Goal: Transaction & Acquisition: Purchase product/service

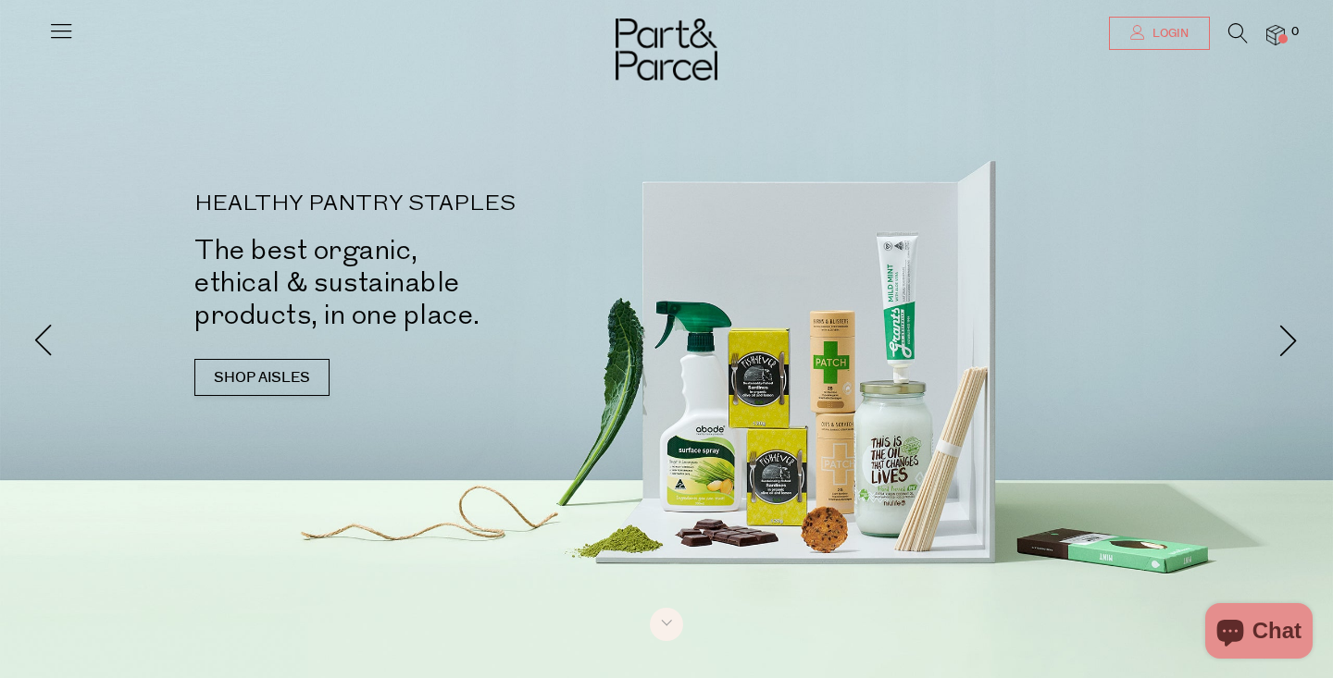
click at [1130, 43] on link "Login" at bounding box center [1159, 33] width 101 height 33
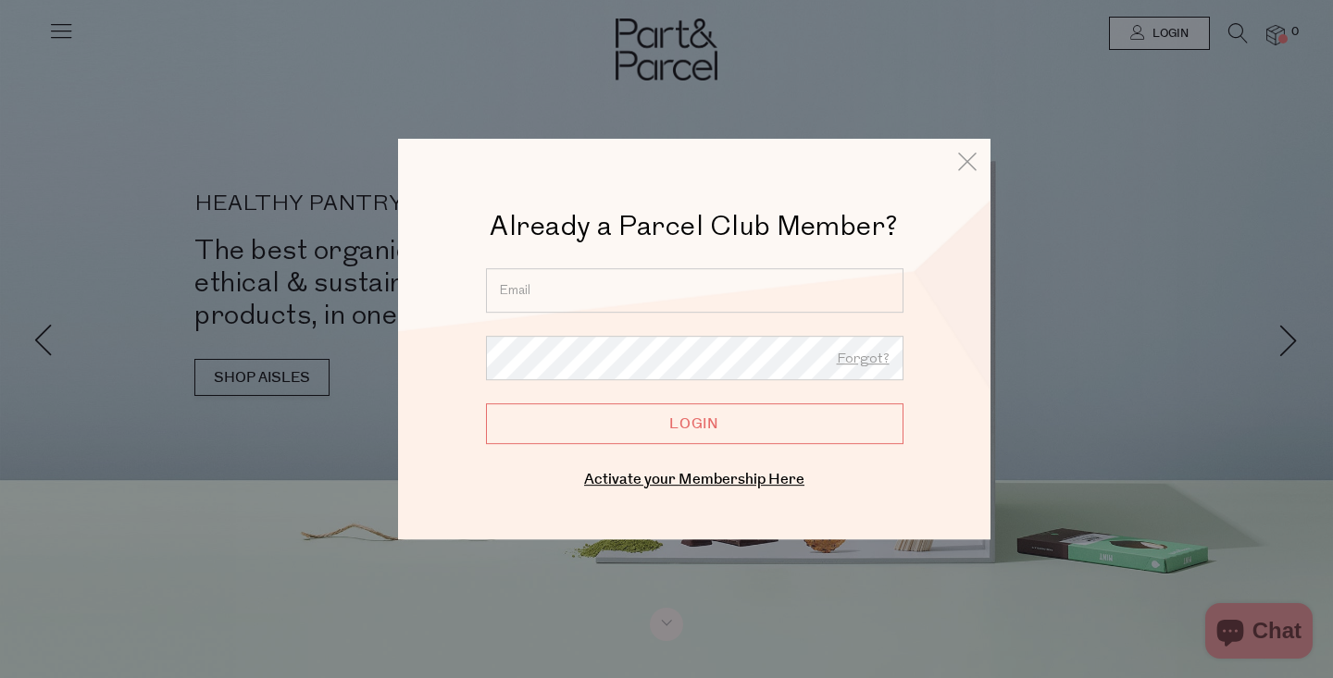
click at [823, 274] on input "email" at bounding box center [694, 290] width 417 height 44
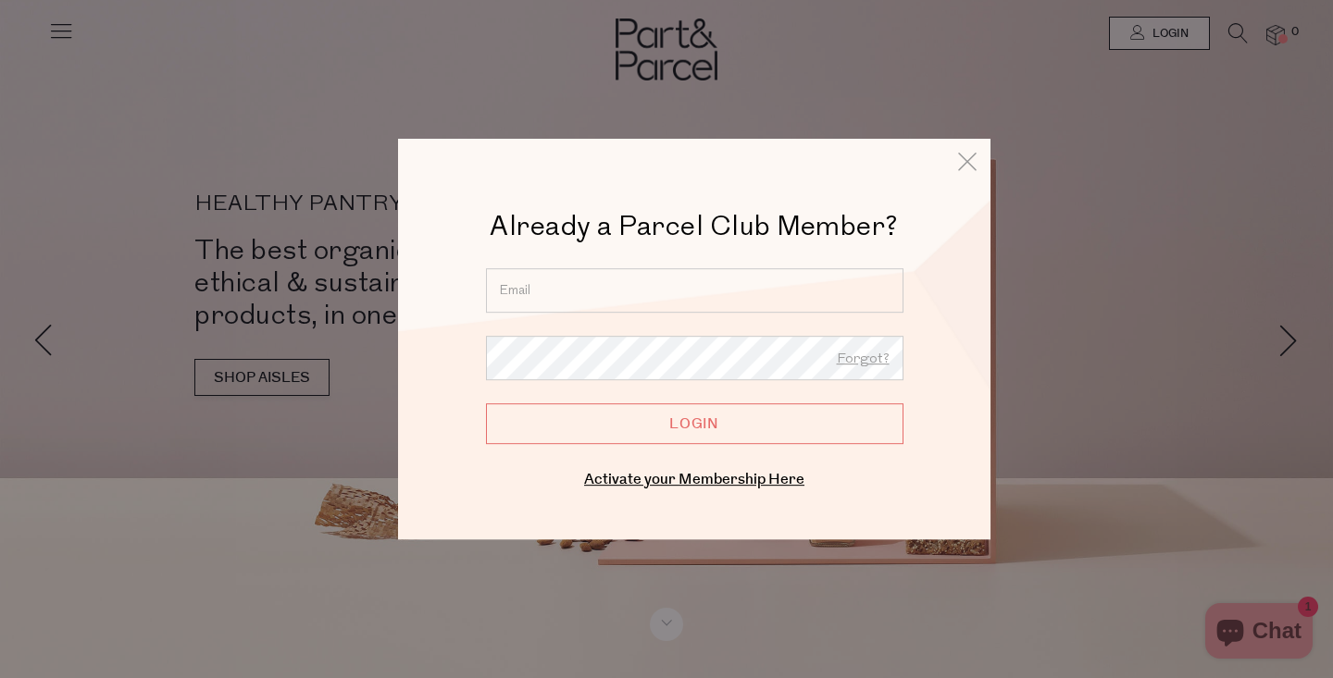
type input "micky.appleton@gmail.com"
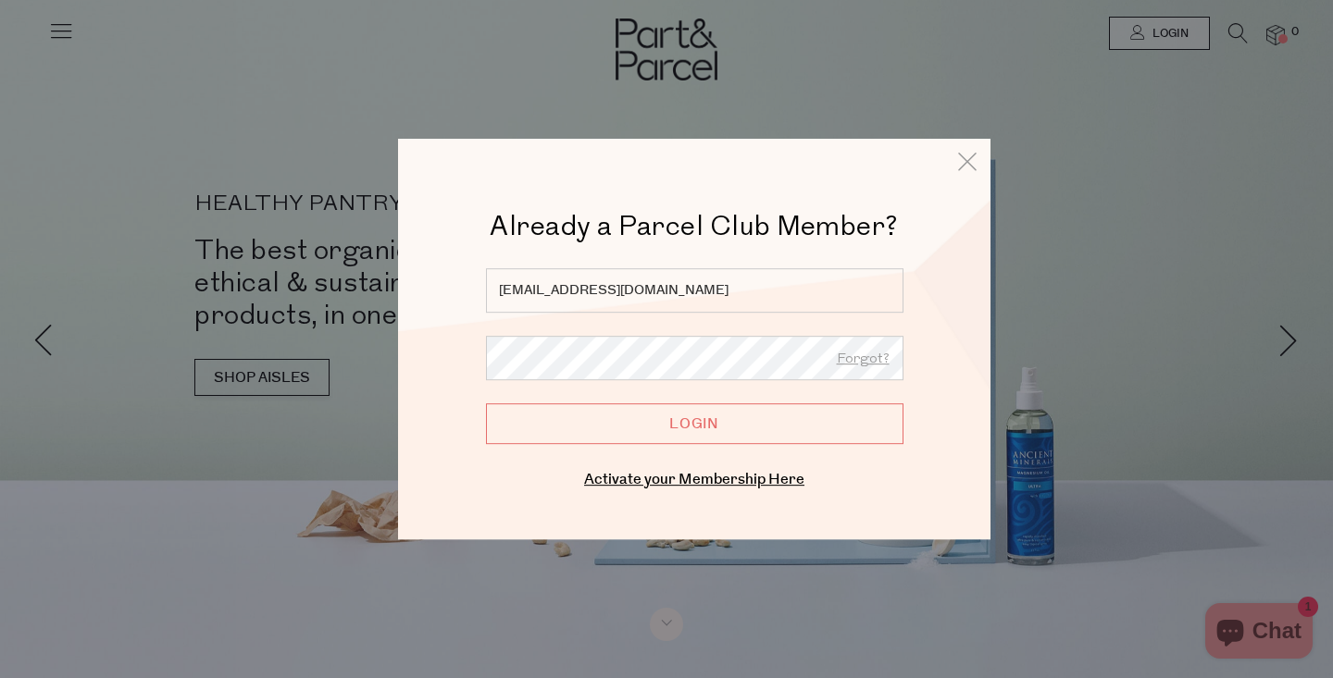
click at [486, 403] on input "Login" at bounding box center [694, 423] width 417 height 41
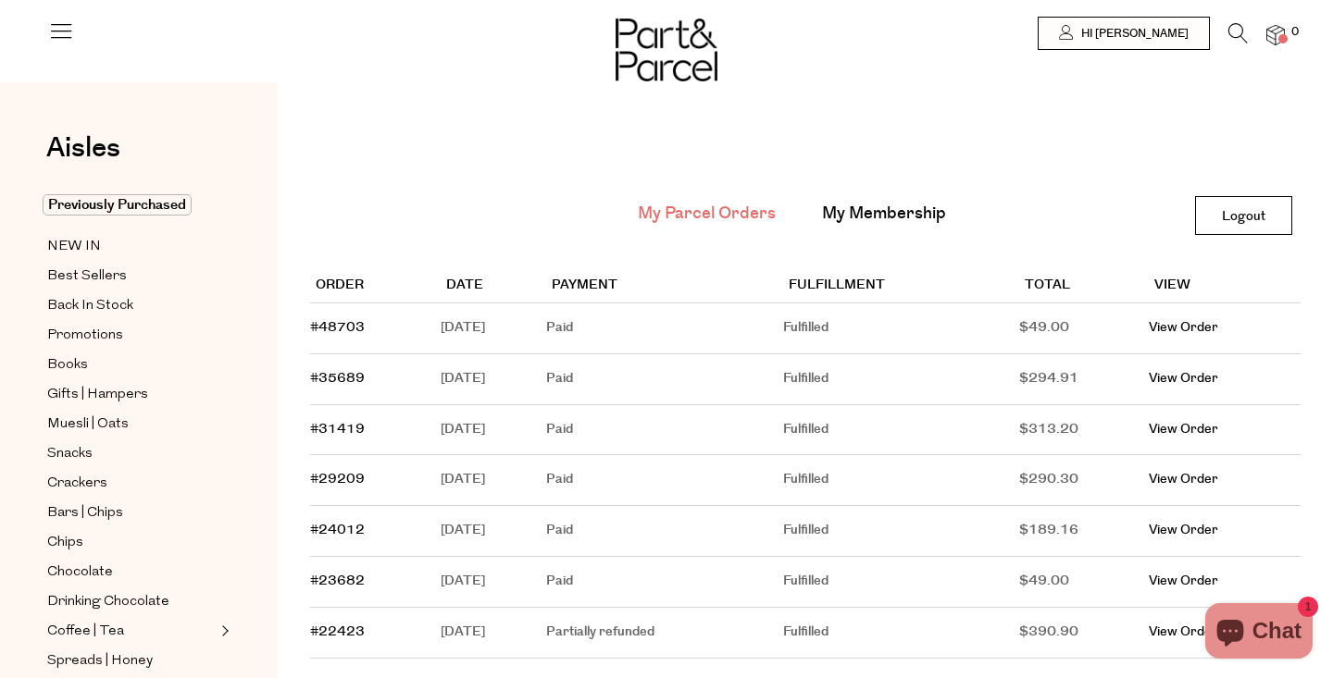
click at [70, 23] on icon at bounding box center [61, 31] width 26 height 26
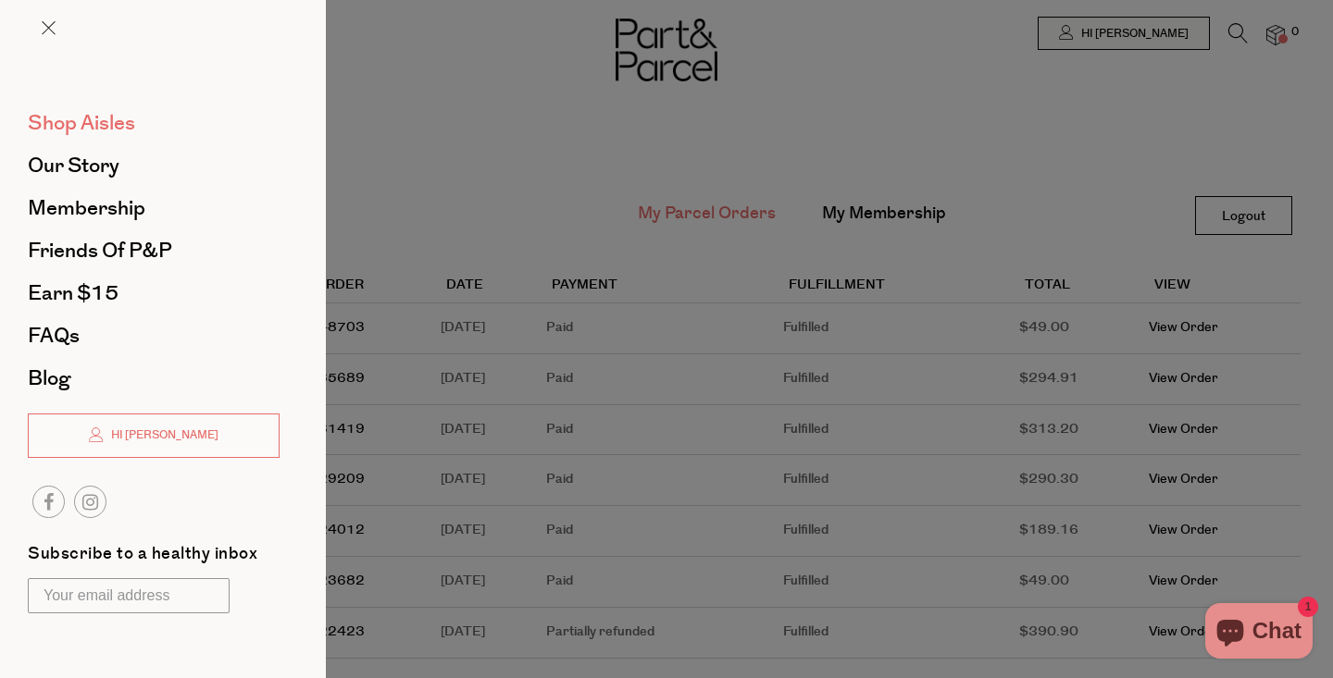
click at [77, 116] on span "Shop Aisles" at bounding box center [81, 123] width 107 height 30
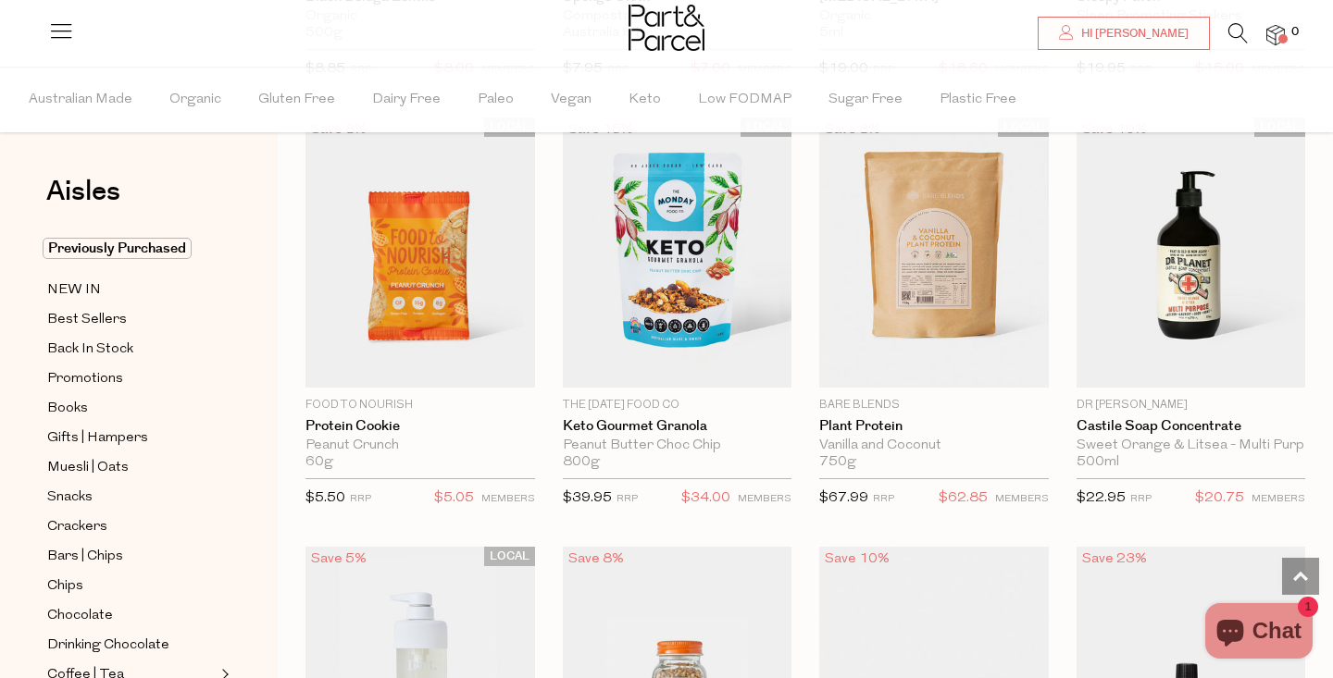
scroll to position [2274, 0]
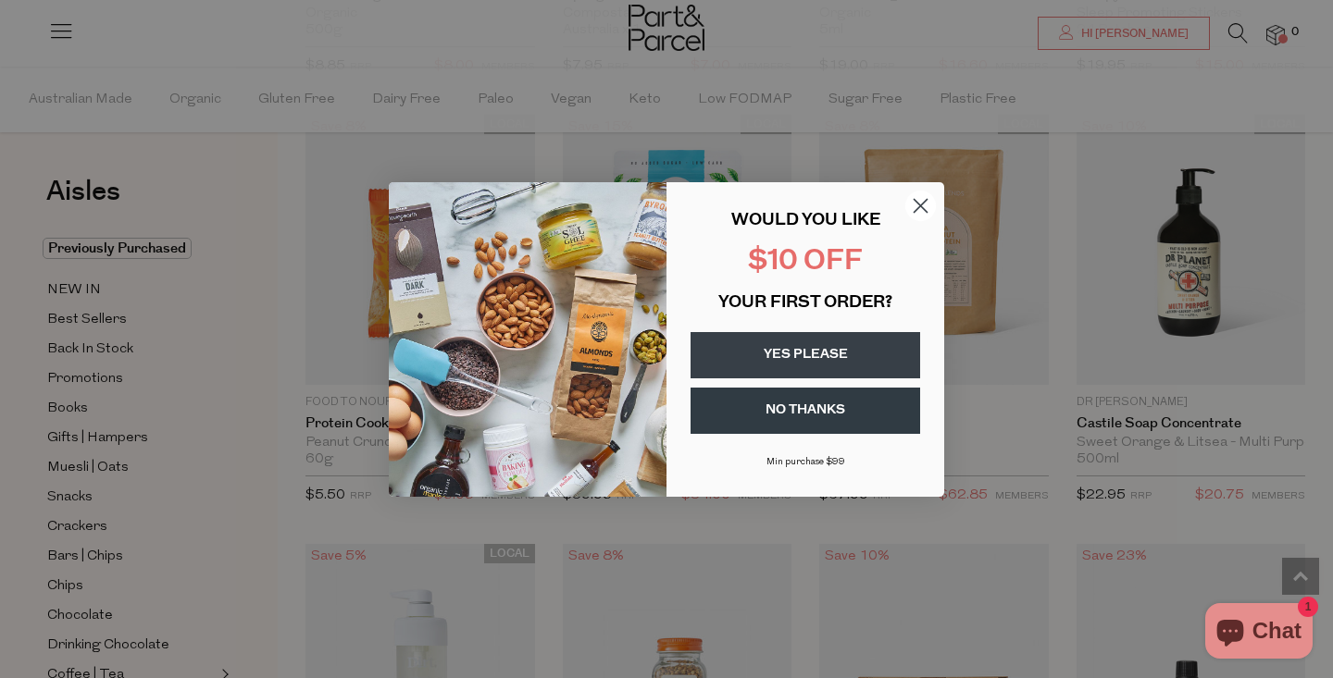
click at [919, 205] on icon "Close dialog" at bounding box center [920, 205] width 13 height 13
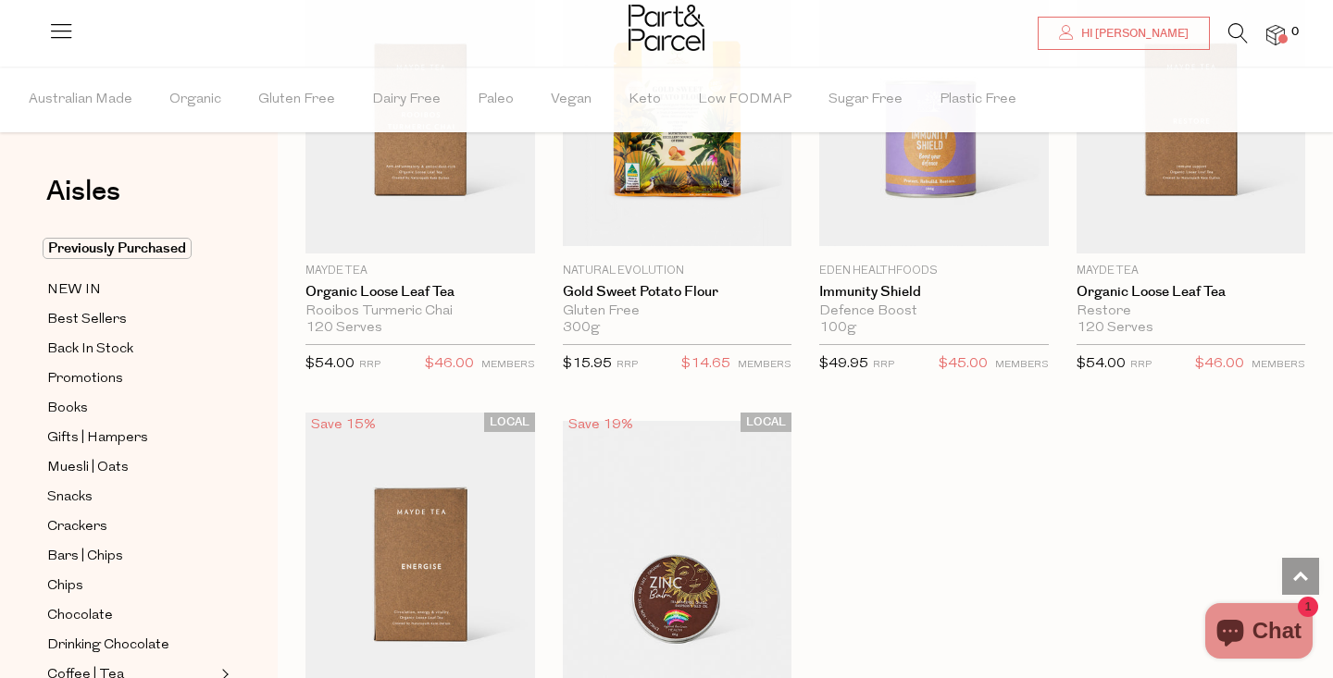
scroll to position [5131, 0]
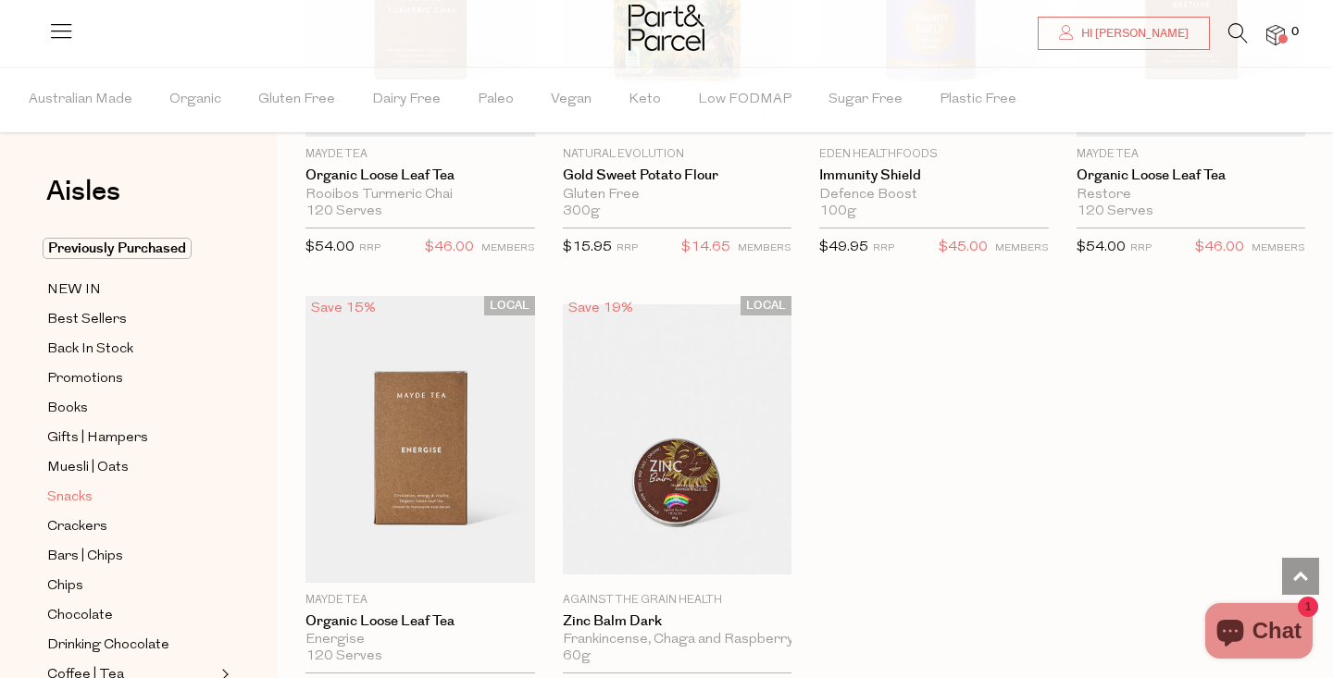
click at [82, 495] on span "Snacks" at bounding box center [69, 498] width 45 height 22
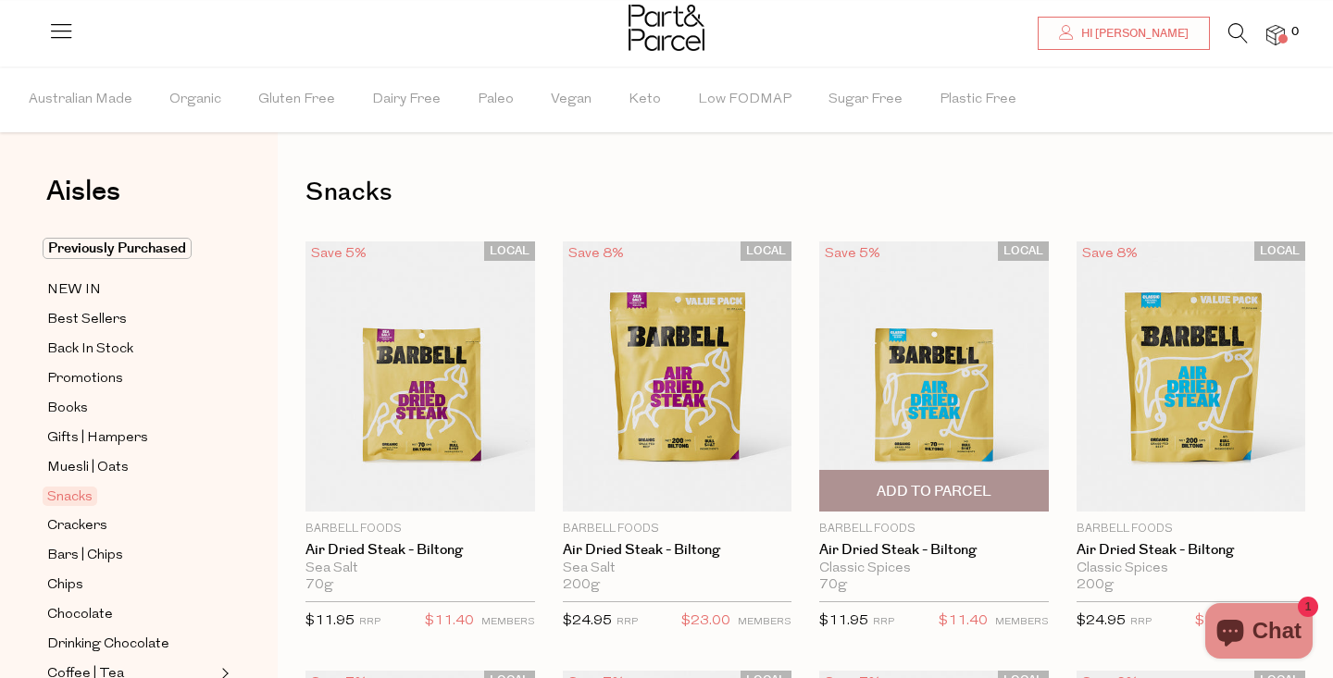
scroll to position [114, 0]
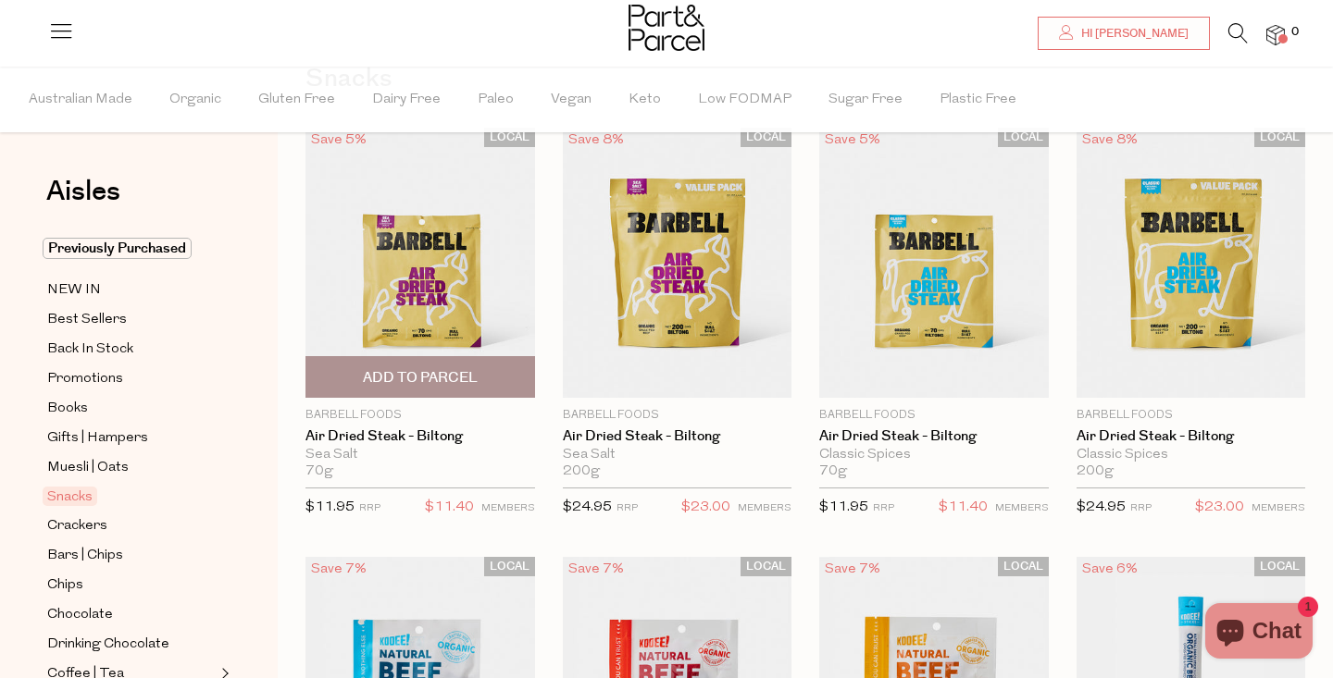
click at [474, 379] on span "Add To Parcel" at bounding box center [420, 377] width 115 height 19
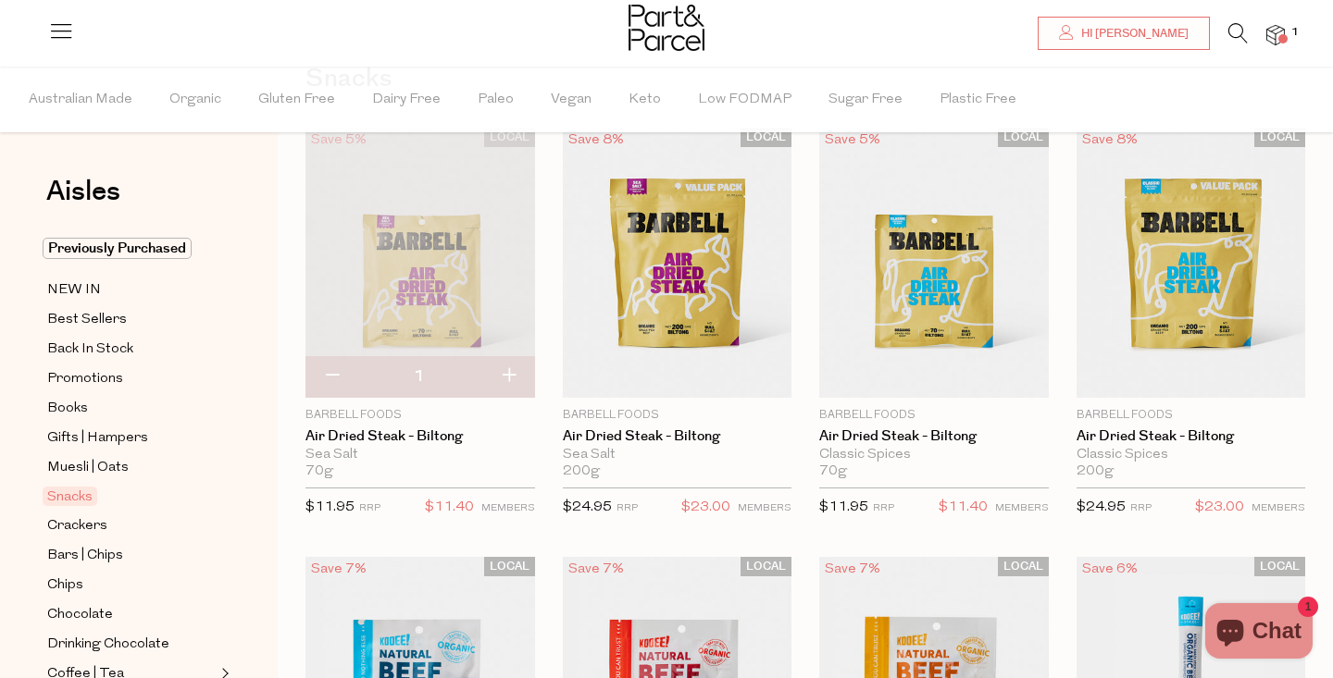
click at [508, 375] on button "button" at bounding box center [508, 376] width 53 height 41
type input "2"
click at [508, 375] on button "button" at bounding box center [508, 376] width 53 height 41
type input "3"
click at [508, 375] on button "button" at bounding box center [508, 376] width 53 height 41
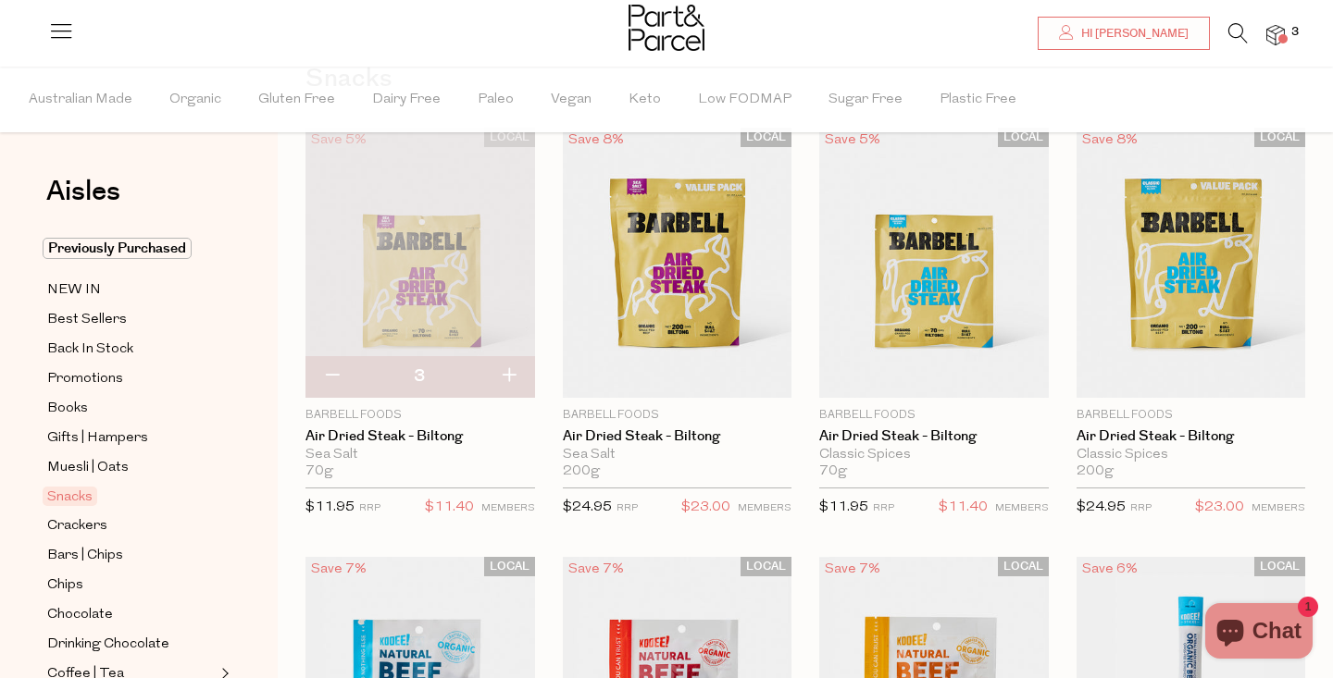
type input "4"
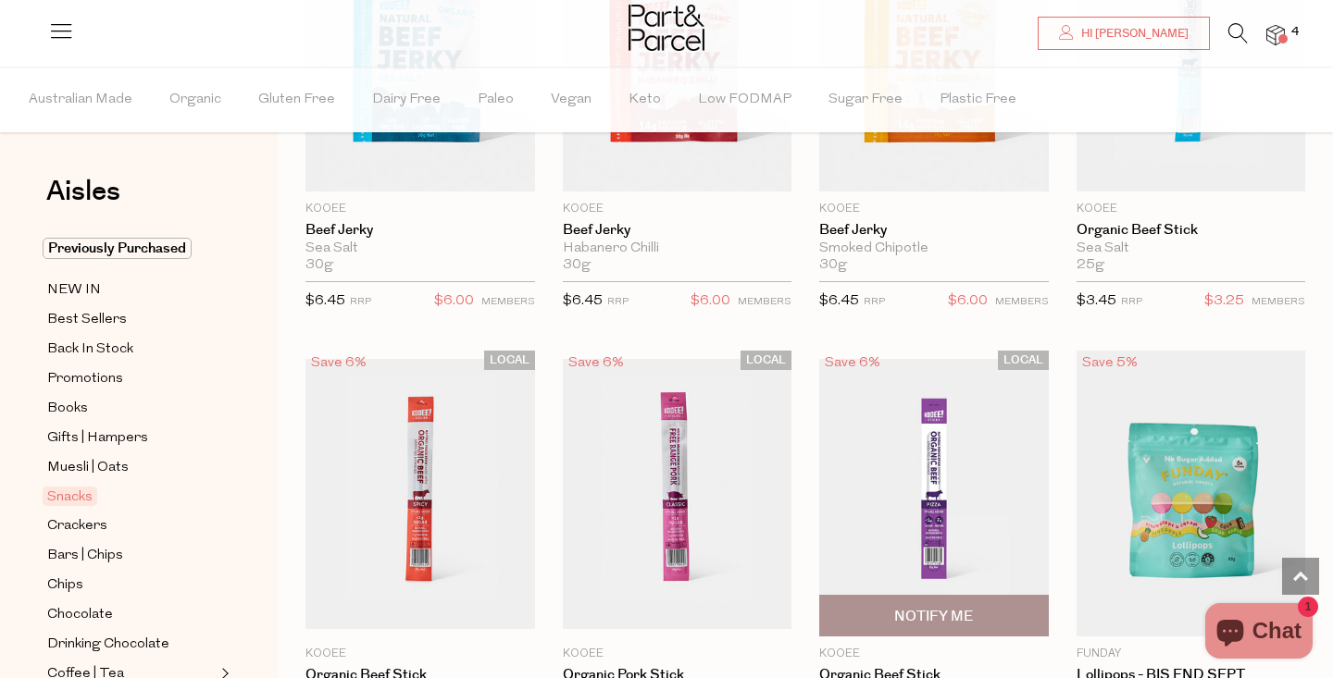
scroll to position [696, 0]
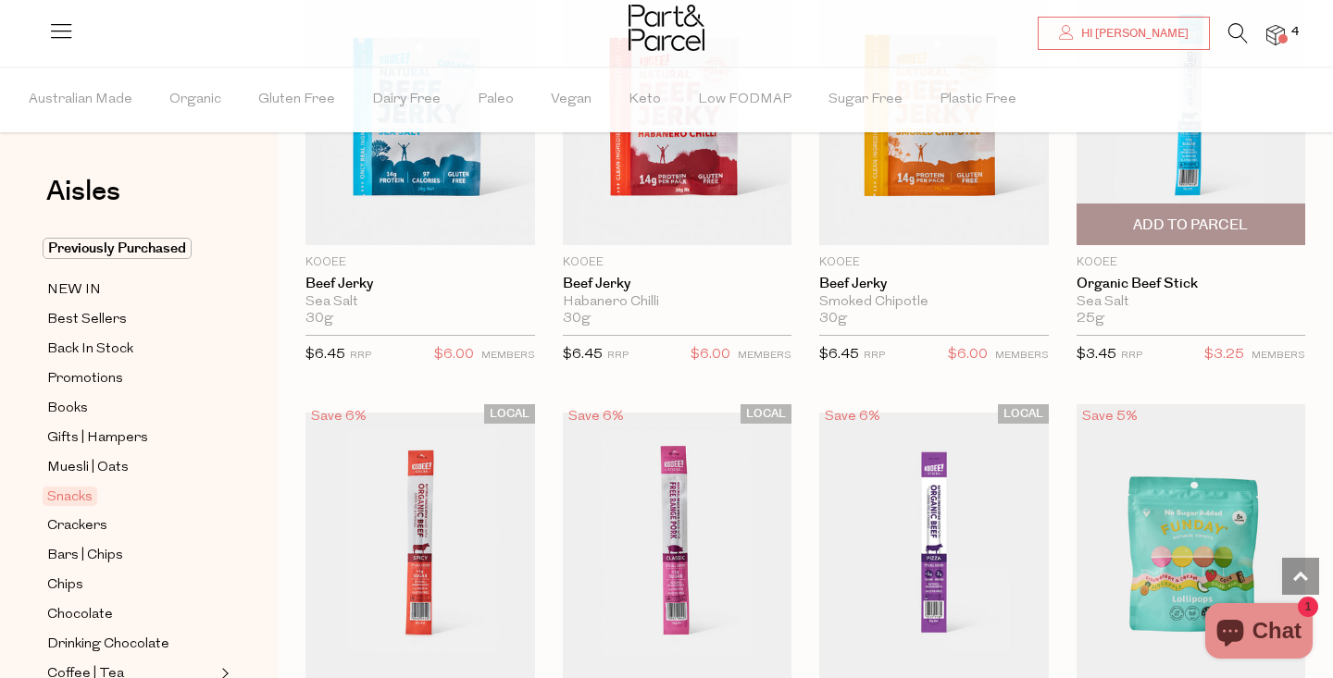
click at [1175, 223] on span "Add To Parcel" at bounding box center [1190, 225] width 115 height 19
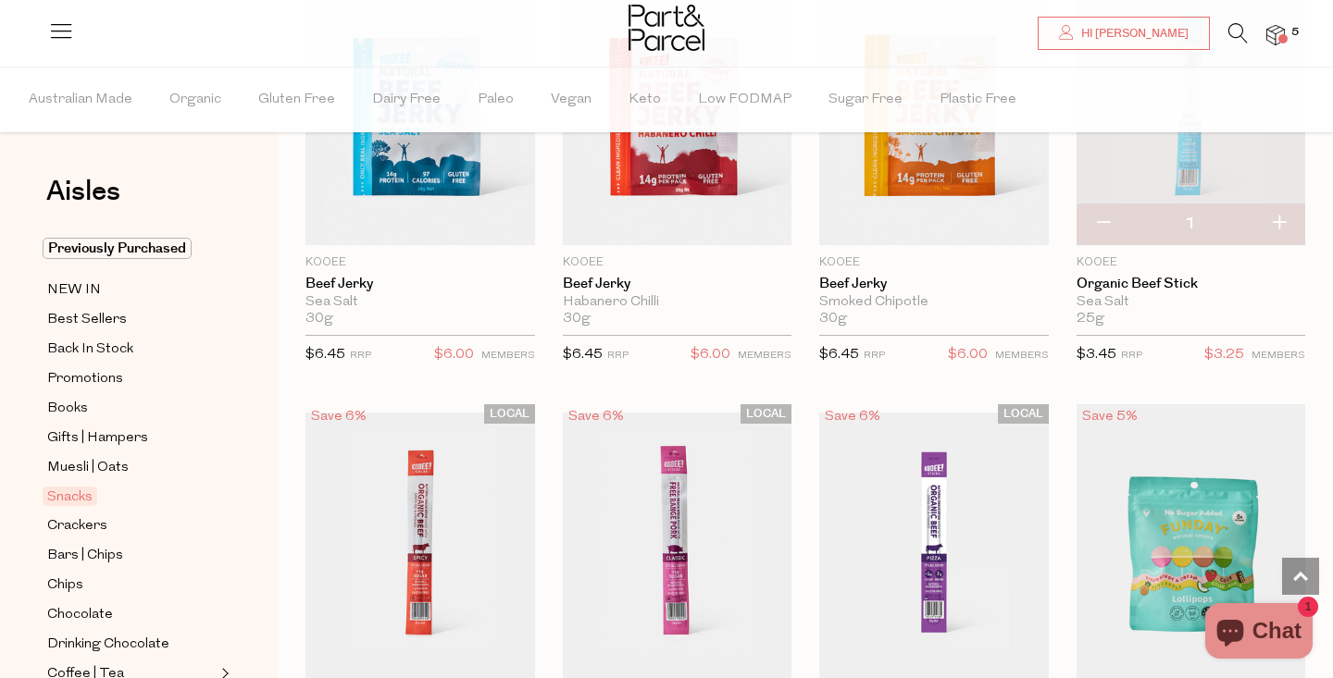
click at [1284, 221] on button "button" at bounding box center [1278, 224] width 53 height 41
type input "2"
click at [1284, 221] on button "button" at bounding box center [1278, 224] width 53 height 41
type input "3"
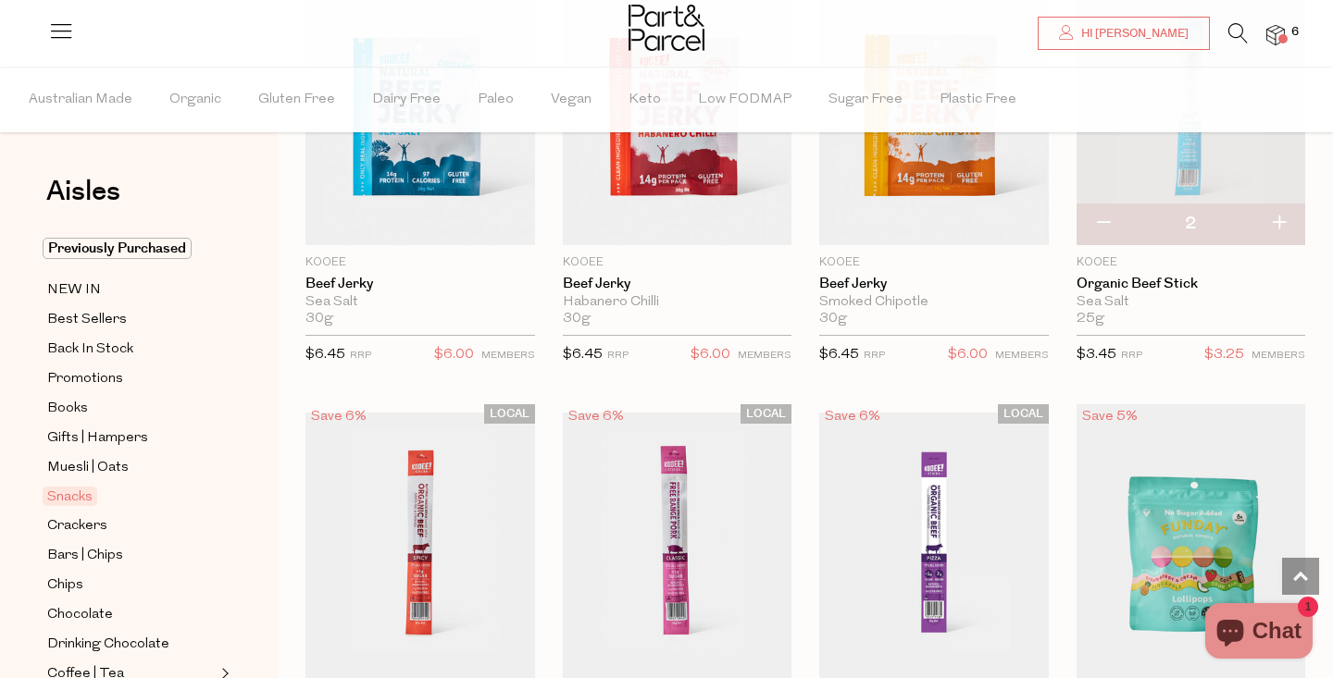
type input "3"
click at [1284, 221] on button "button" at bounding box center [1278, 224] width 53 height 41
type input "4"
click at [1277, 218] on button "button" at bounding box center [1278, 224] width 53 height 41
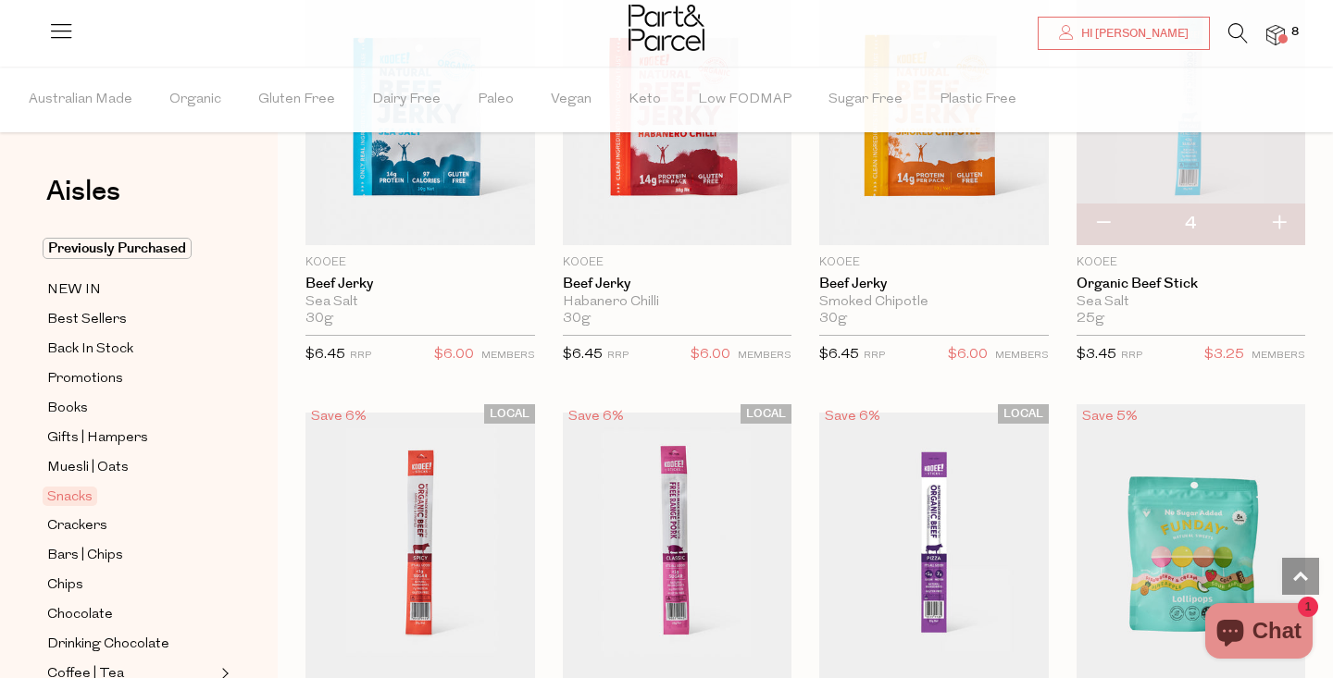
type input "5"
click at [1277, 218] on button "button" at bounding box center [1278, 224] width 53 height 41
type input "6"
click at [1277, 218] on button "button" at bounding box center [1278, 224] width 53 height 41
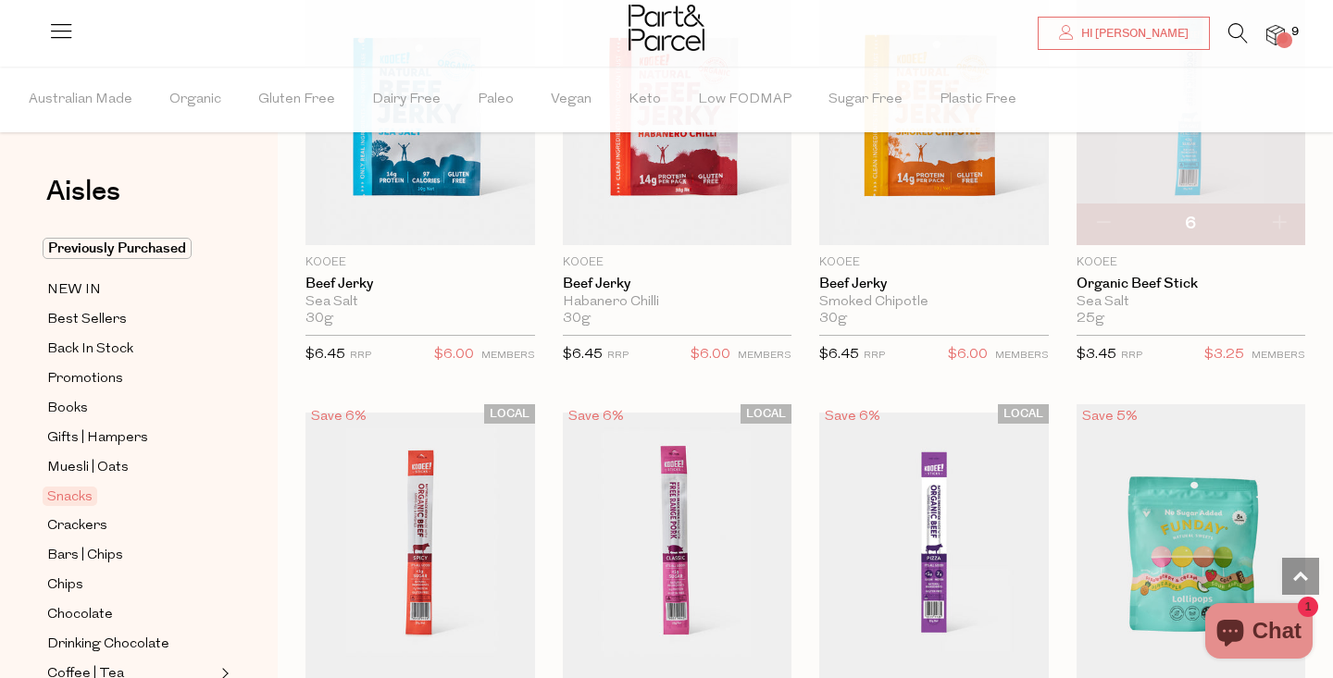
type input "7"
click at [1277, 218] on button "button" at bounding box center [1278, 224] width 53 height 41
type input "8"
click at [1277, 218] on button "button" at bounding box center [1278, 224] width 53 height 41
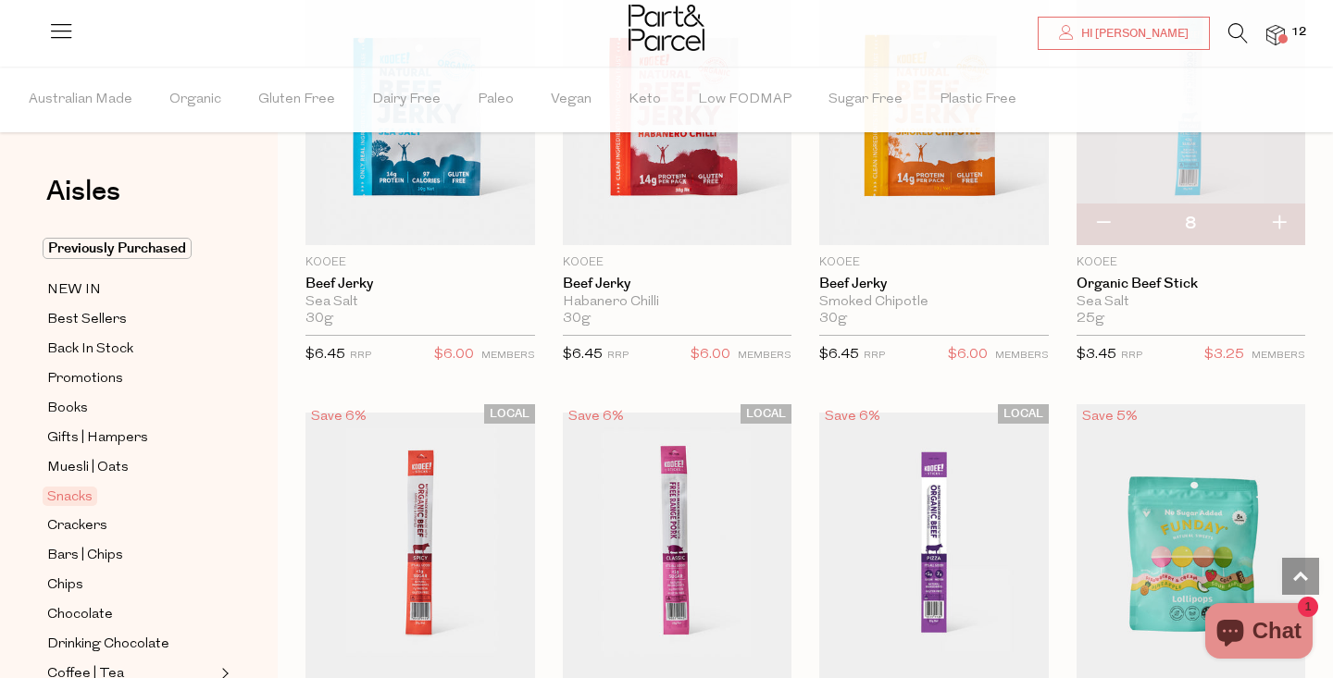
type input "9"
click at [1277, 218] on button "button" at bounding box center [1278, 224] width 53 height 41
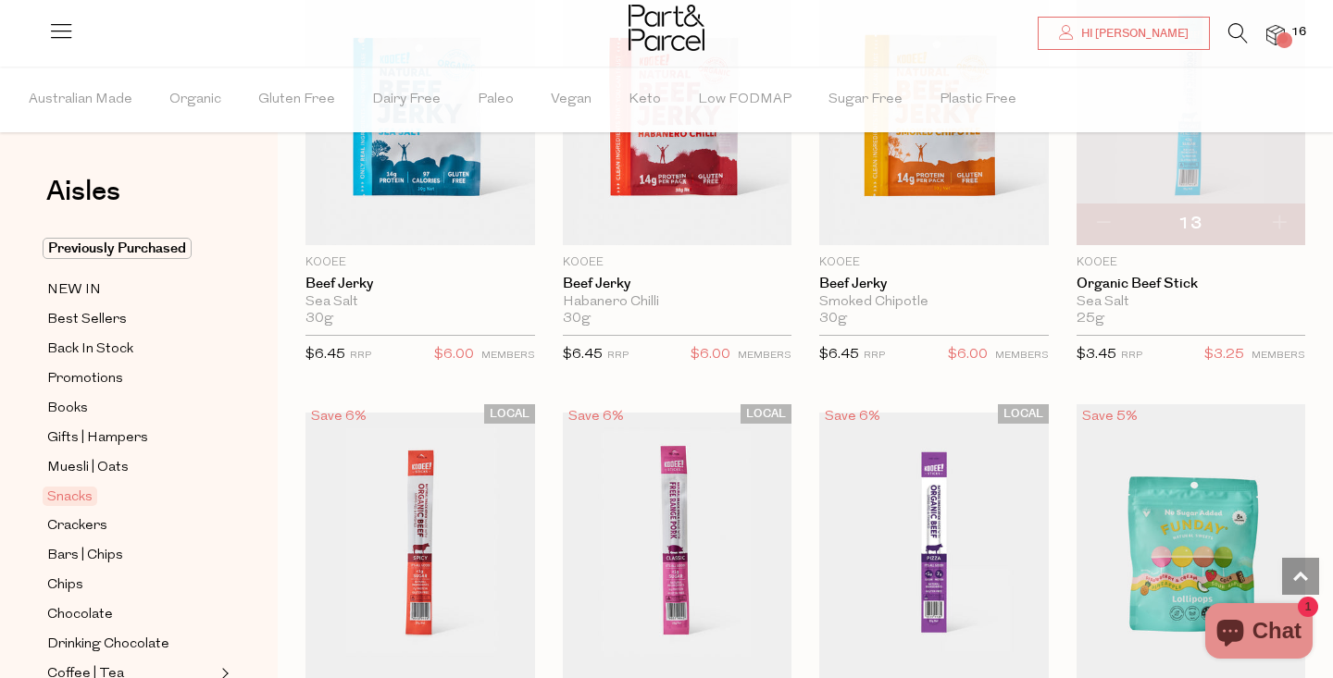
click at [1277, 218] on button "button" at bounding box center [1278, 224] width 53 height 41
type input "14"
click at [1277, 218] on button "button" at bounding box center [1278, 224] width 53 height 41
type input "15"
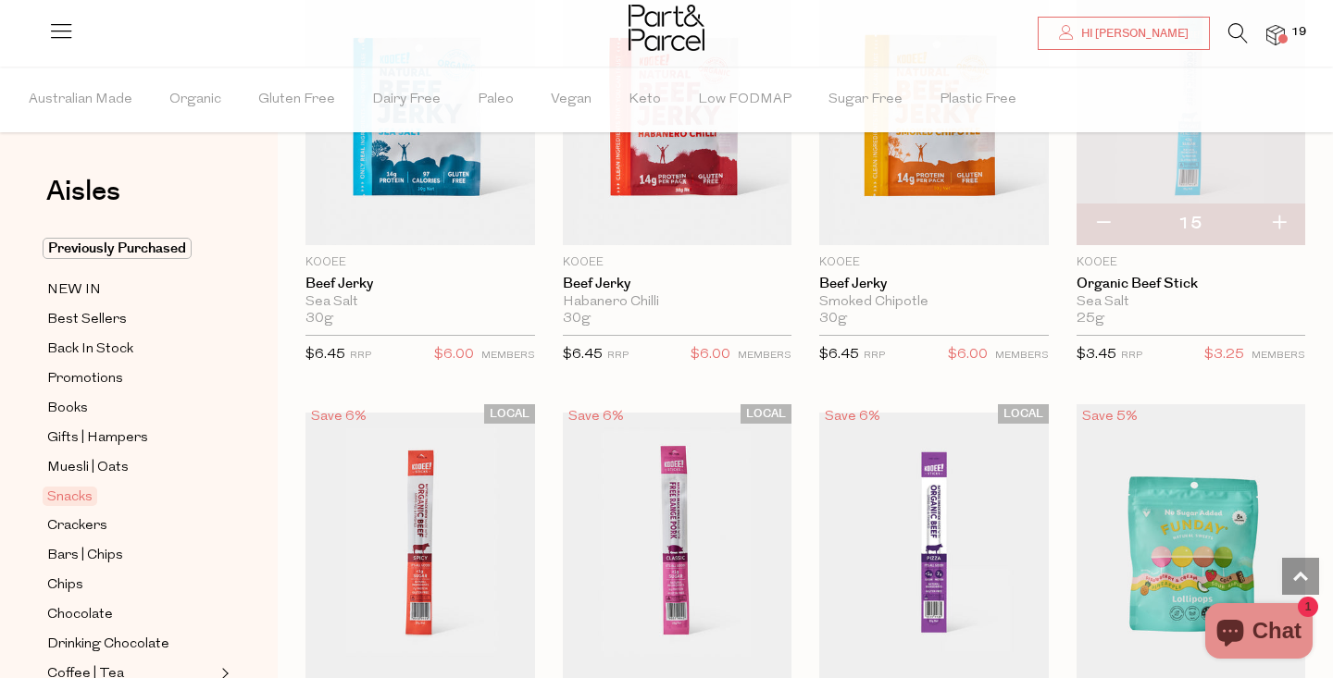
click at [1277, 218] on button "button" at bounding box center [1278, 224] width 53 height 41
type input "16"
click at [1277, 218] on button "button" at bounding box center [1278, 224] width 53 height 41
type input "17"
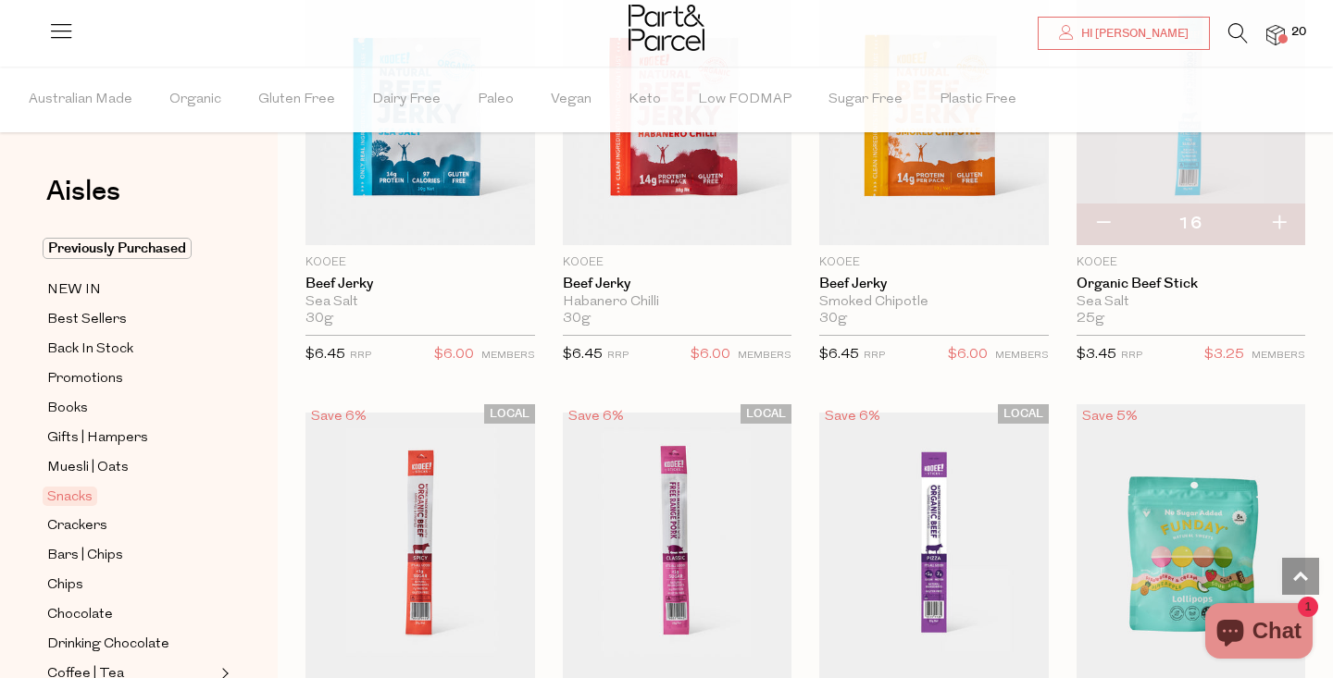
type input "17"
click at [1277, 218] on button "button" at bounding box center [1278, 224] width 53 height 41
type input "18"
click at [1277, 218] on button "button" at bounding box center [1278, 224] width 53 height 41
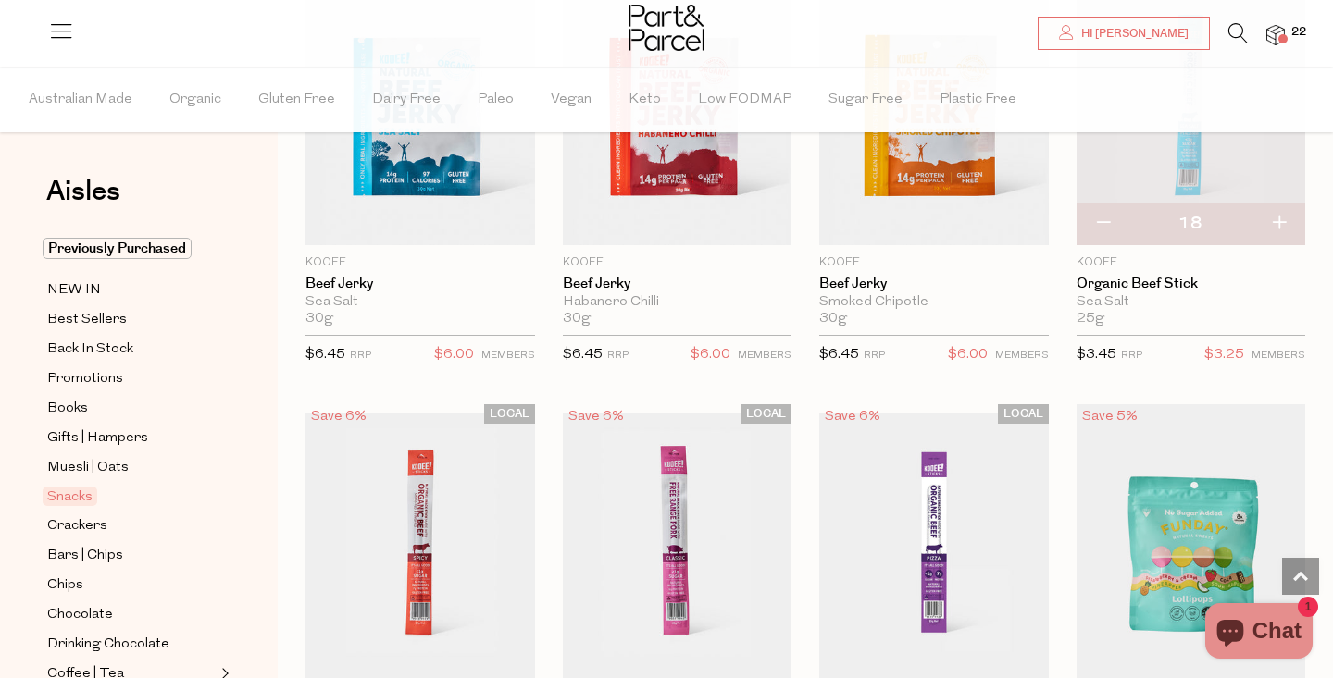
type input "19"
click at [1277, 218] on button "button" at bounding box center [1278, 224] width 53 height 41
type input "20"
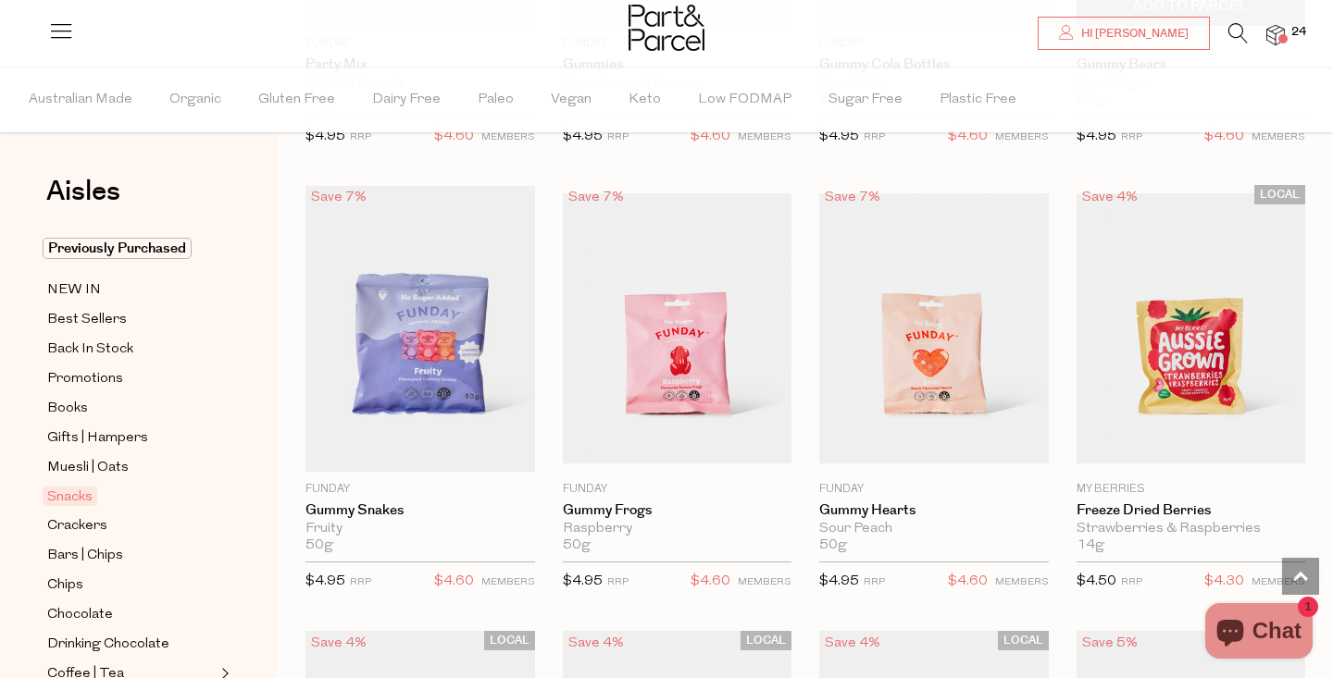
scroll to position [1793, 0]
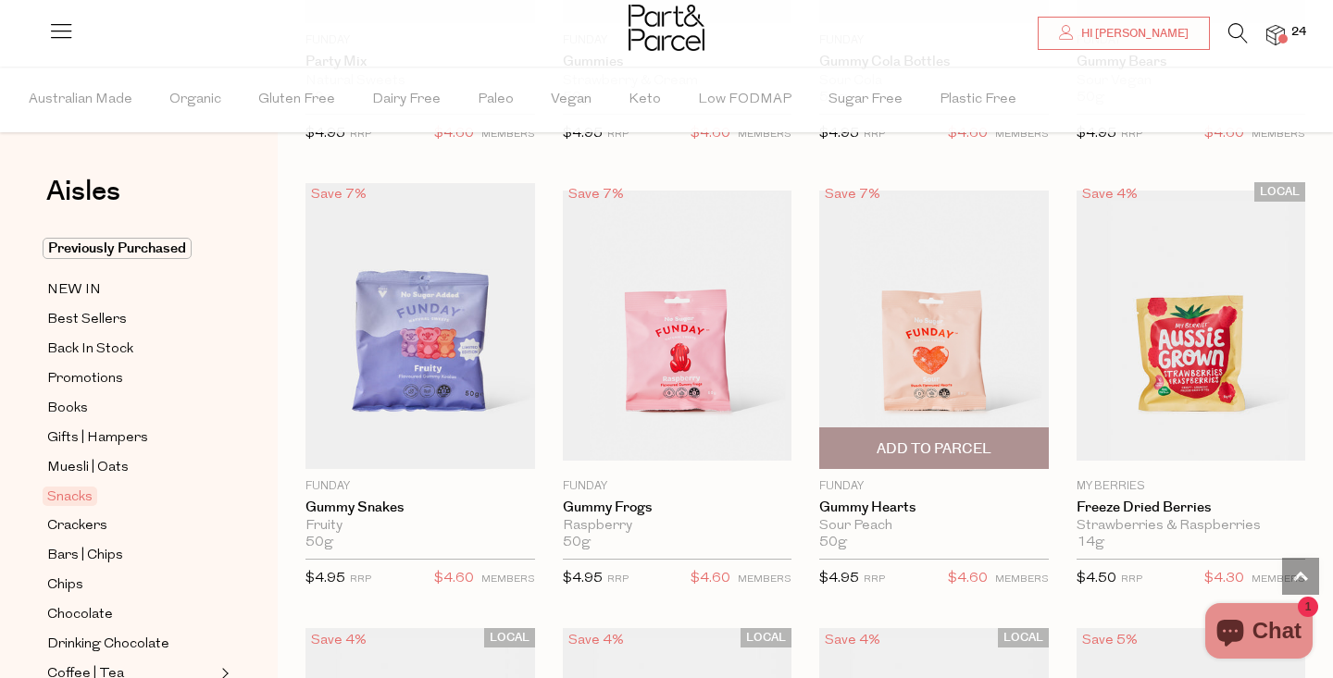
click at [958, 451] on span "Add To Parcel" at bounding box center [933, 449] width 115 height 19
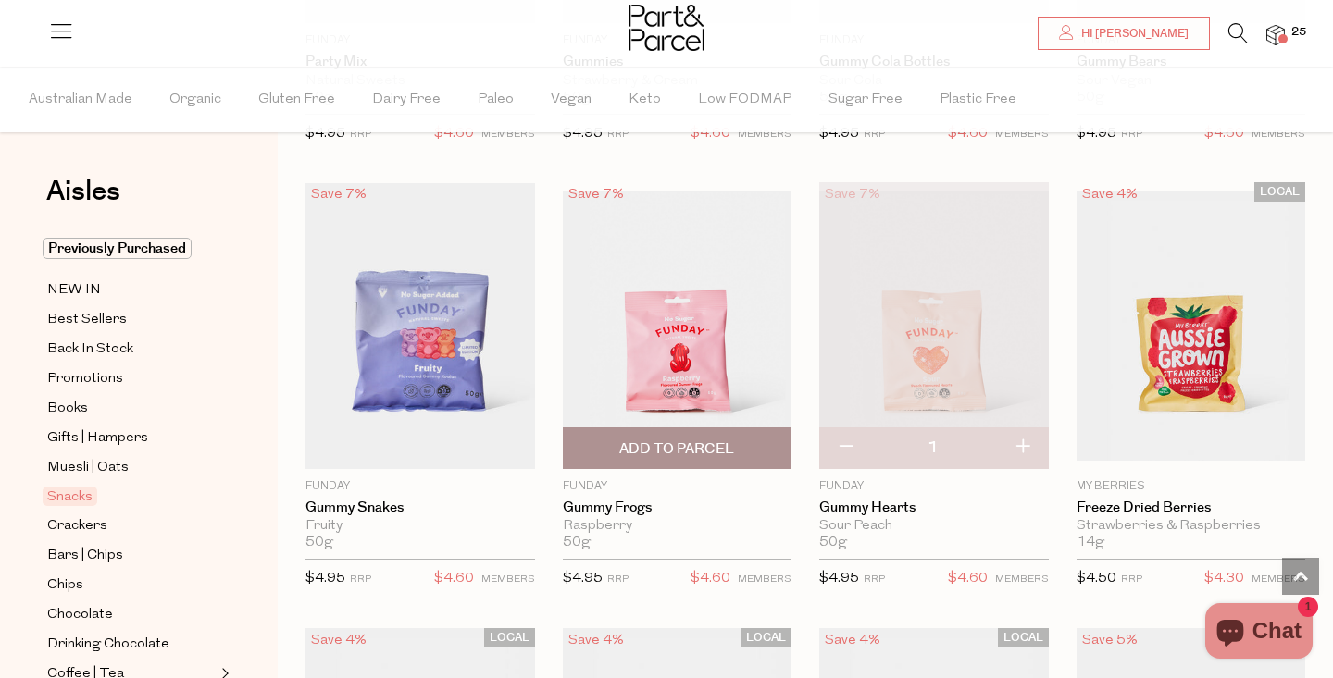
click at [674, 440] on span "Add To Parcel" at bounding box center [676, 449] width 115 height 19
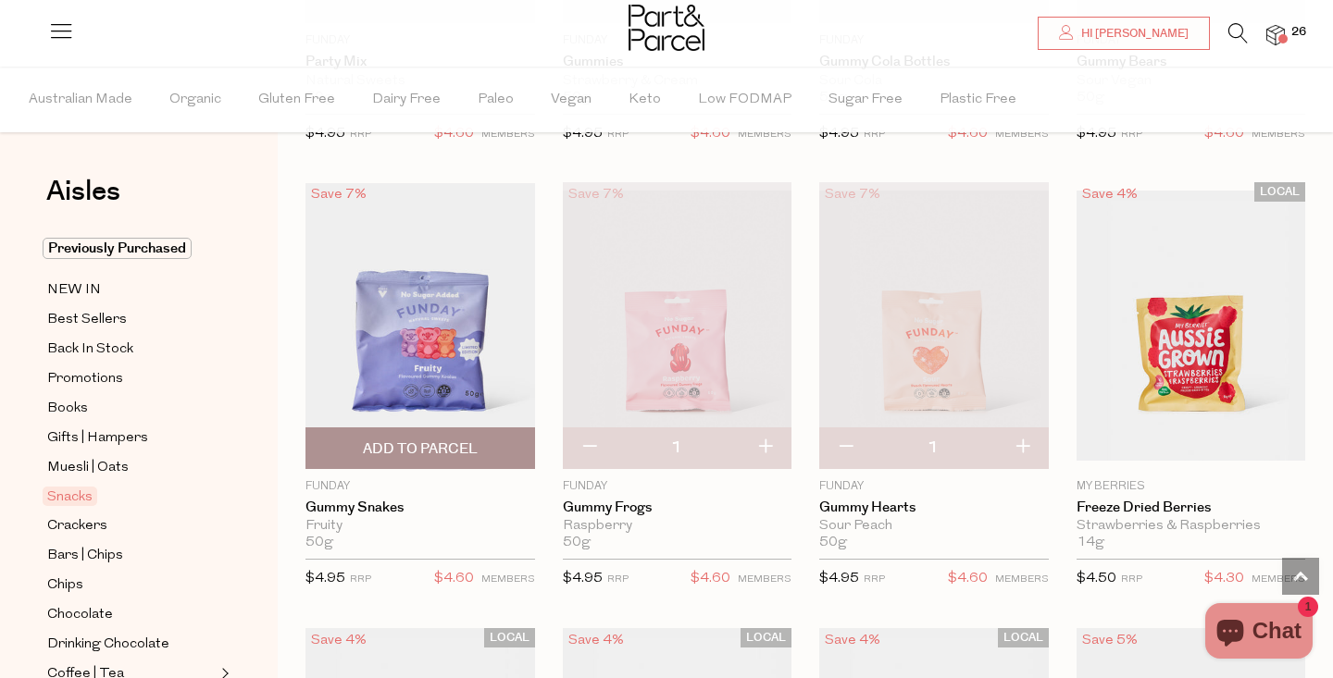
click at [429, 452] on span "Add To Parcel" at bounding box center [420, 449] width 115 height 19
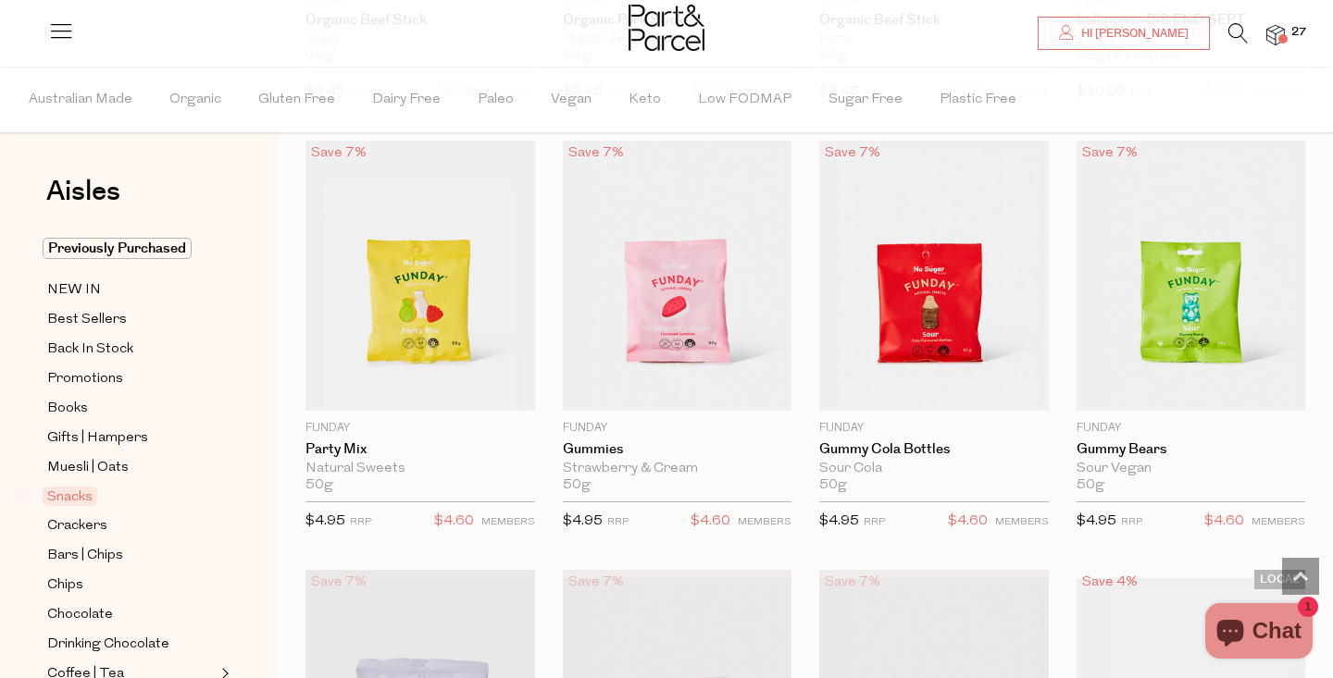
scroll to position [1399, 0]
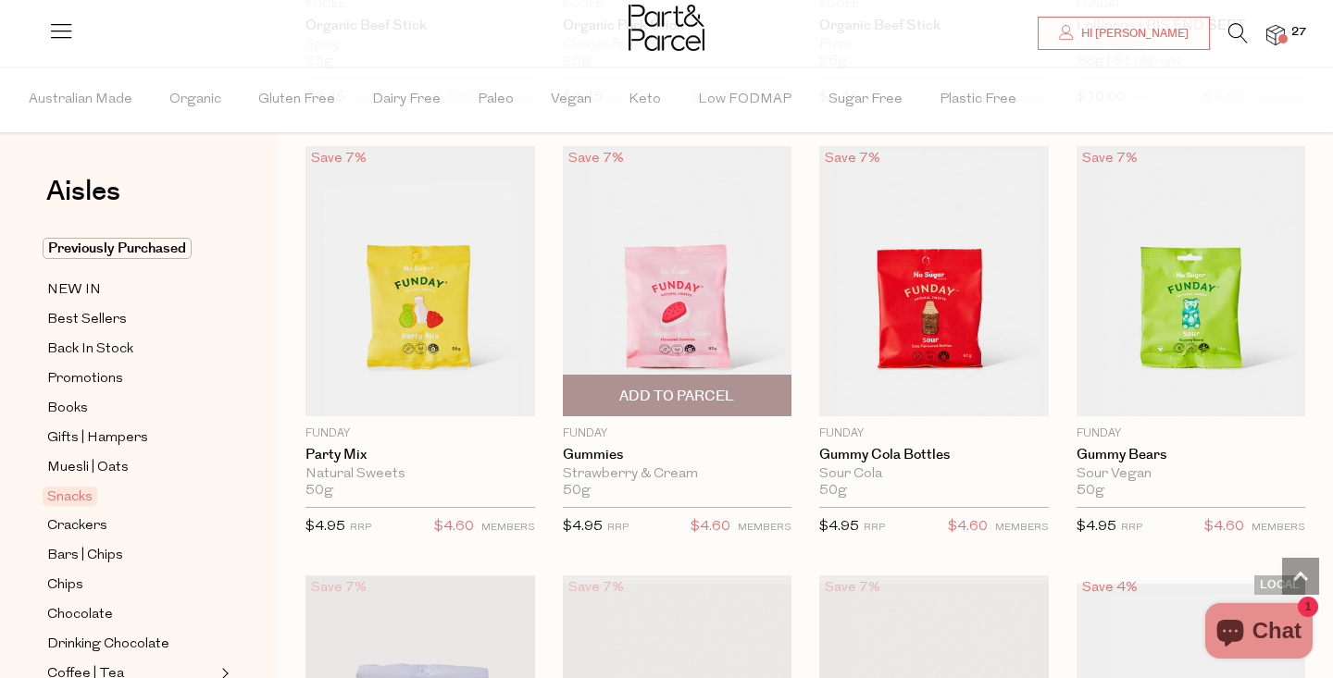
click at [712, 390] on span "Add To Parcel" at bounding box center [676, 396] width 115 height 19
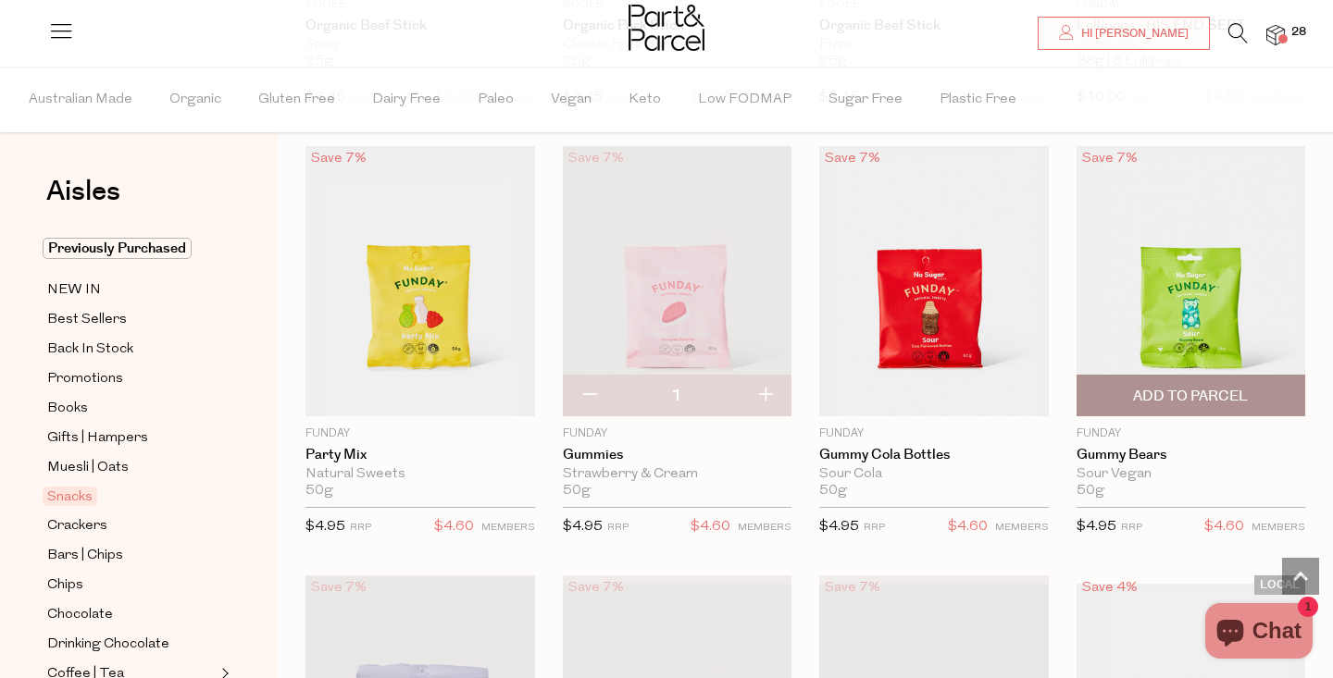
click at [1211, 398] on span "Add To Parcel" at bounding box center [1190, 396] width 115 height 19
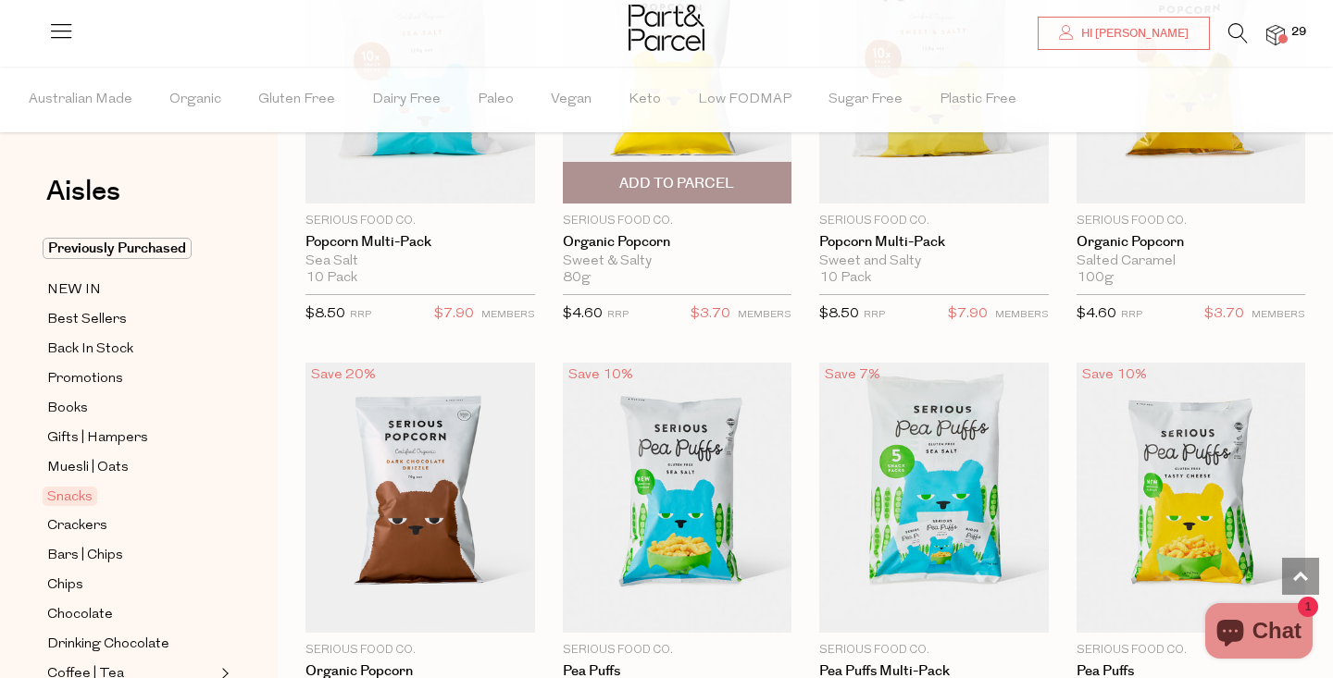
scroll to position [4661, 0]
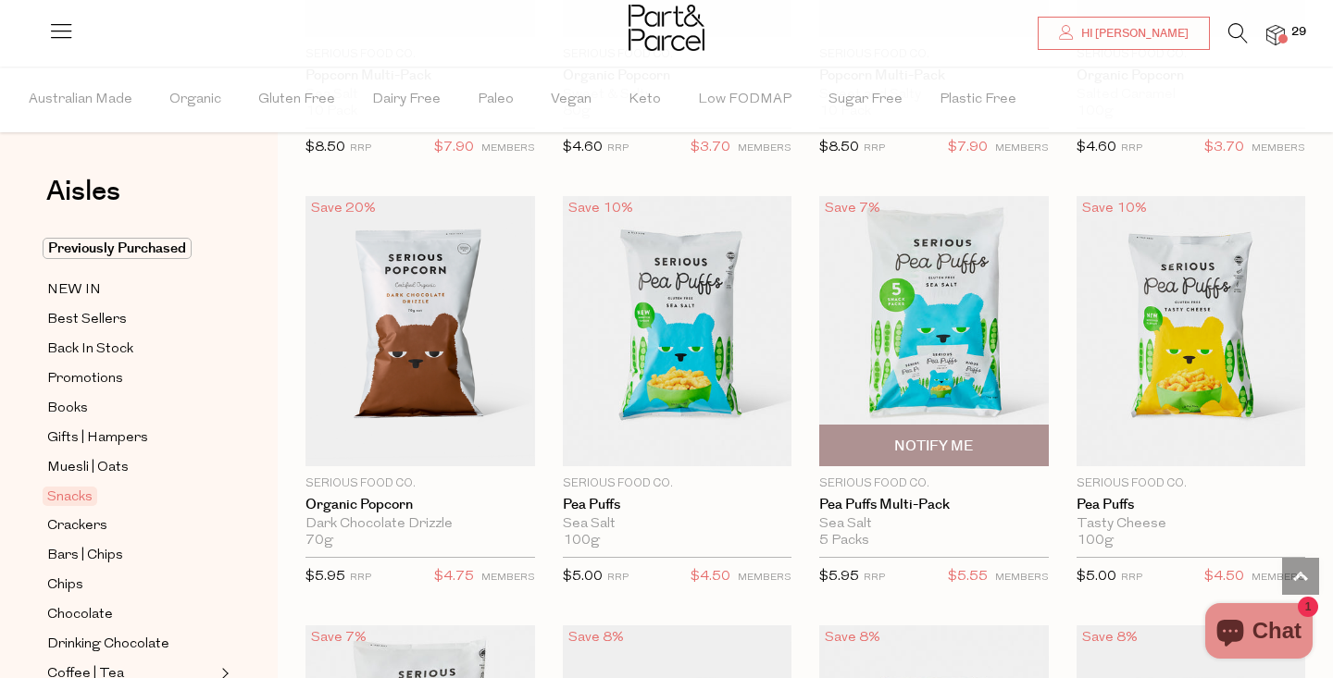
scroll to position [4786, 0]
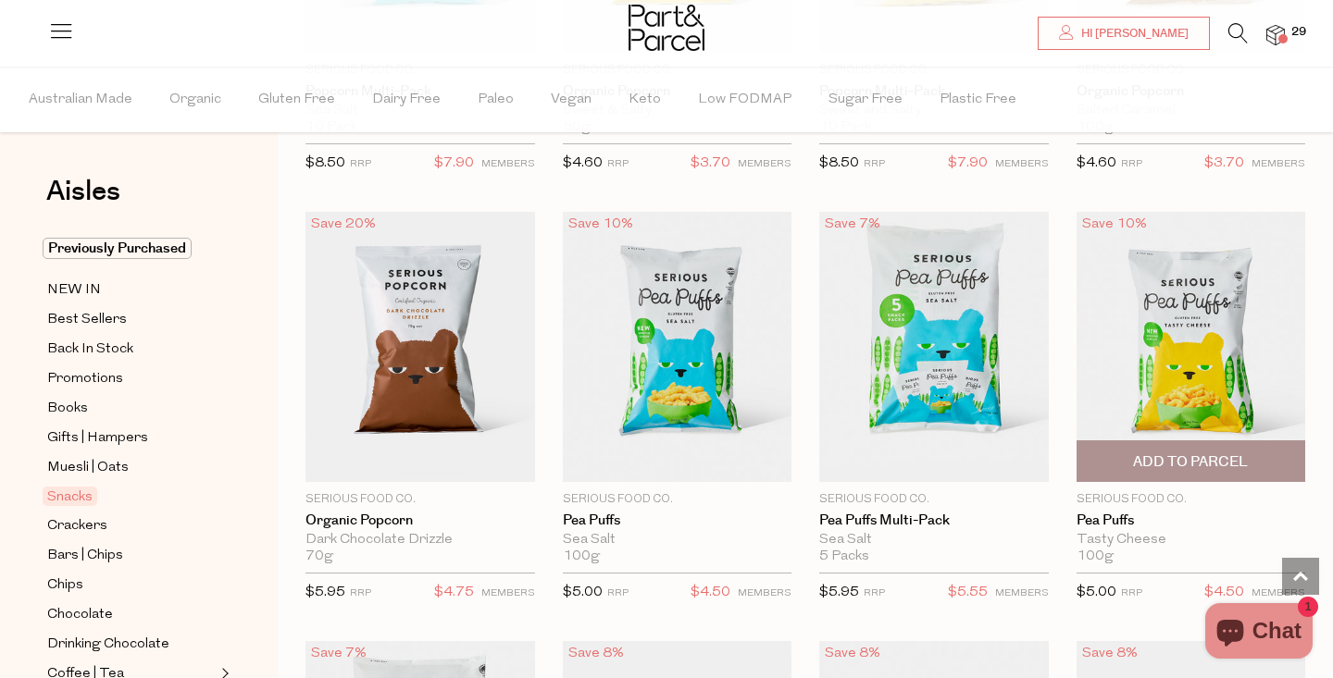
click at [1198, 453] on span "Add To Parcel" at bounding box center [1190, 462] width 115 height 19
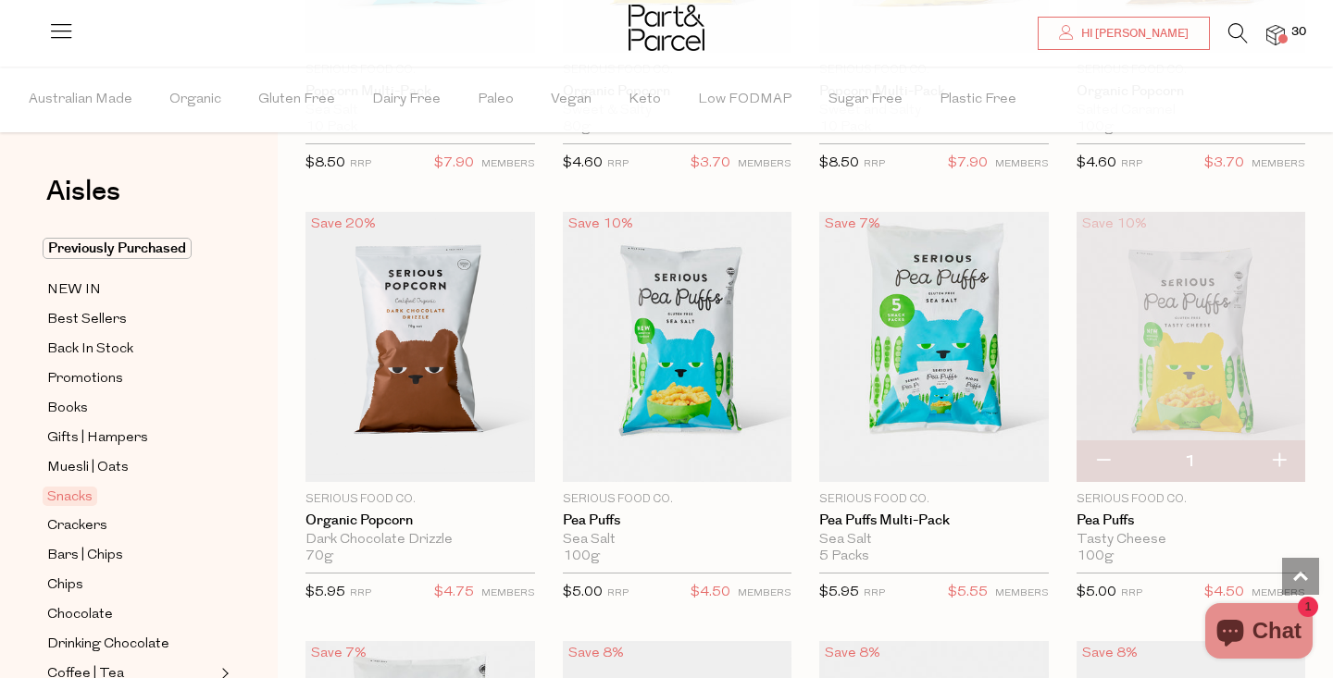
click at [1282, 453] on button "button" at bounding box center [1278, 461] width 53 height 41
type input "2"
click at [1282, 453] on button "button" at bounding box center [1278, 461] width 53 height 41
type input "3"
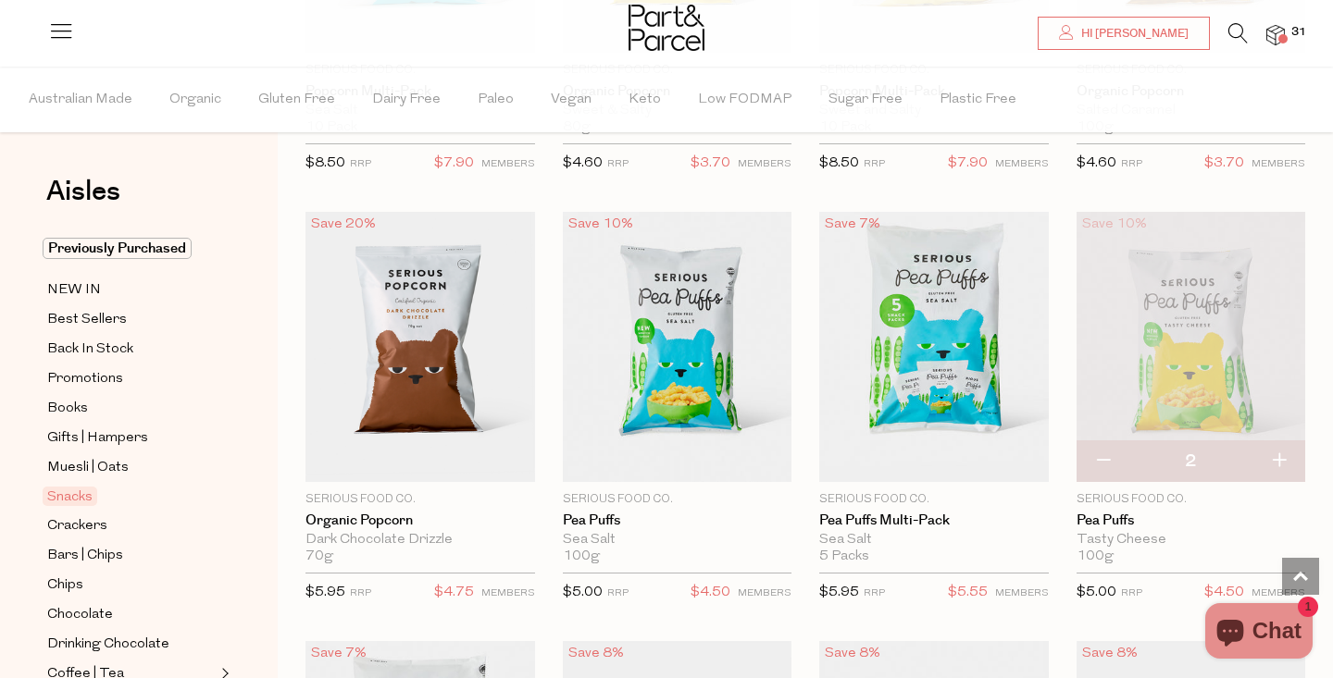
type input "3"
click at [1282, 453] on button "button" at bounding box center [1278, 461] width 53 height 41
type input "4"
click at [1282, 453] on button "button" at bounding box center [1278, 461] width 53 height 41
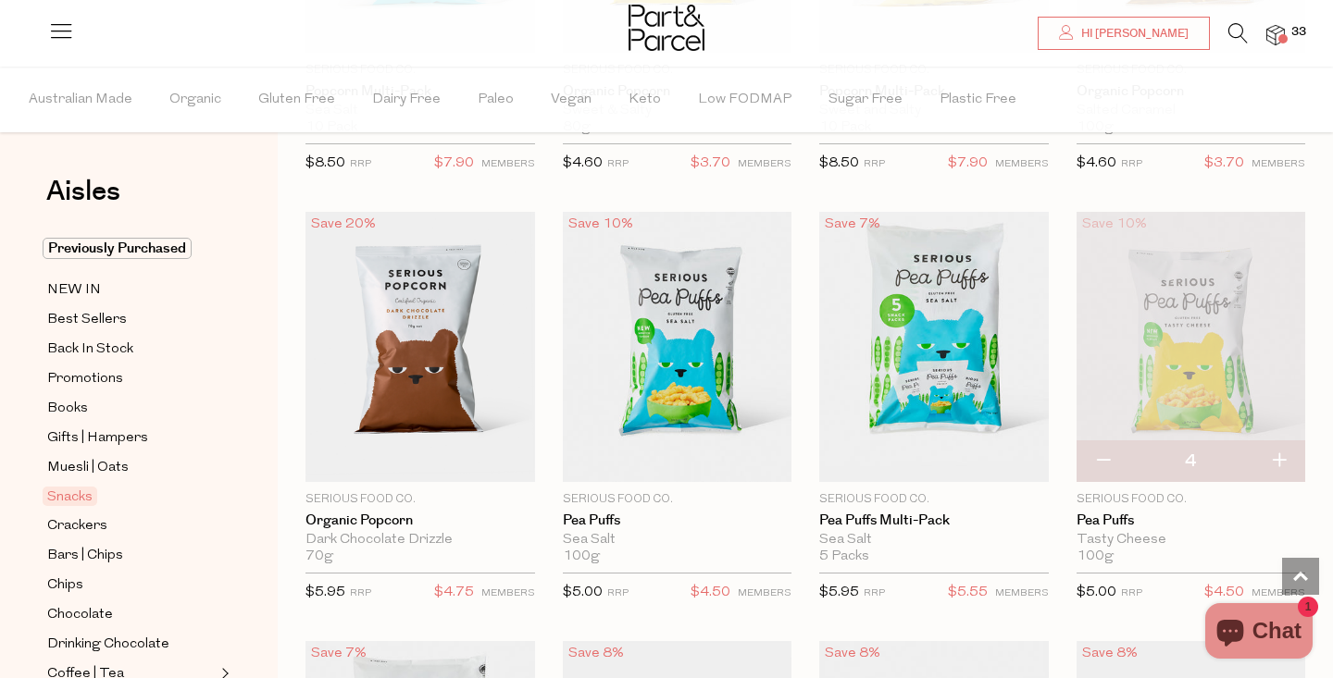
type input "5"
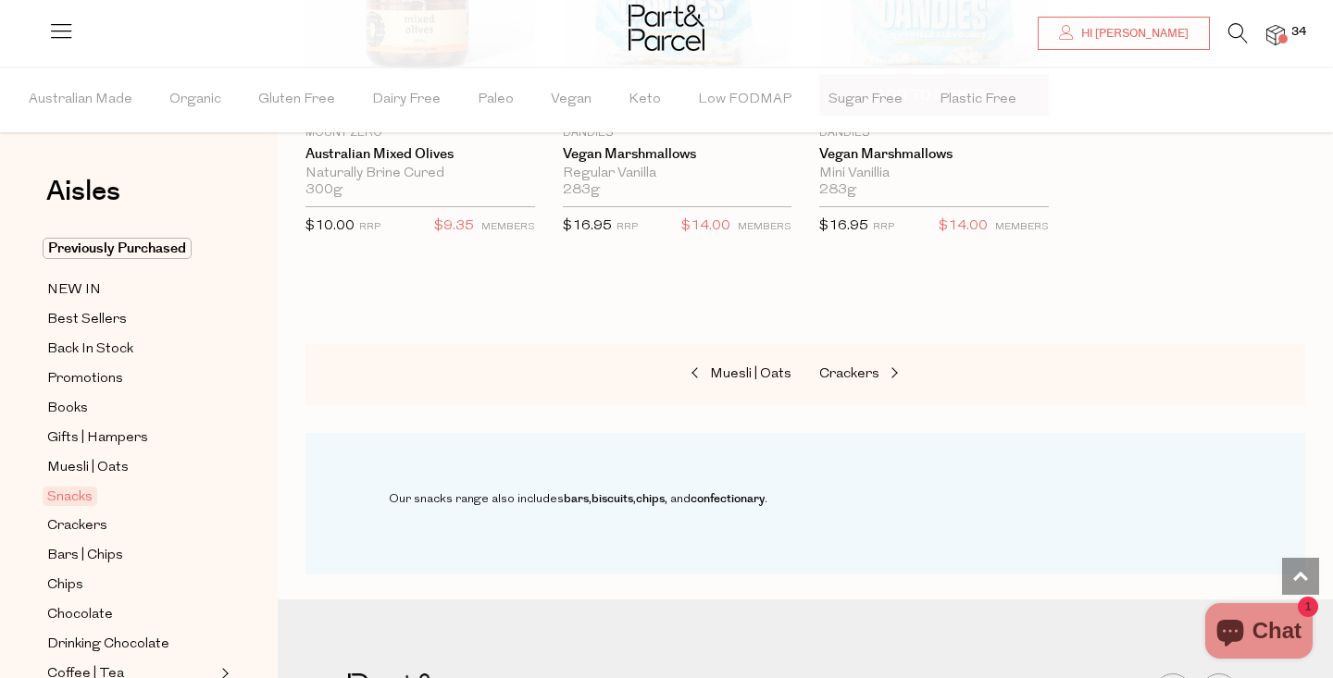
scroll to position [7332, 0]
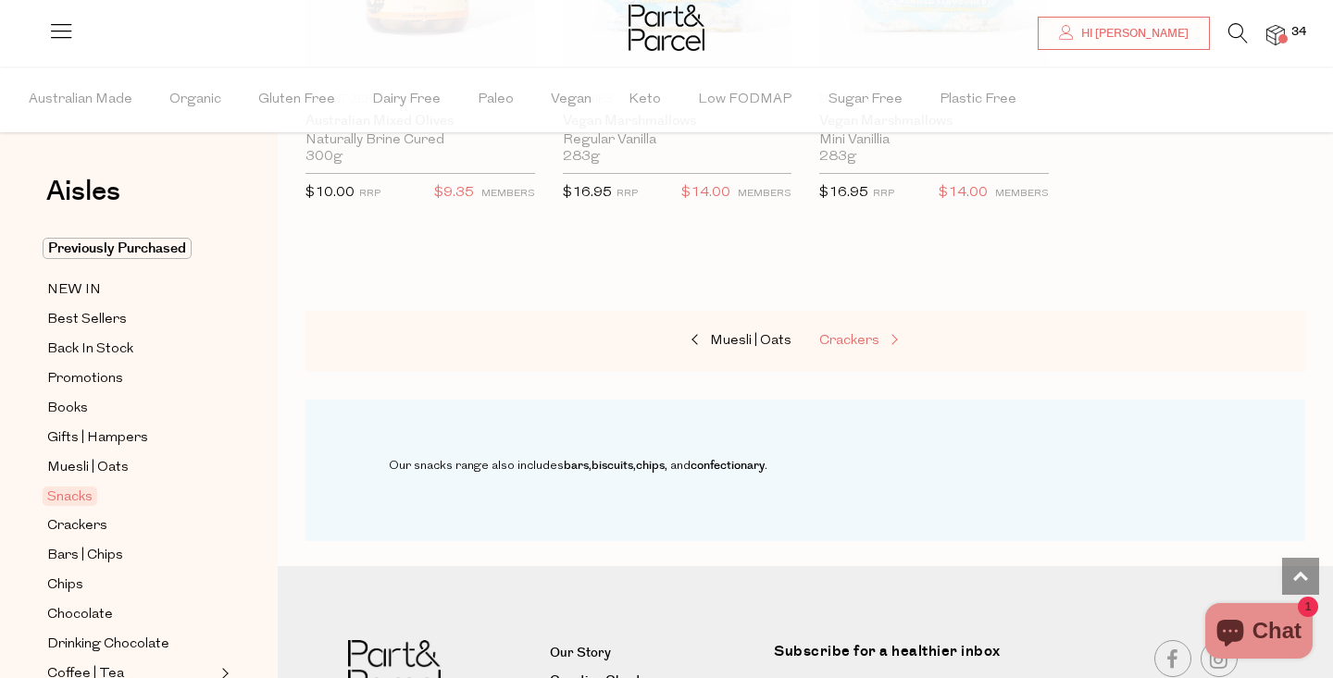
click at [873, 334] on span "Crackers" at bounding box center [849, 341] width 60 height 14
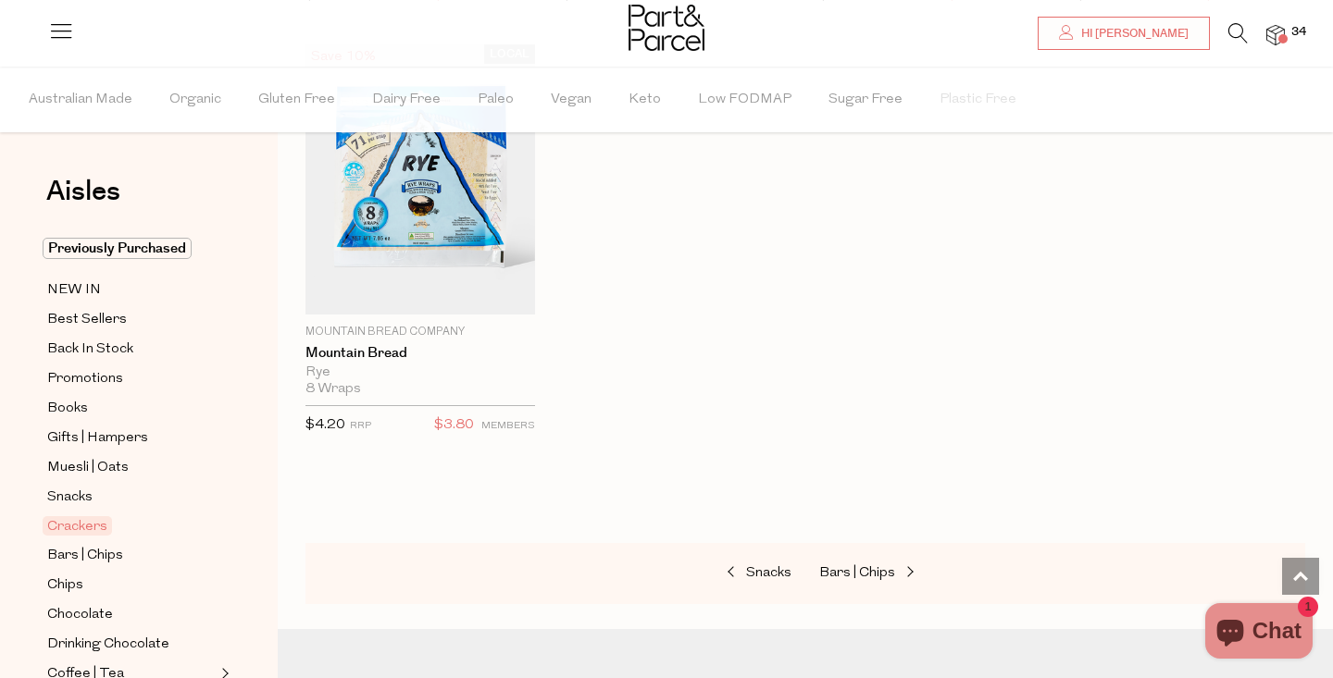
scroll to position [4136, 0]
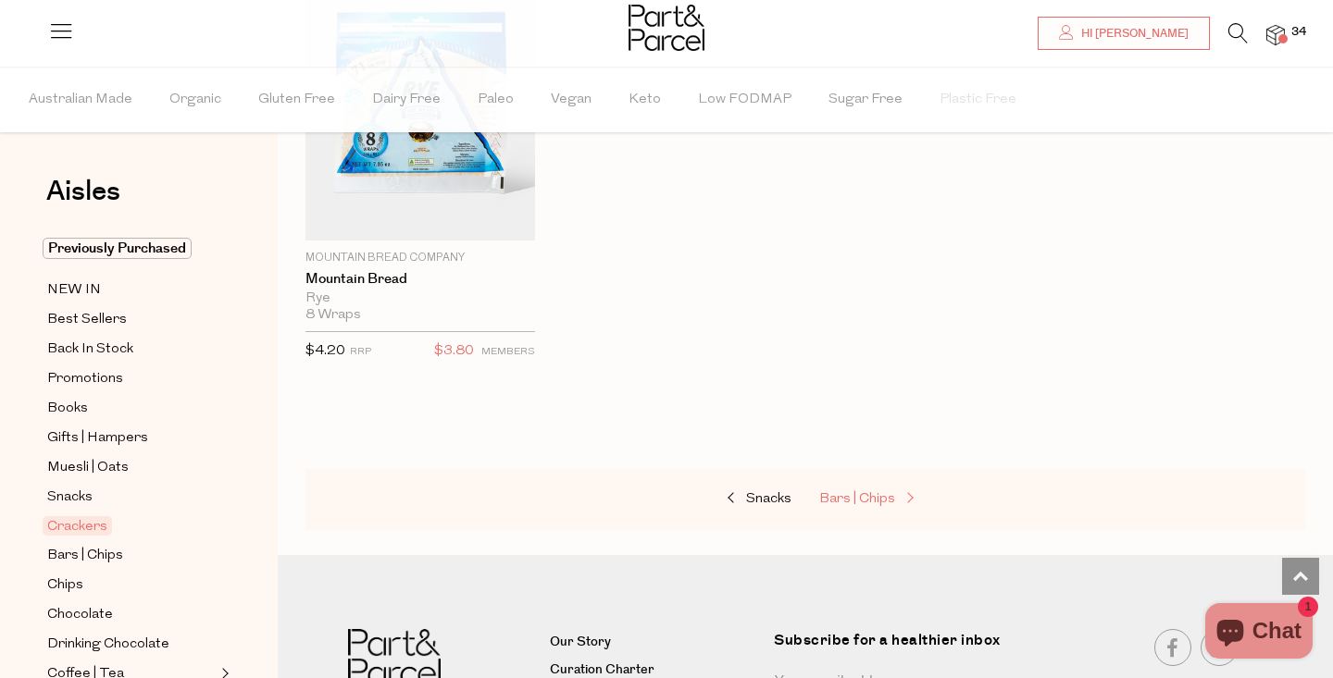
click at [867, 494] on span "Bars | Chips" at bounding box center [857, 499] width 76 height 14
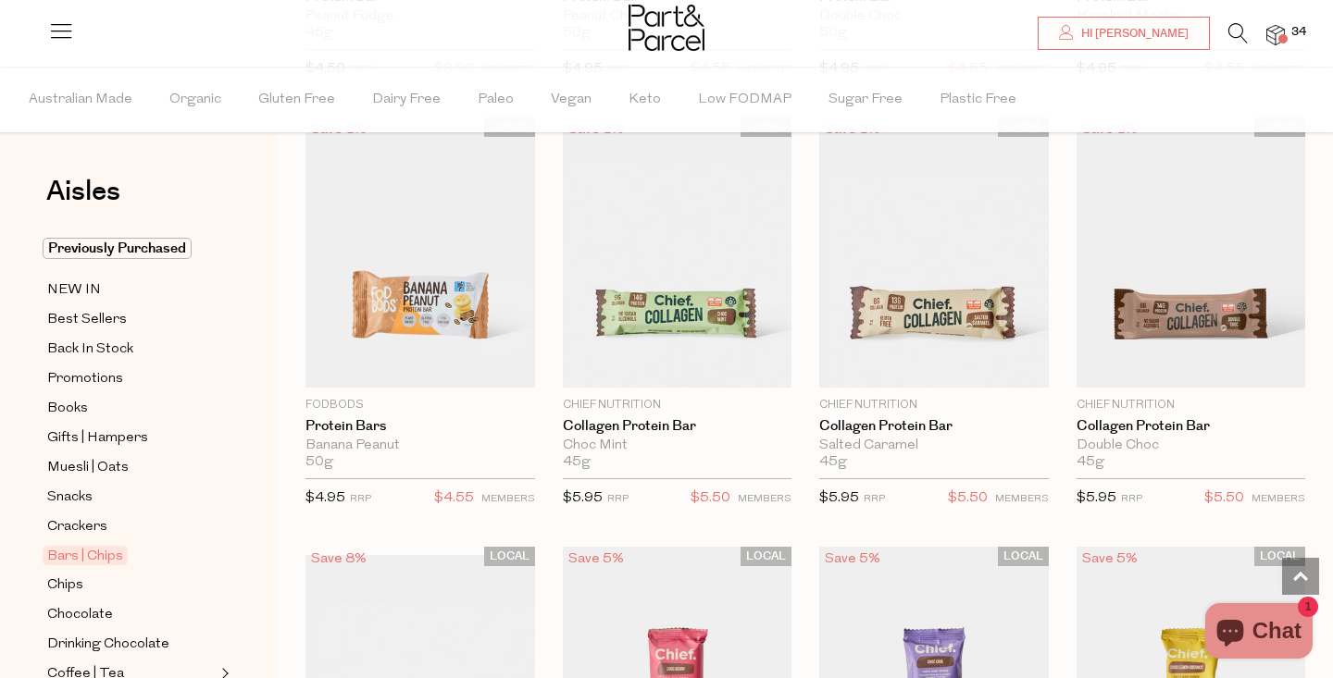
scroll to position [1387, 0]
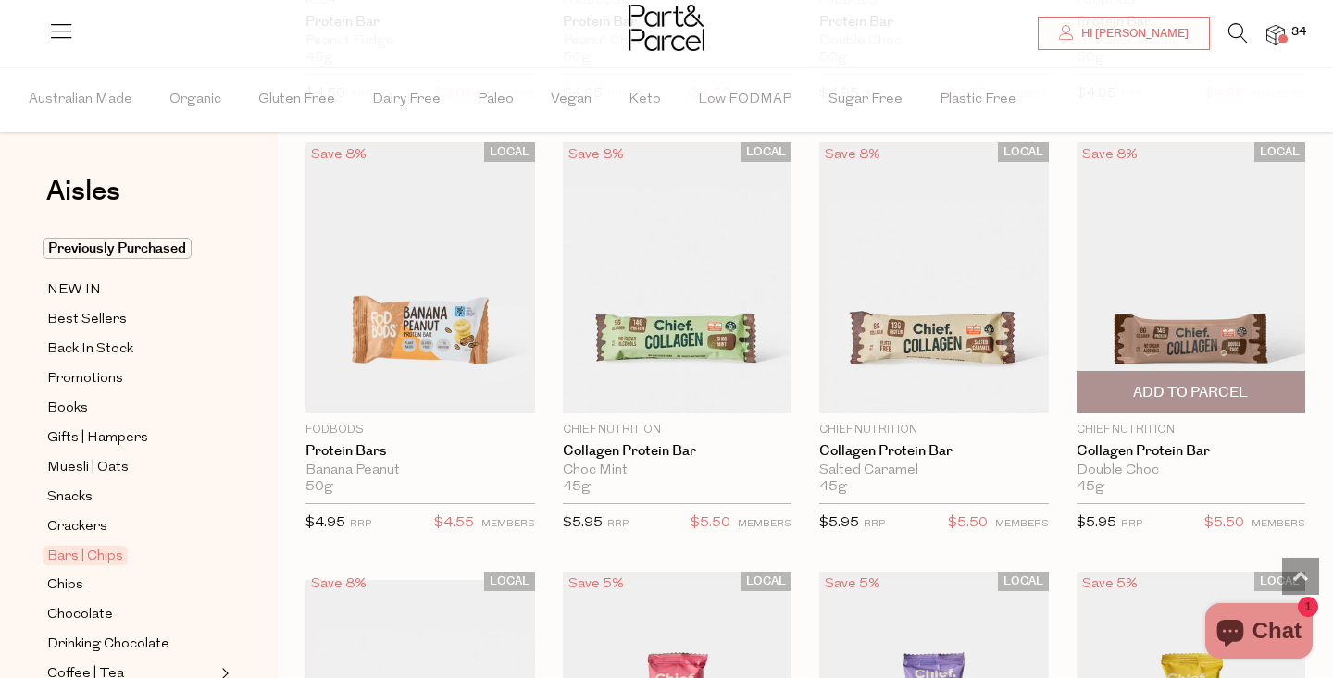
click at [1191, 392] on span "Add To Parcel" at bounding box center [1190, 392] width 115 height 19
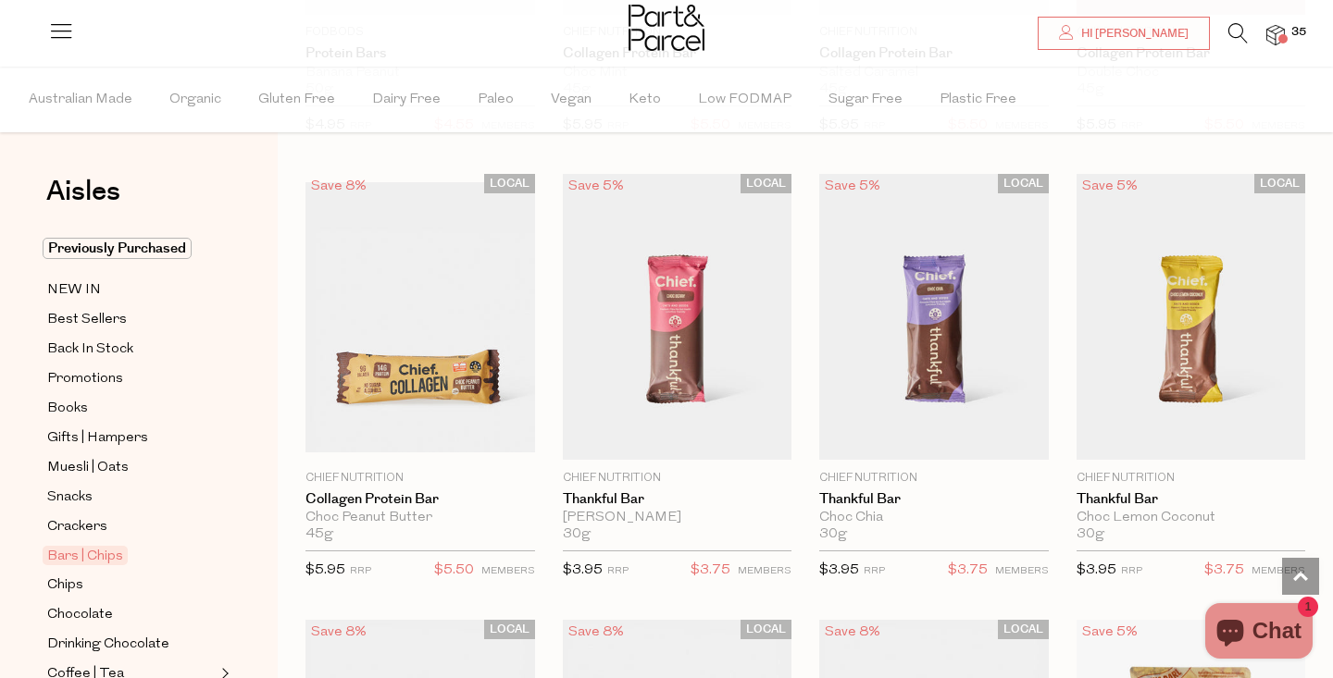
scroll to position [1789, 0]
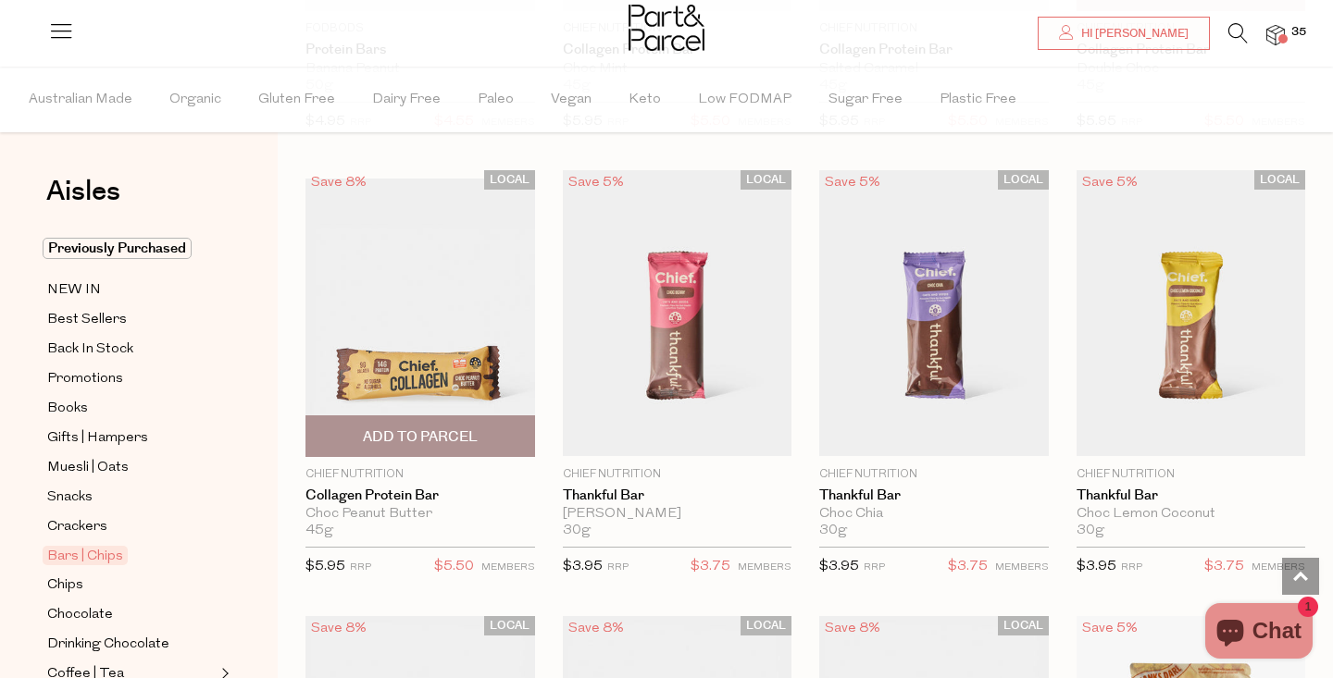
click at [435, 428] on span "Add To Parcel" at bounding box center [420, 437] width 115 height 19
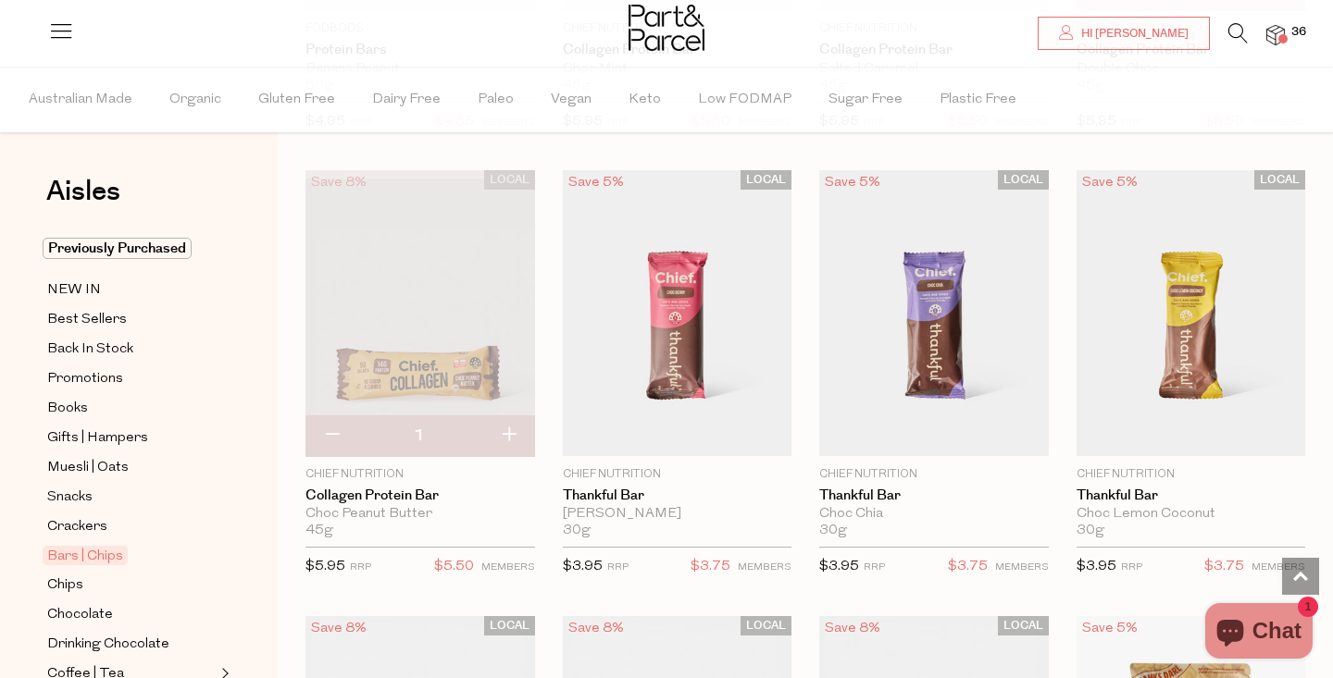
click at [508, 432] on button "button" at bounding box center [508, 436] width 53 height 41
type input "2"
click at [508, 432] on button "button" at bounding box center [508, 436] width 53 height 41
type input "3"
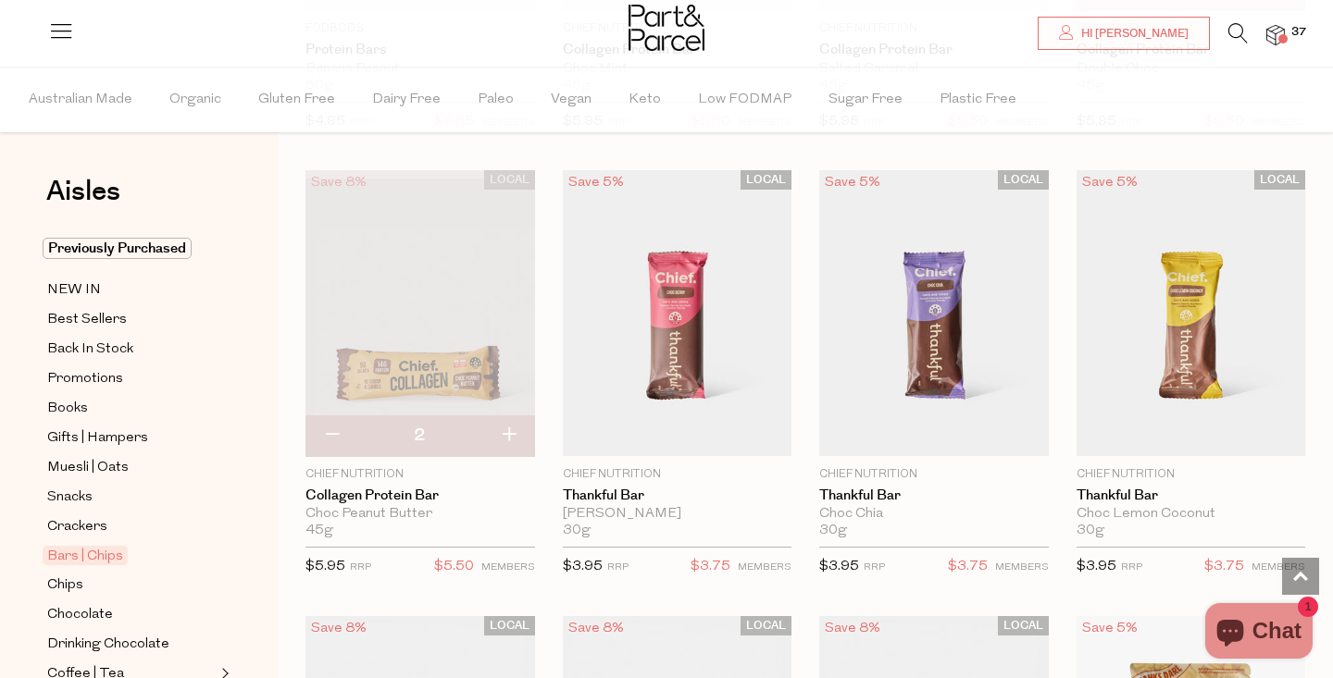
type input "3"
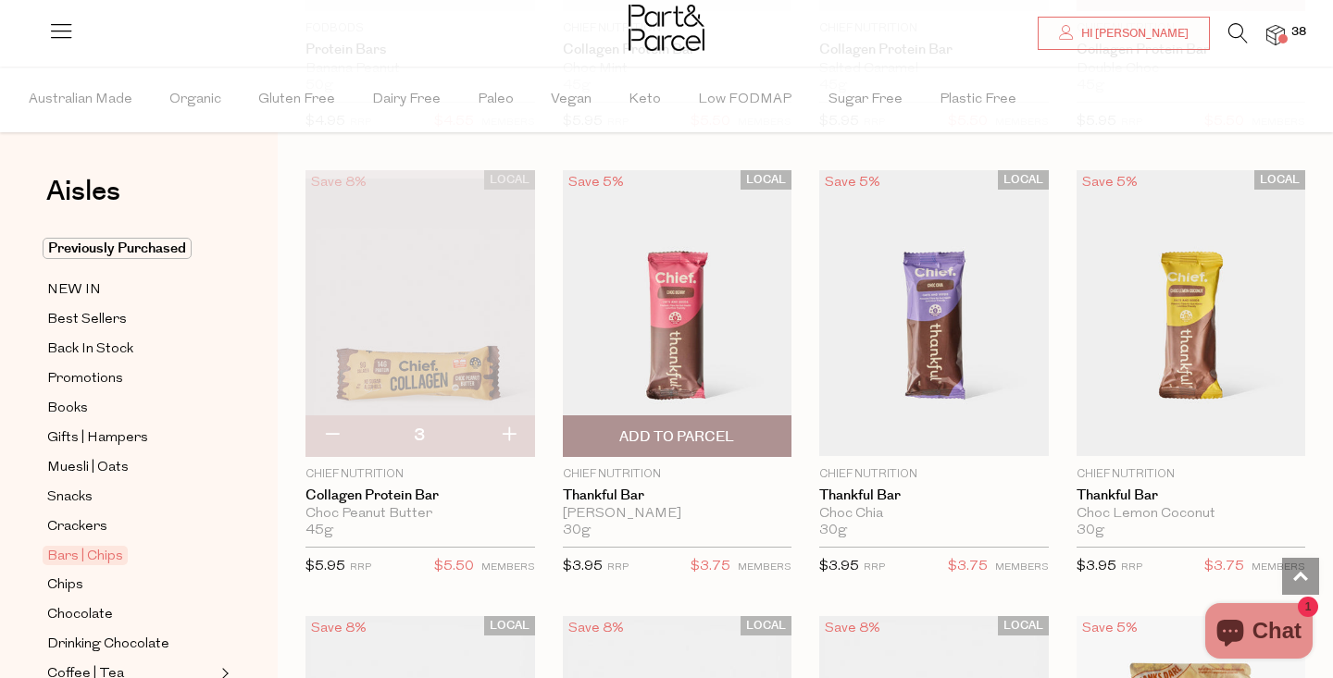
click at [679, 440] on span "Add To Parcel" at bounding box center [676, 437] width 115 height 19
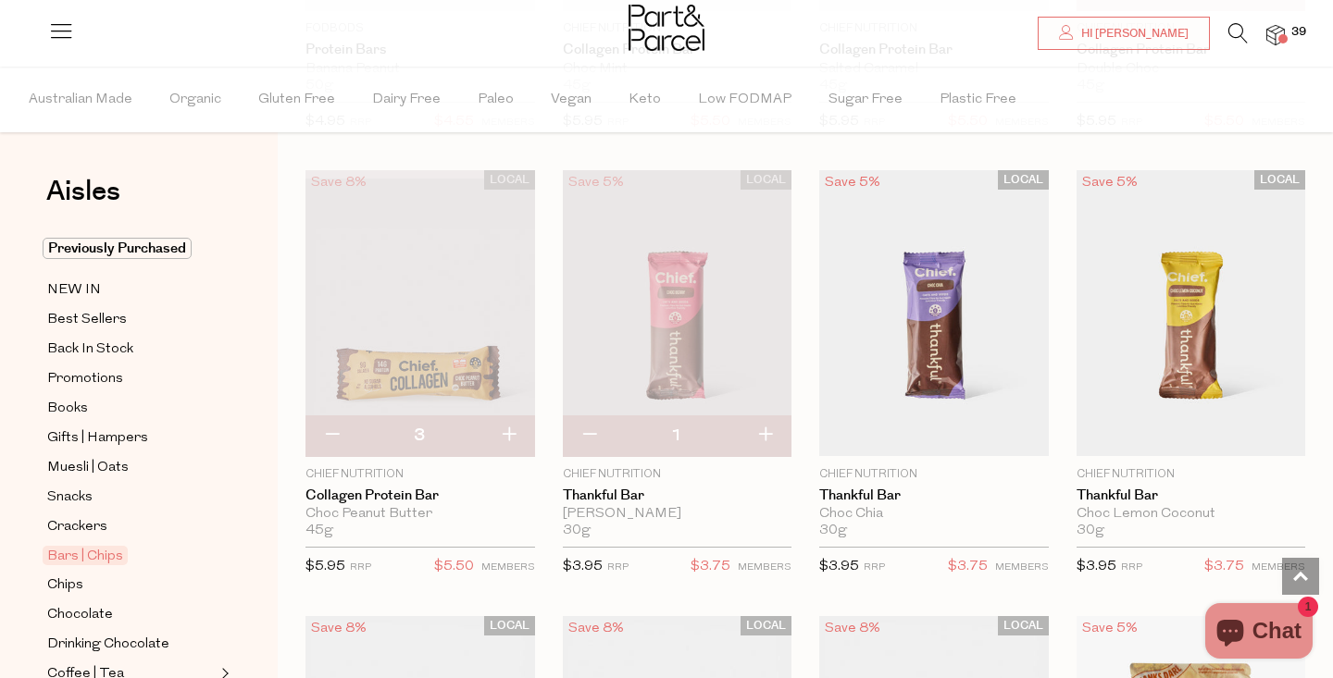
click at [763, 432] on button "button" at bounding box center [765, 436] width 53 height 41
type input "2"
click at [763, 432] on button "button" at bounding box center [765, 436] width 53 height 41
type input "3"
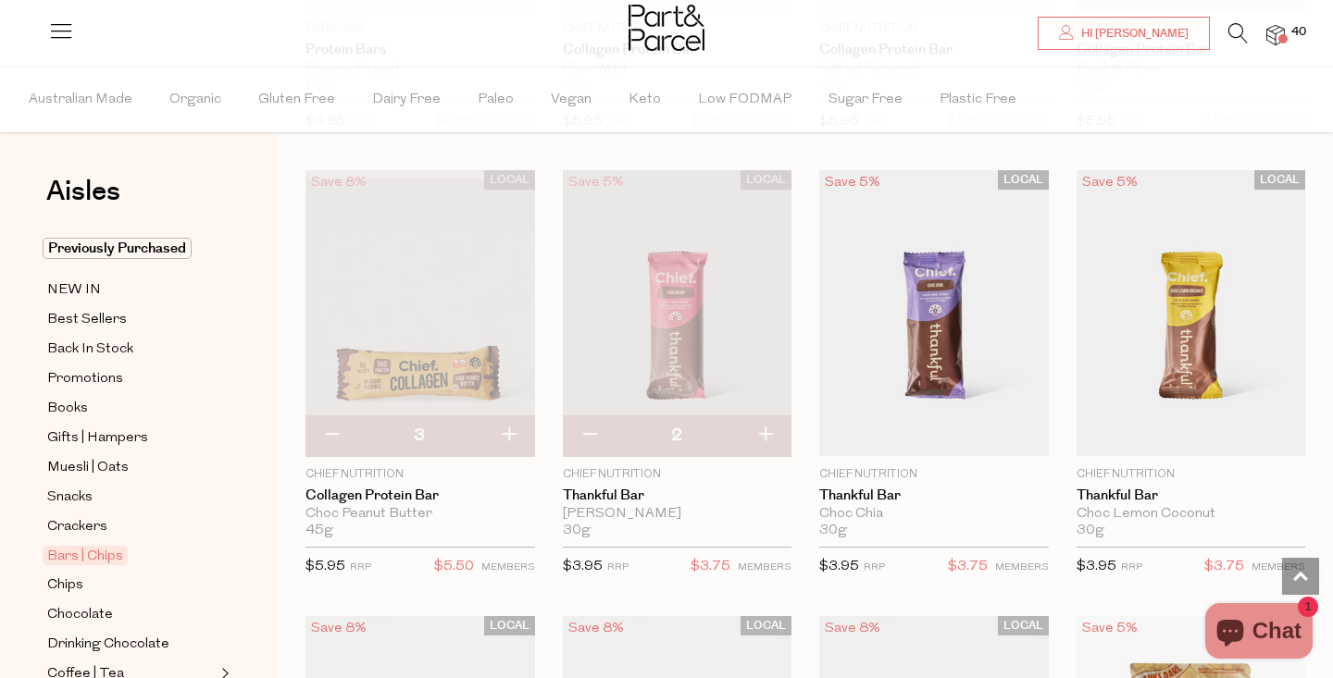
type input "3"
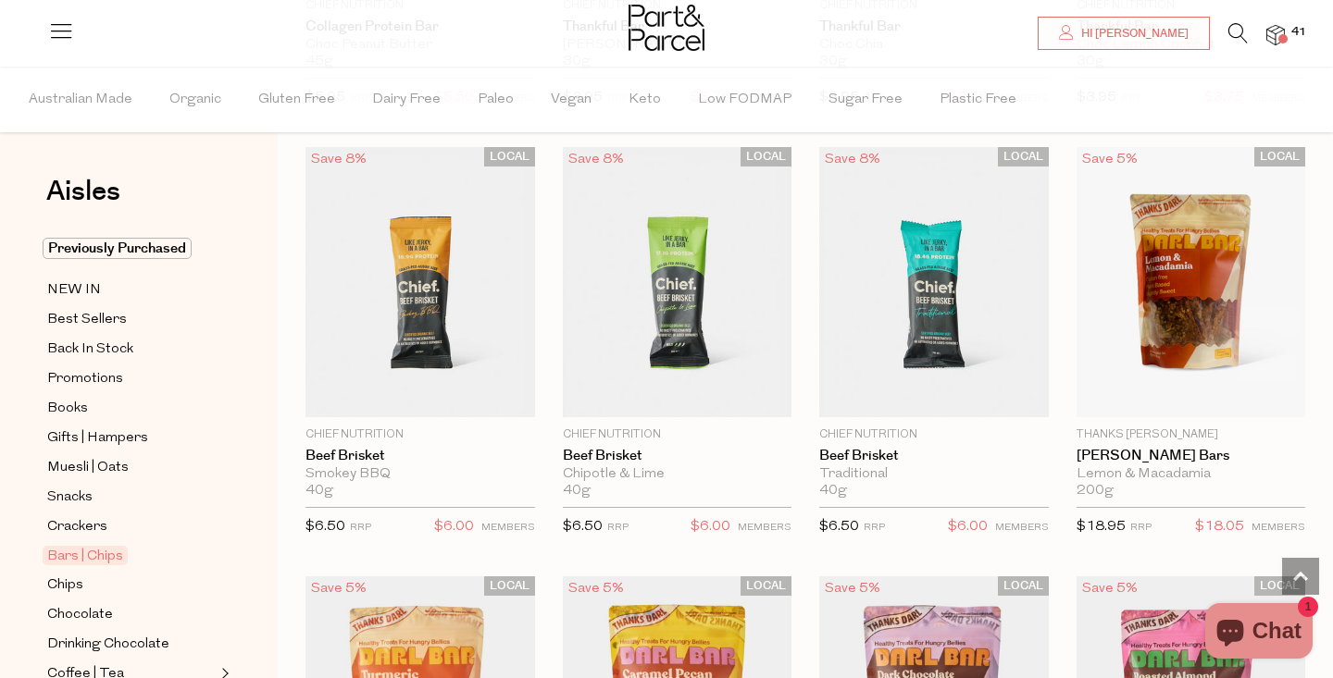
scroll to position [2262, 0]
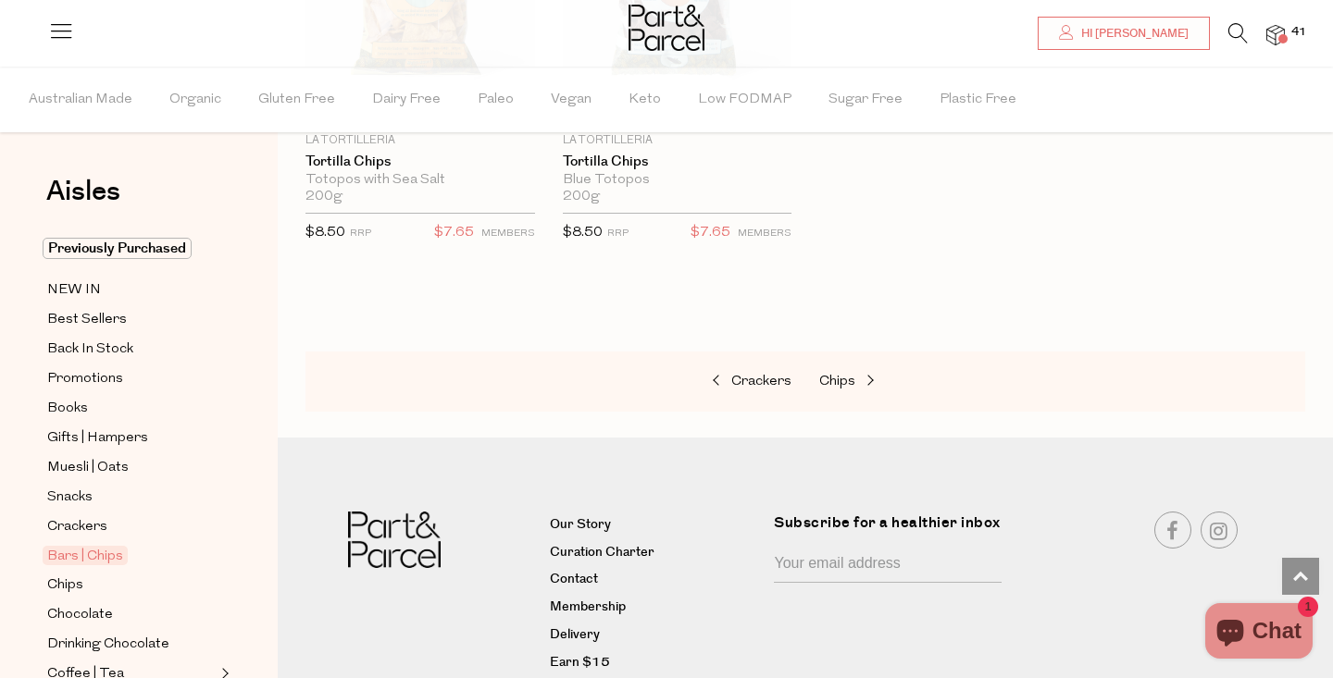
scroll to position [7785, 0]
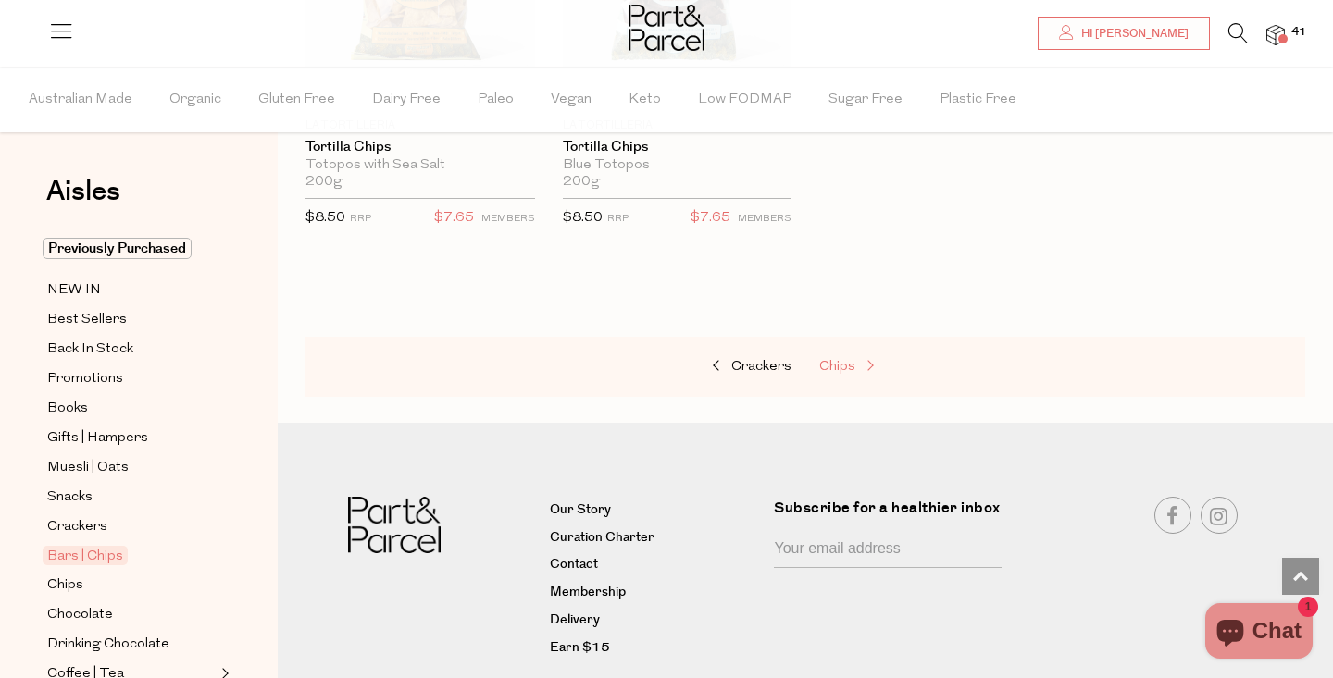
click at [844, 360] on span "Chips" at bounding box center [837, 367] width 36 height 14
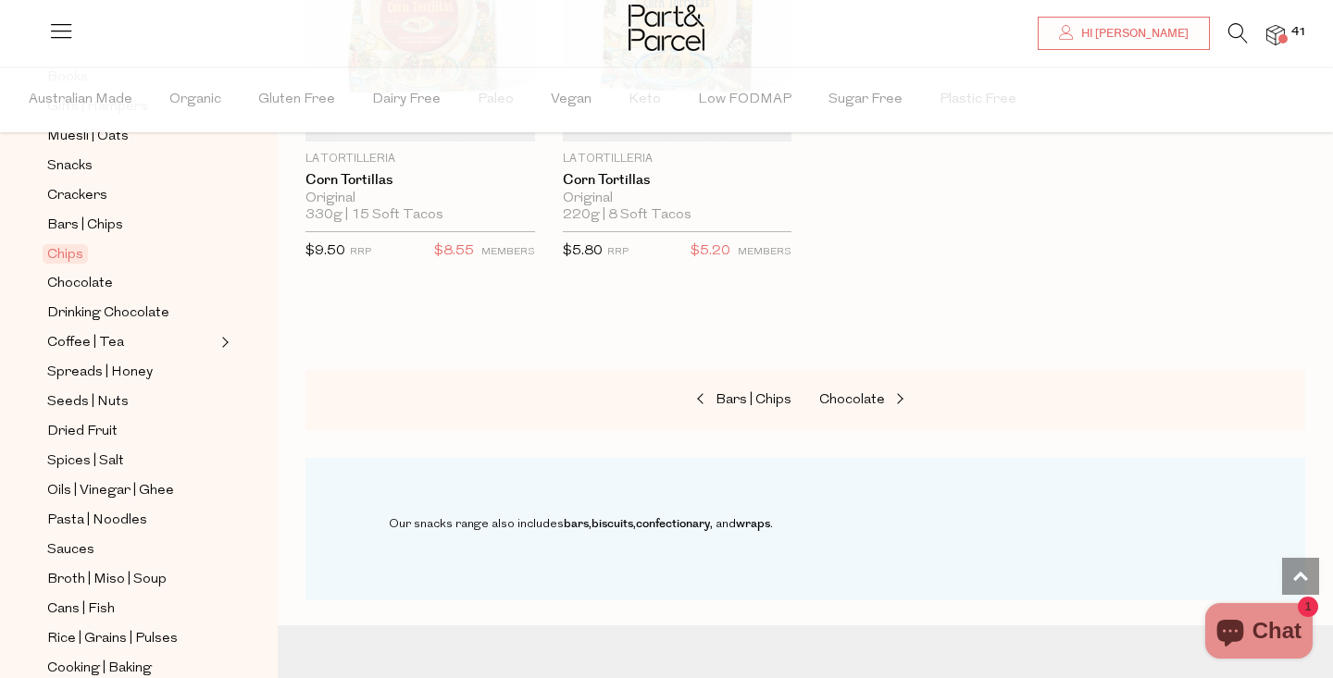
scroll to position [340, 0]
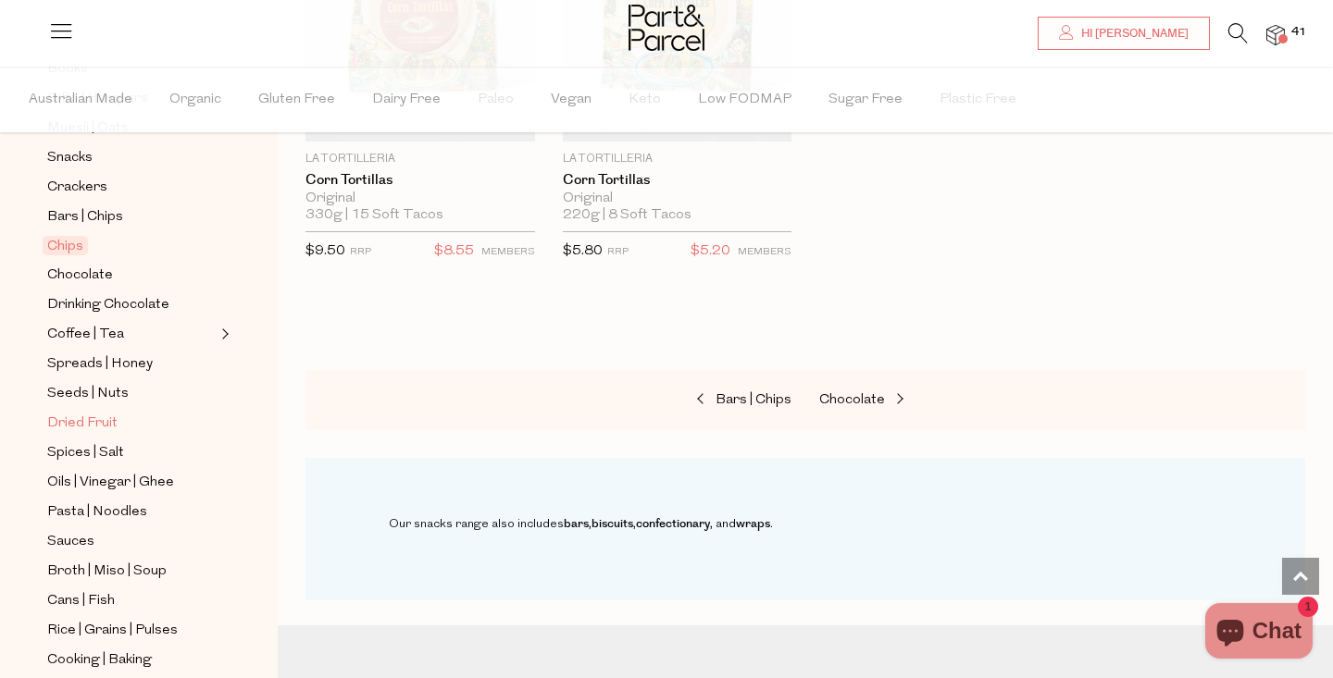
click at [88, 427] on span "Dried Fruit" at bounding box center [82, 424] width 70 height 22
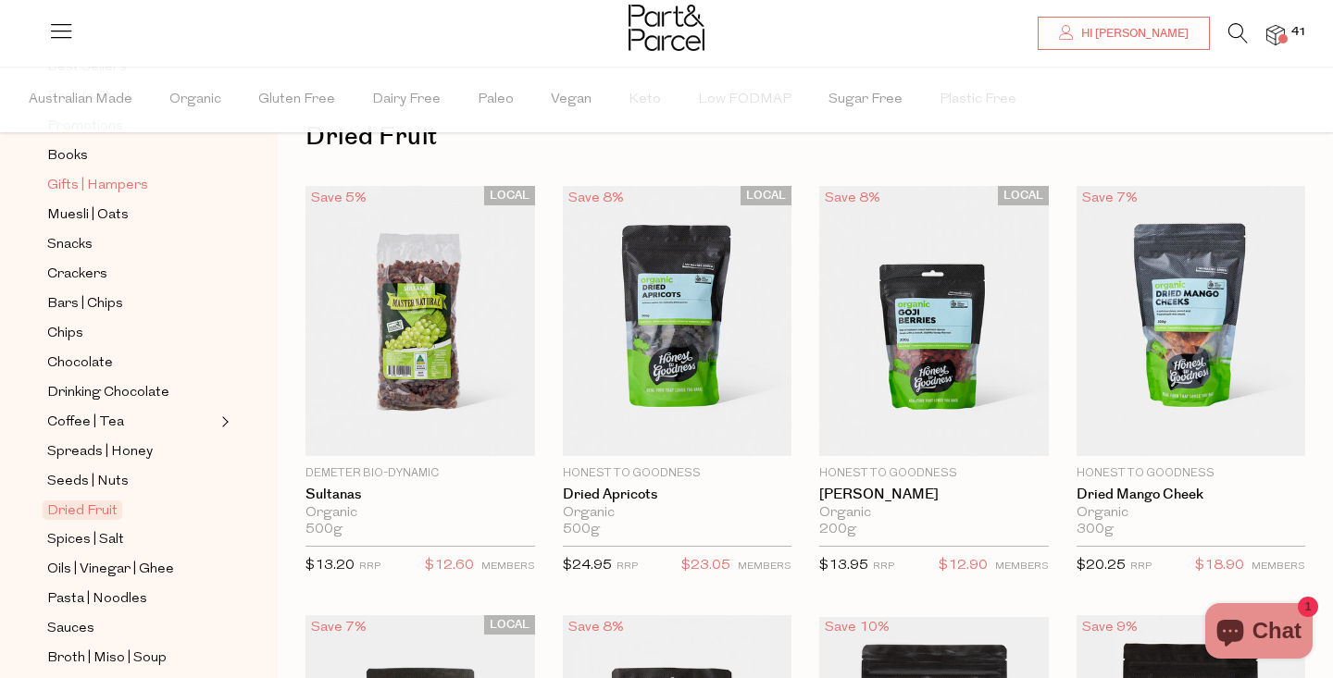
scroll to position [281, 0]
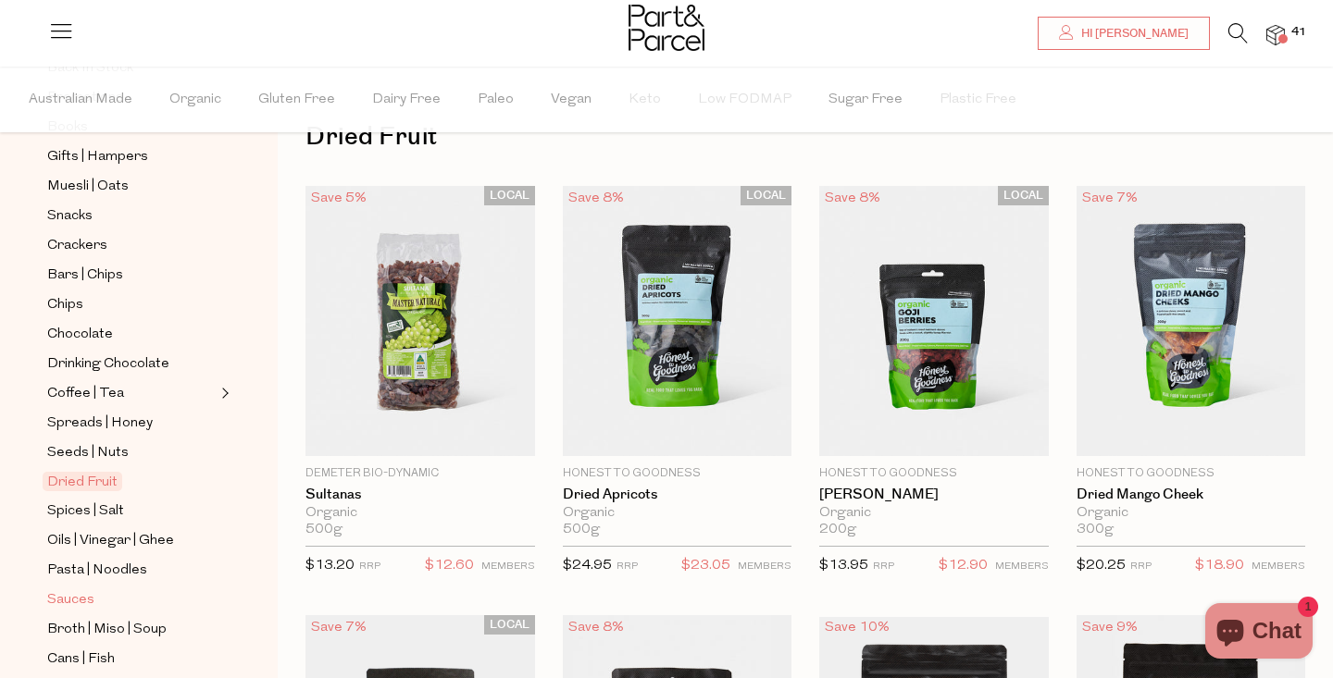
click at [72, 602] on span "Sauces" at bounding box center [70, 601] width 47 height 22
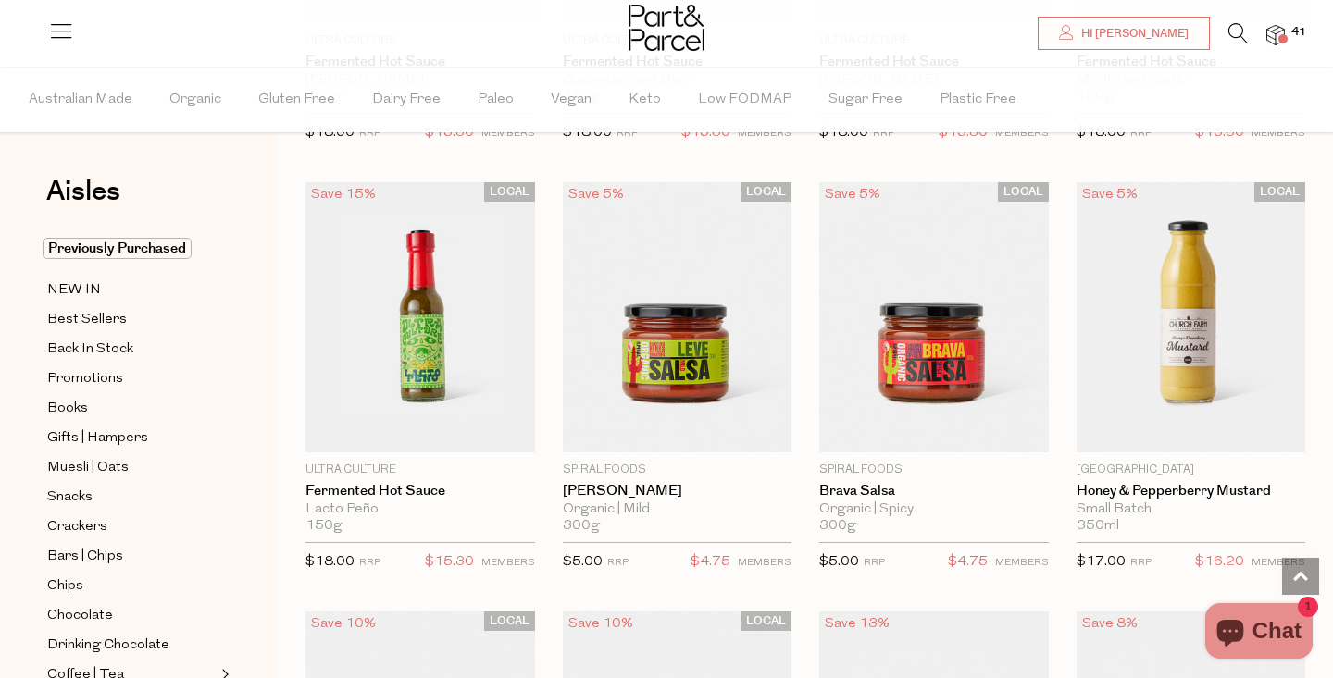
scroll to position [3932, 0]
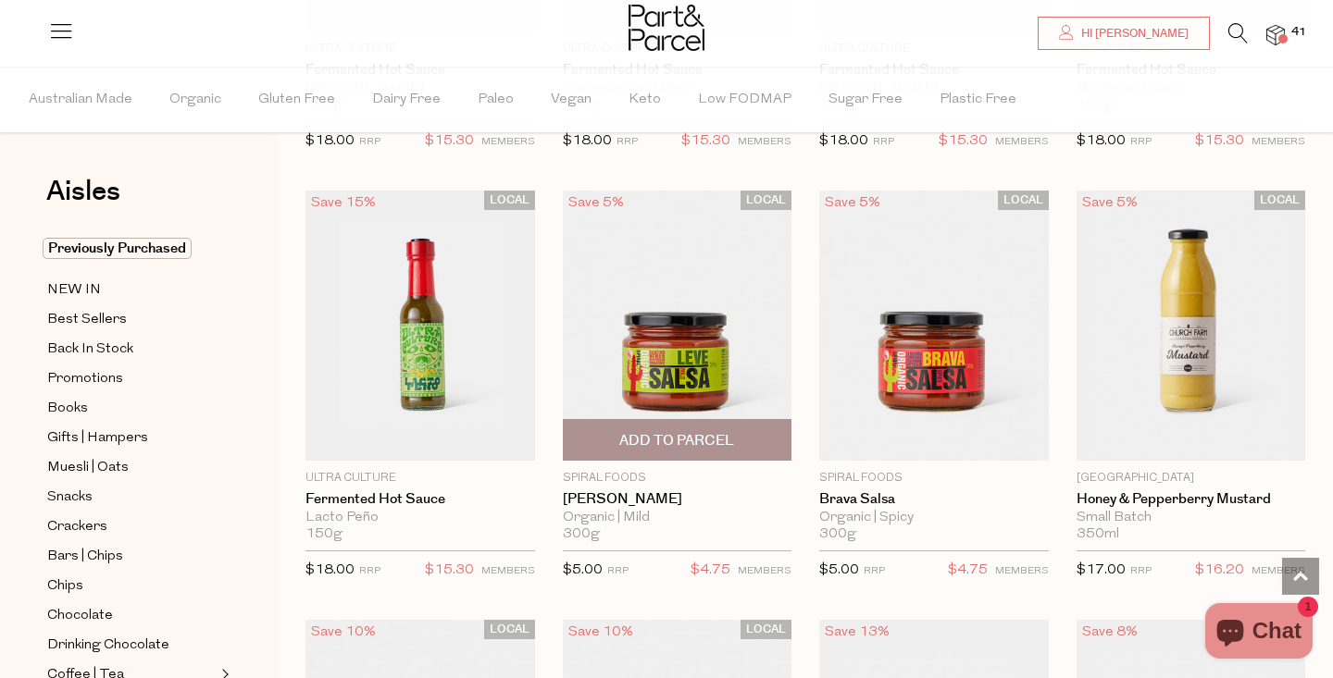
click at [710, 442] on span "Add To Parcel" at bounding box center [676, 440] width 115 height 19
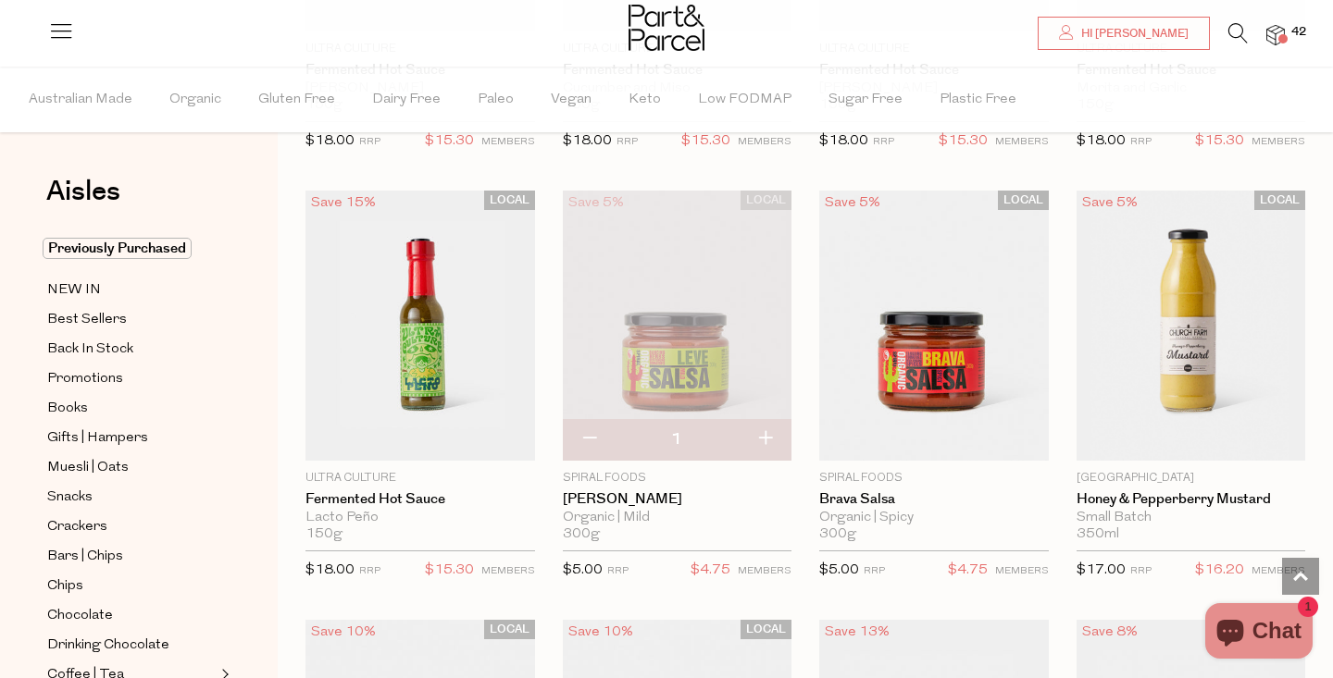
click at [766, 434] on button "button" at bounding box center [765, 439] width 53 height 41
type input "2"
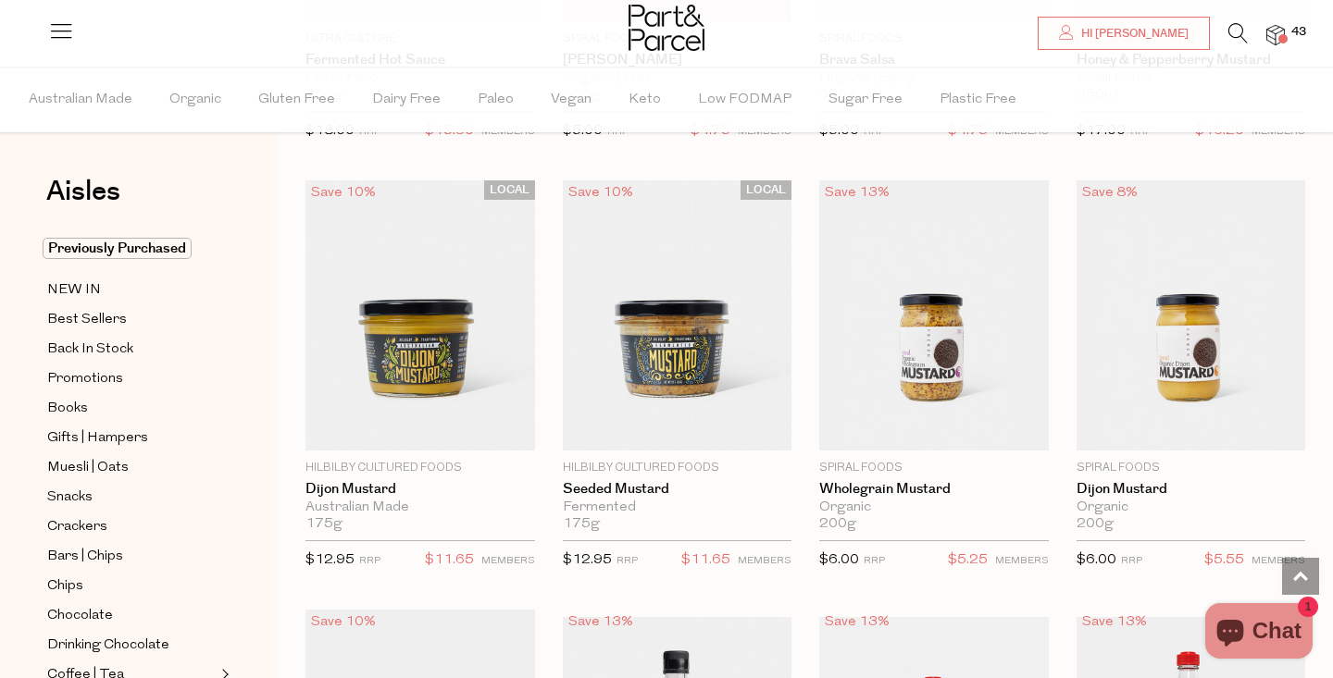
scroll to position [4373, 0]
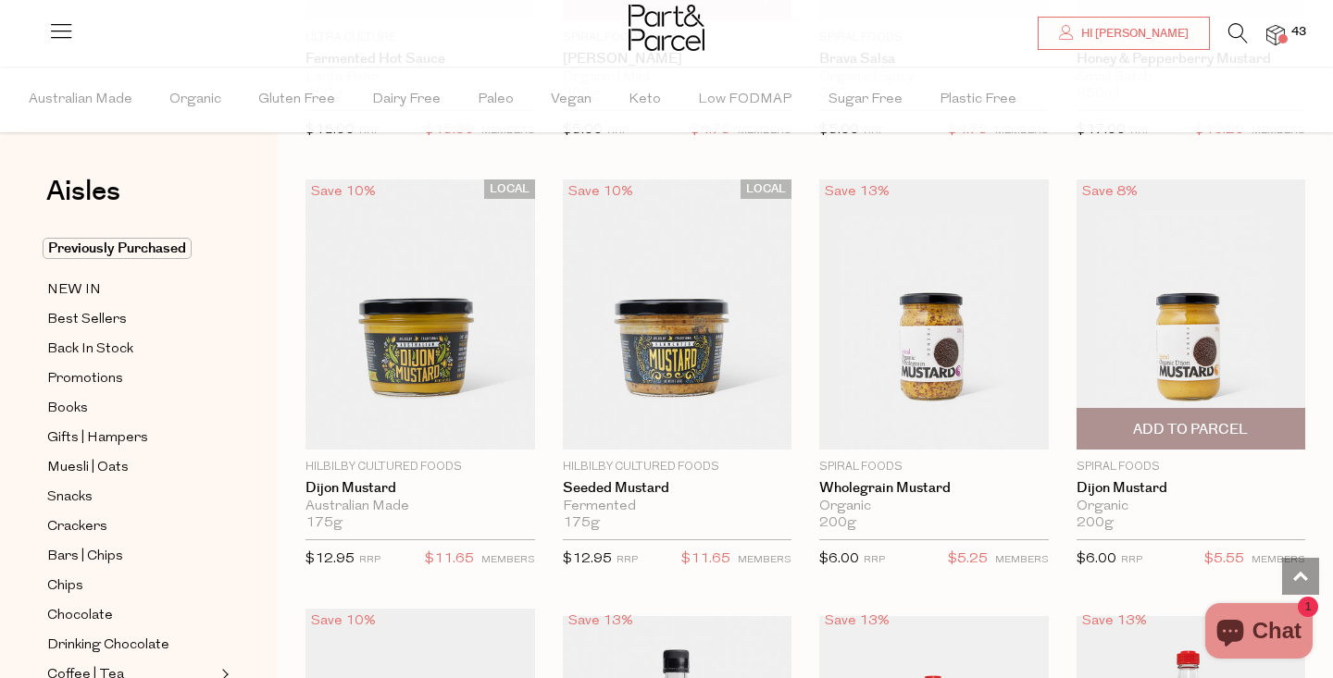
click at [1178, 420] on span "Add To Parcel" at bounding box center [1190, 429] width 115 height 19
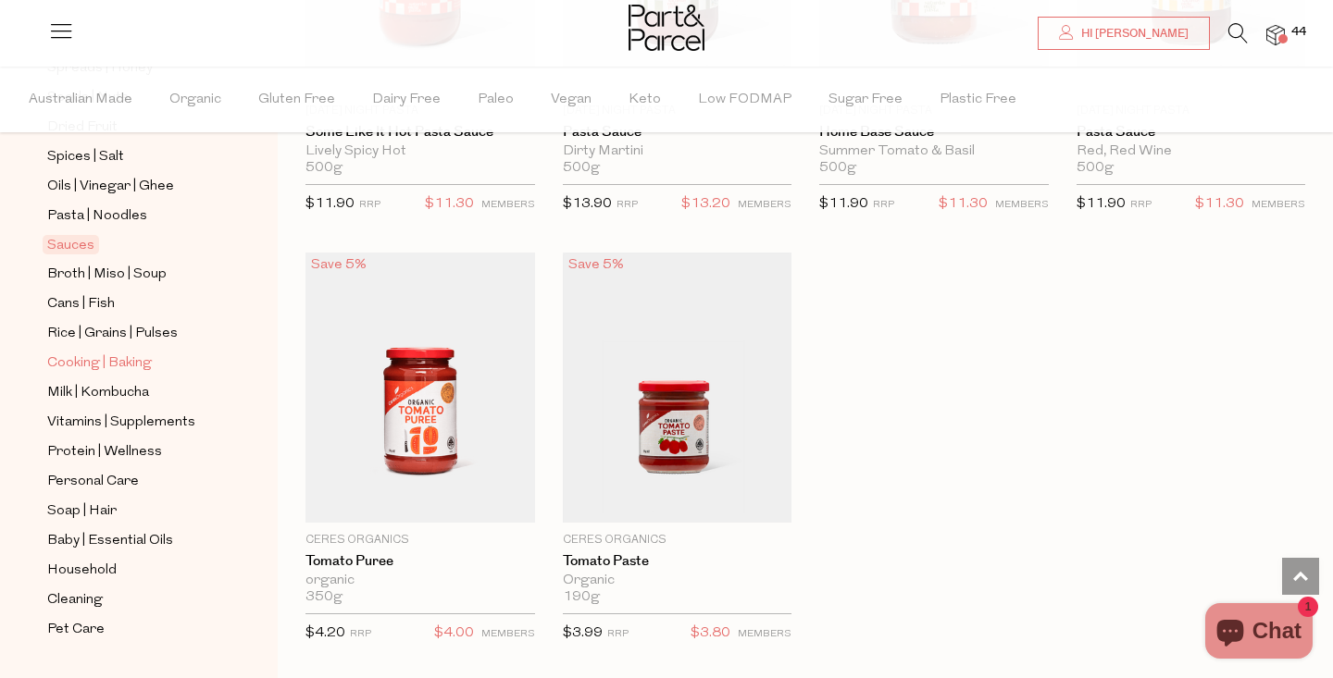
scroll to position [670, 0]
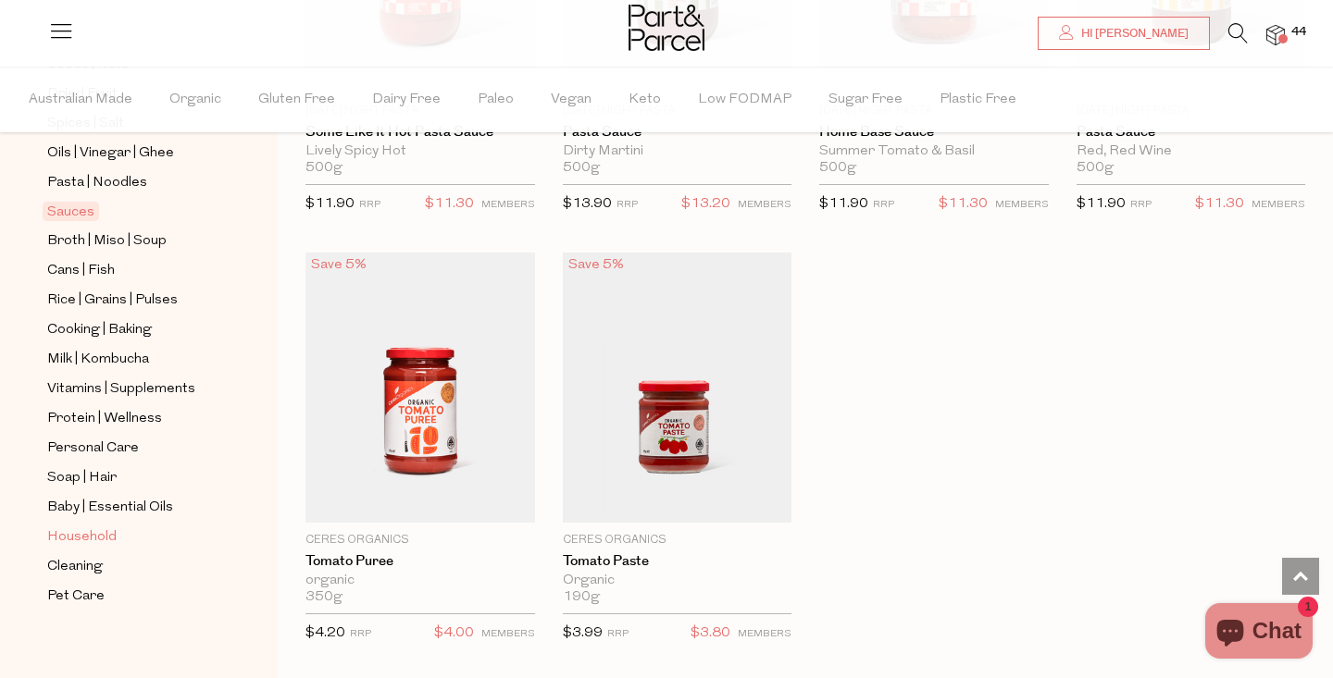
click at [89, 536] on span "Household" at bounding box center [81, 538] width 69 height 22
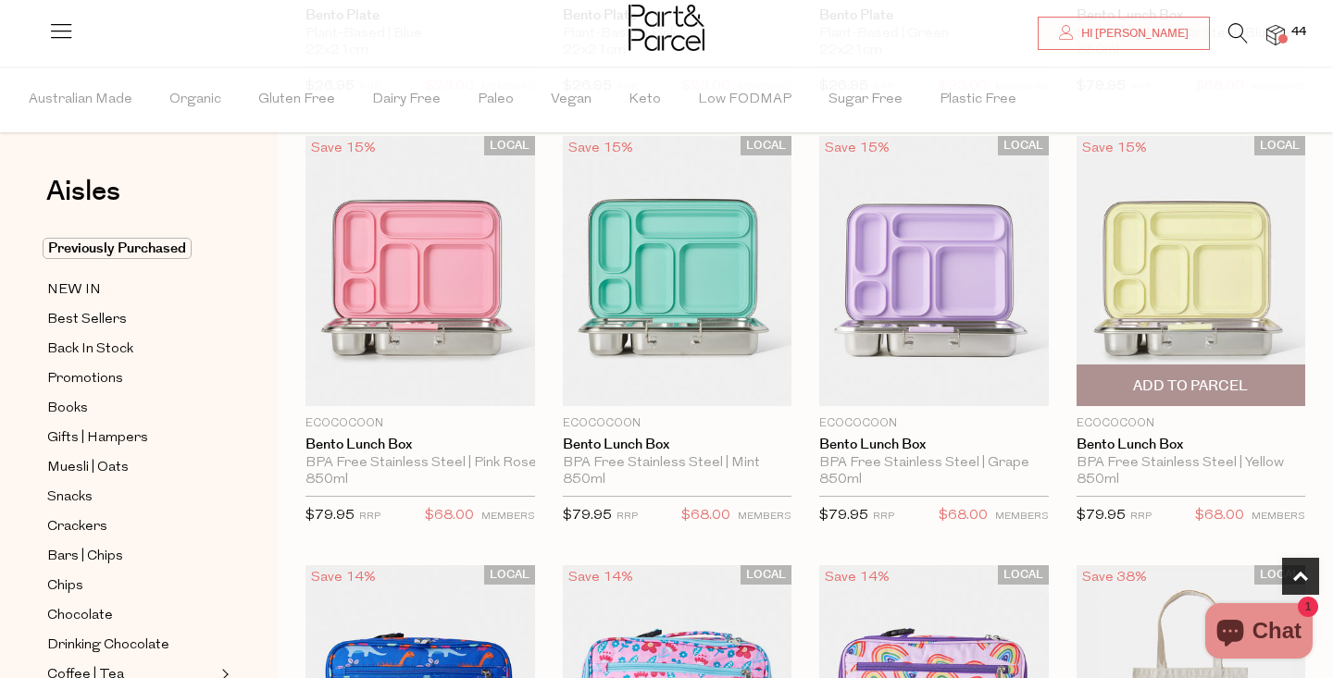
scroll to position [583, 0]
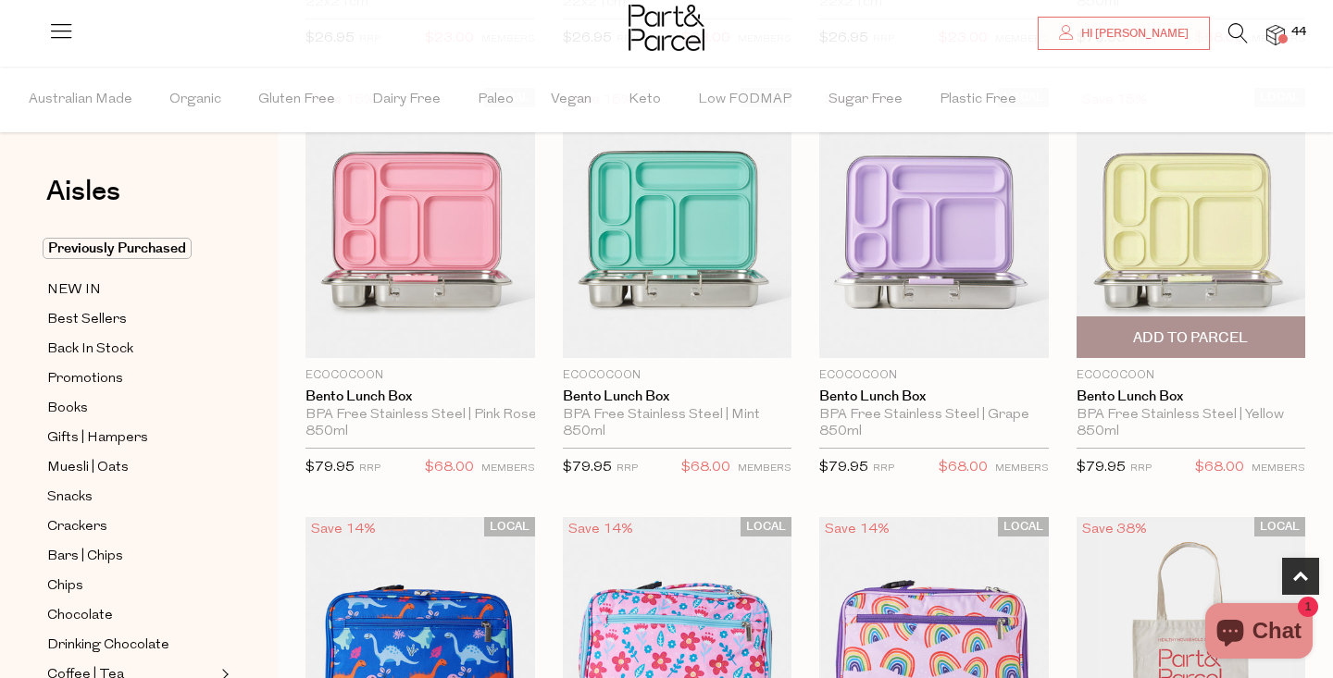
click at [1189, 352] on span "Add To Parcel" at bounding box center [1191, 337] width 218 height 40
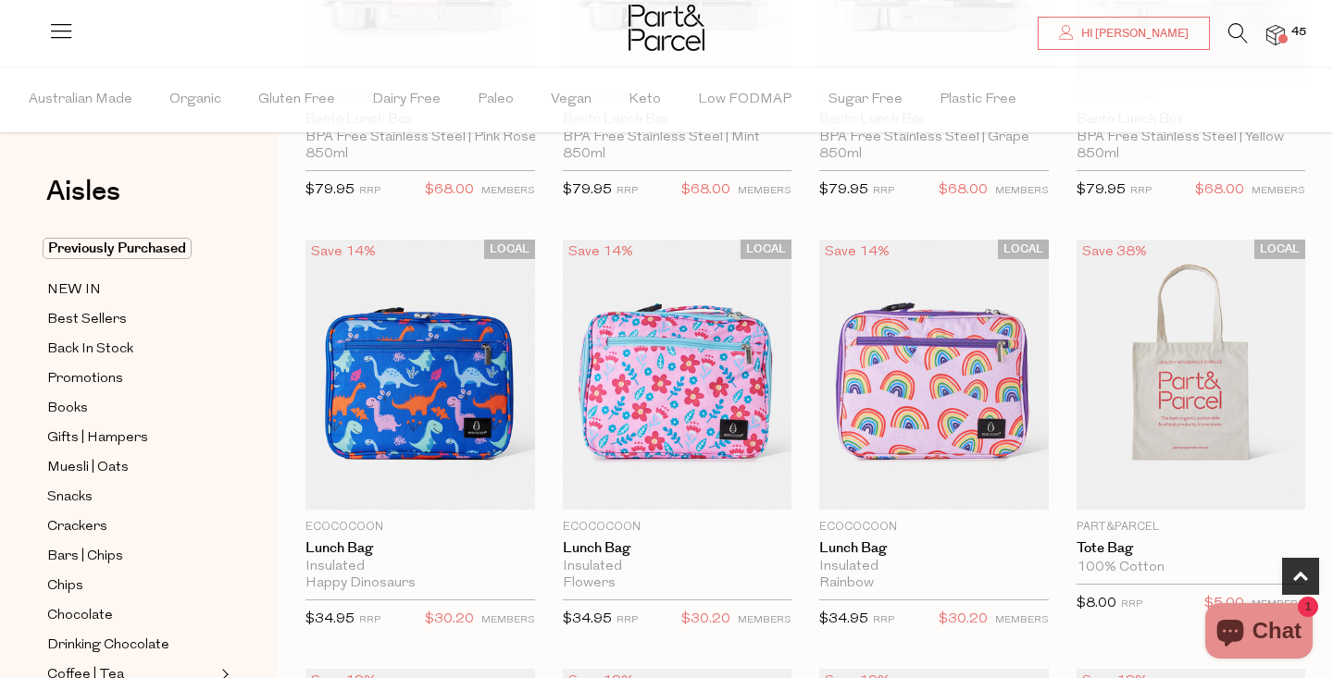
scroll to position [885, 0]
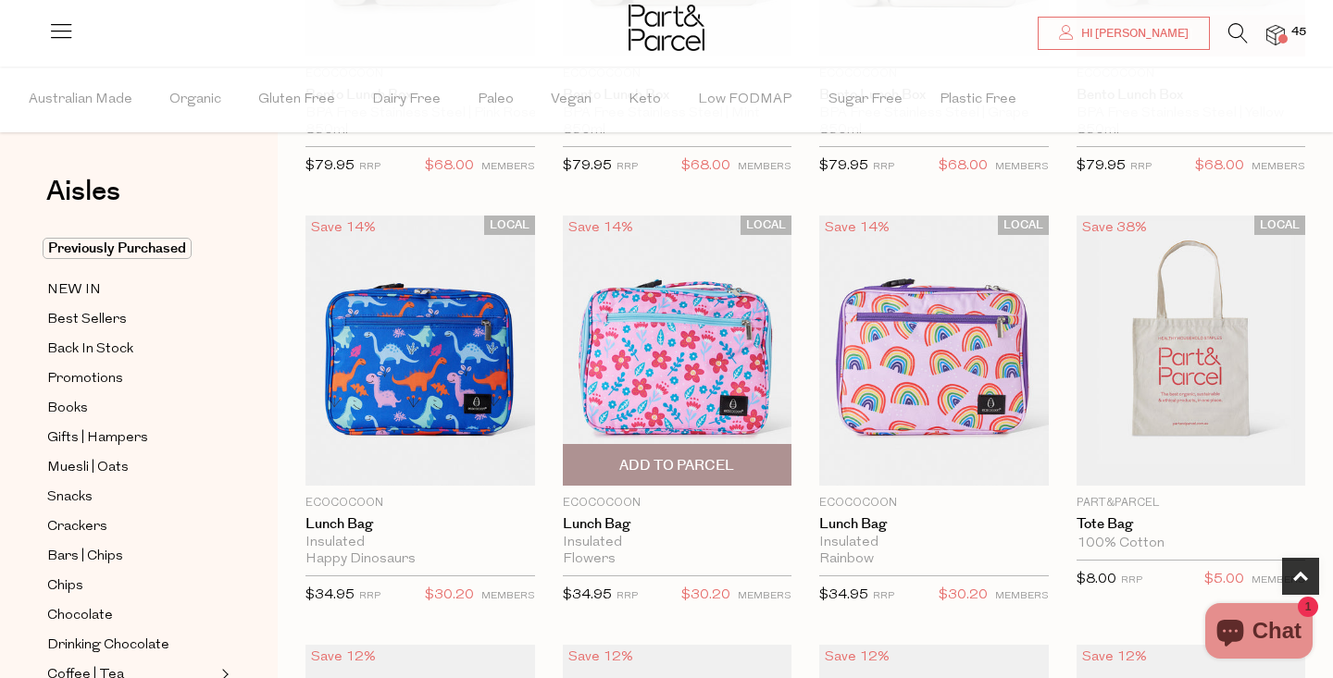
click at [680, 466] on span "Add To Parcel" at bounding box center [676, 465] width 115 height 19
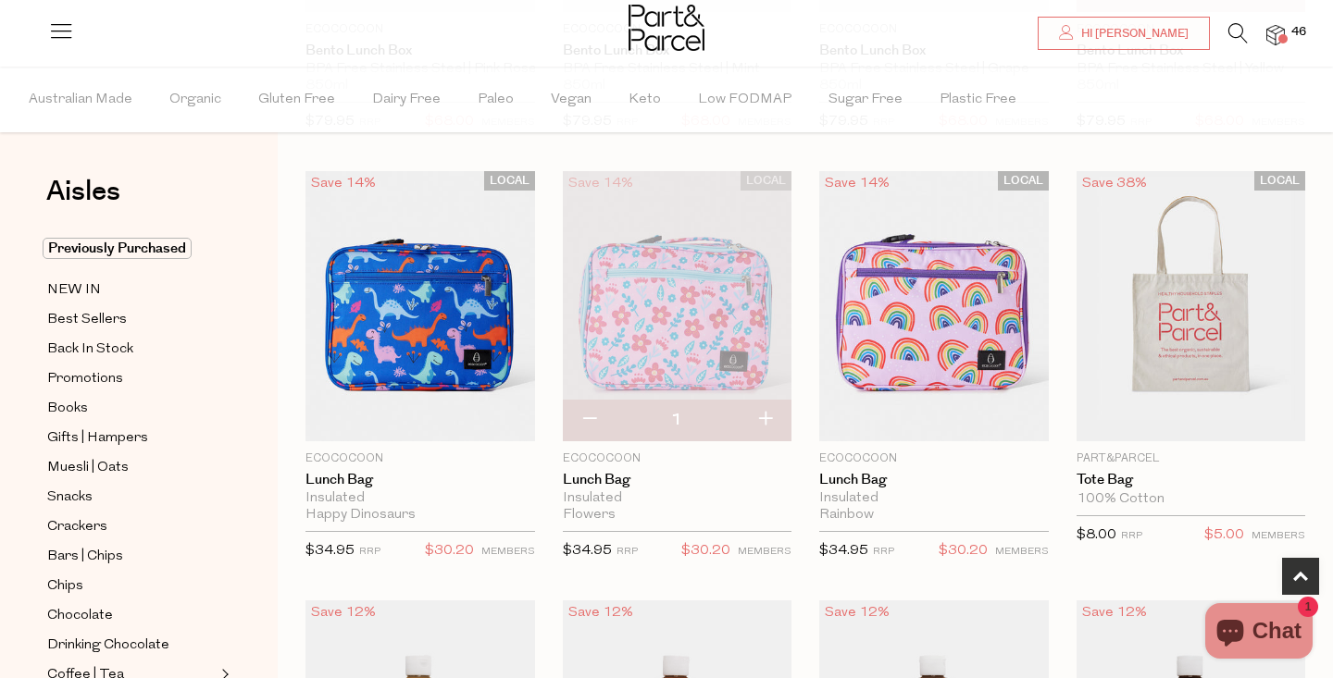
scroll to position [931, 0]
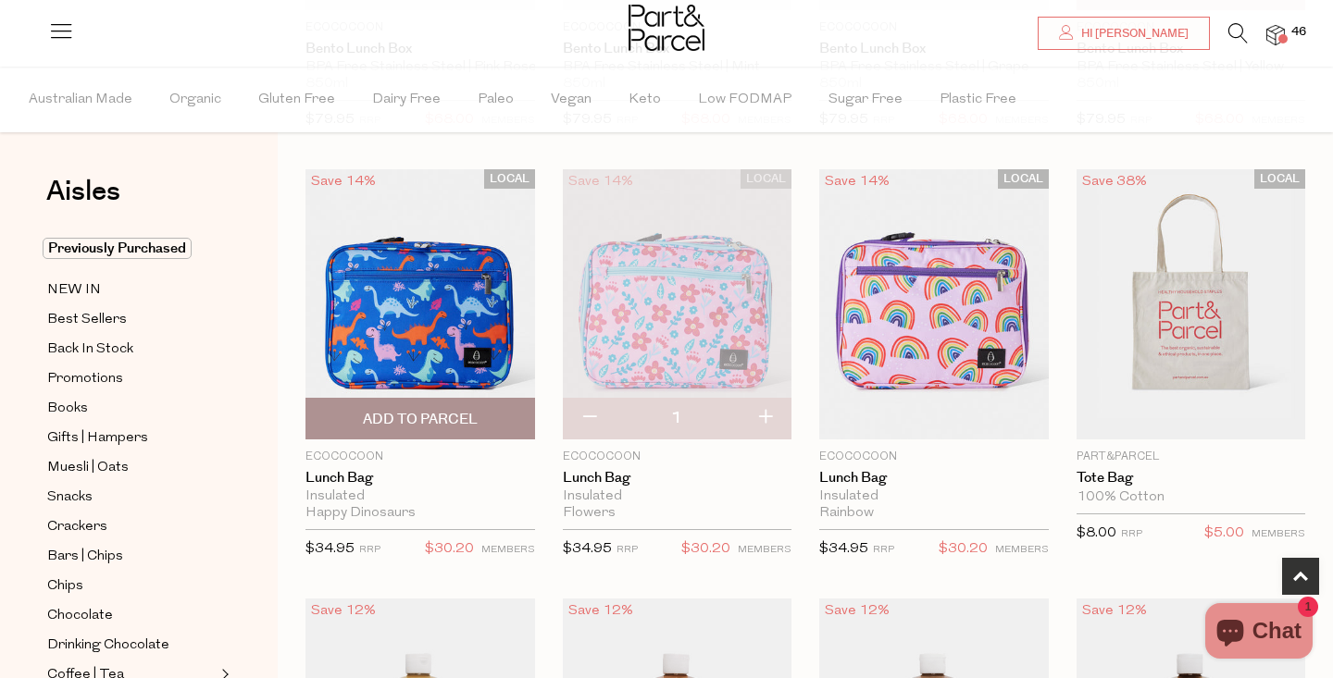
click at [401, 415] on span "Add To Parcel" at bounding box center [420, 419] width 115 height 19
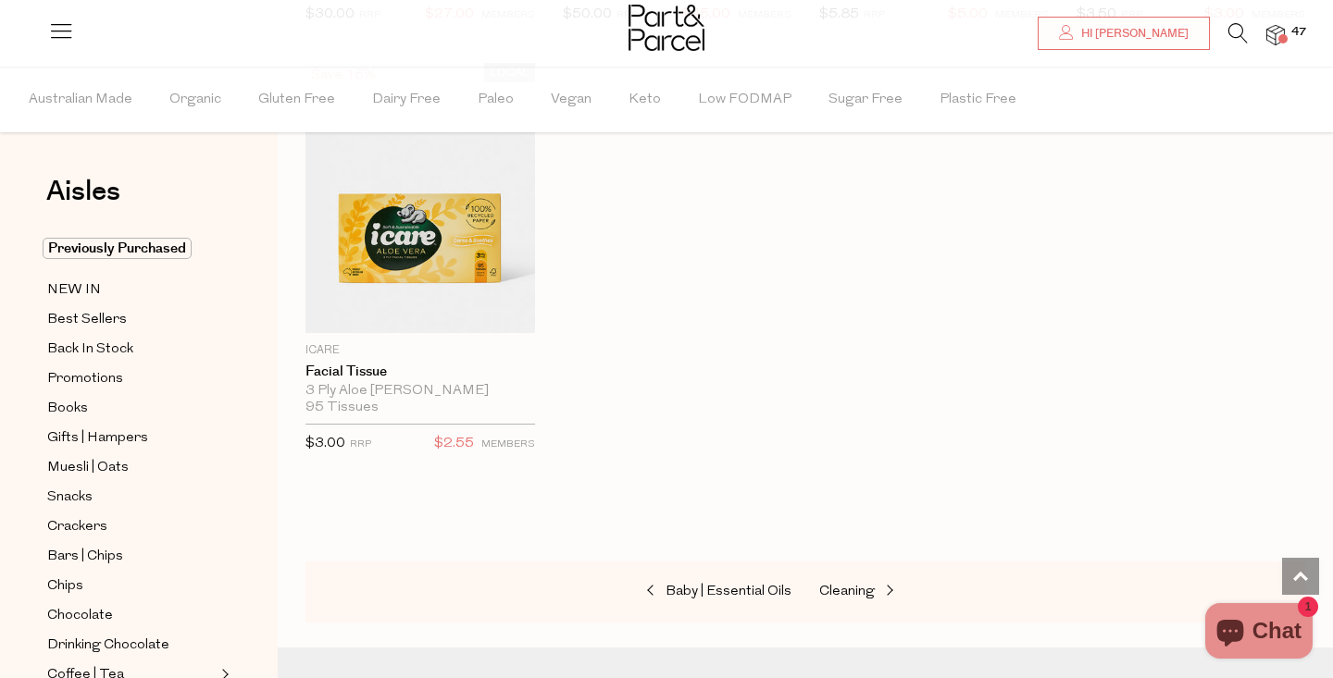
scroll to position [8908, 0]
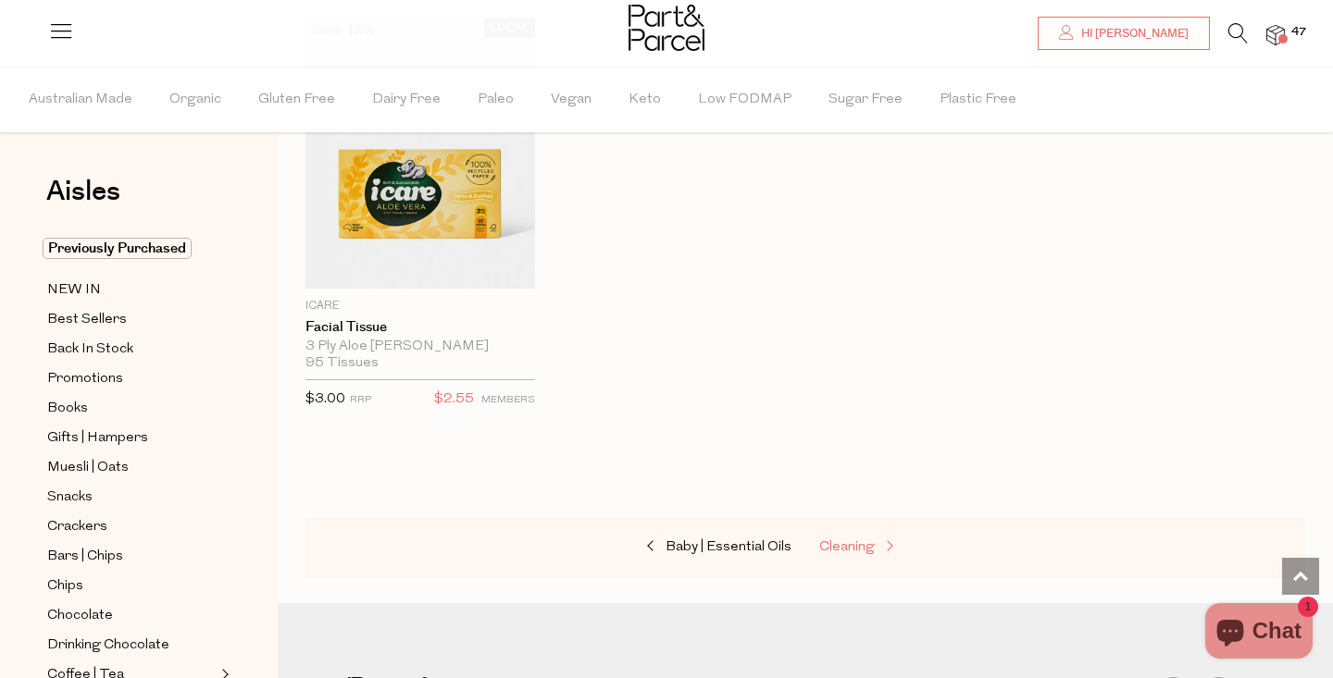
click at [851, 540] on span "Cleaning" at bounding box center [847, 547] width 56 height 14
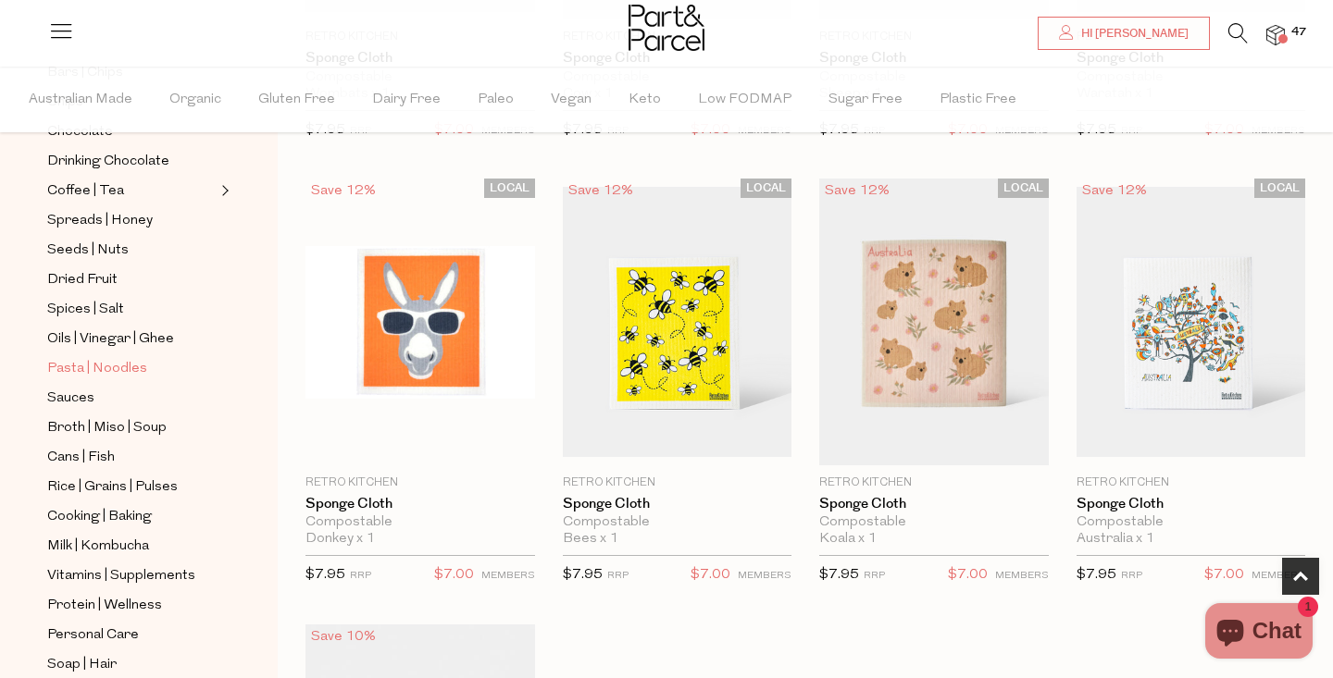
scroll to position [497, 0]
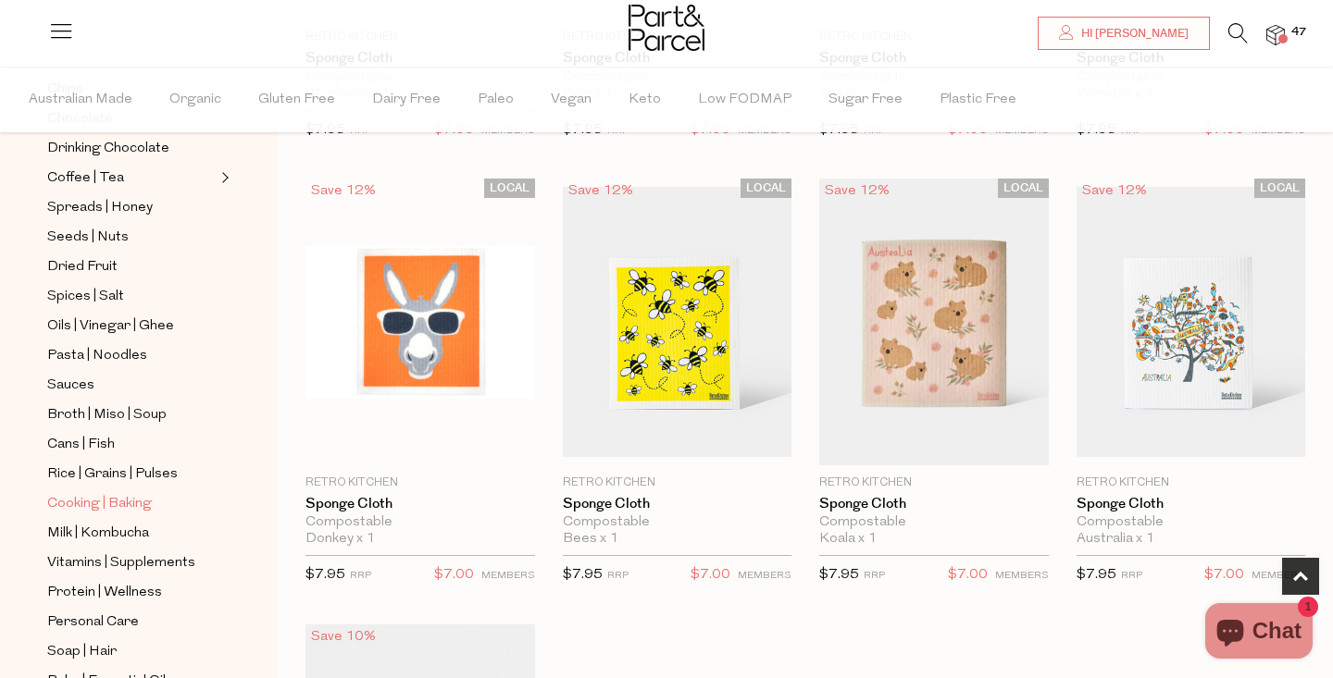
click at [96, 500] on span "Cooking | Baking" at bounding box center [99, 504] width 105 height 22
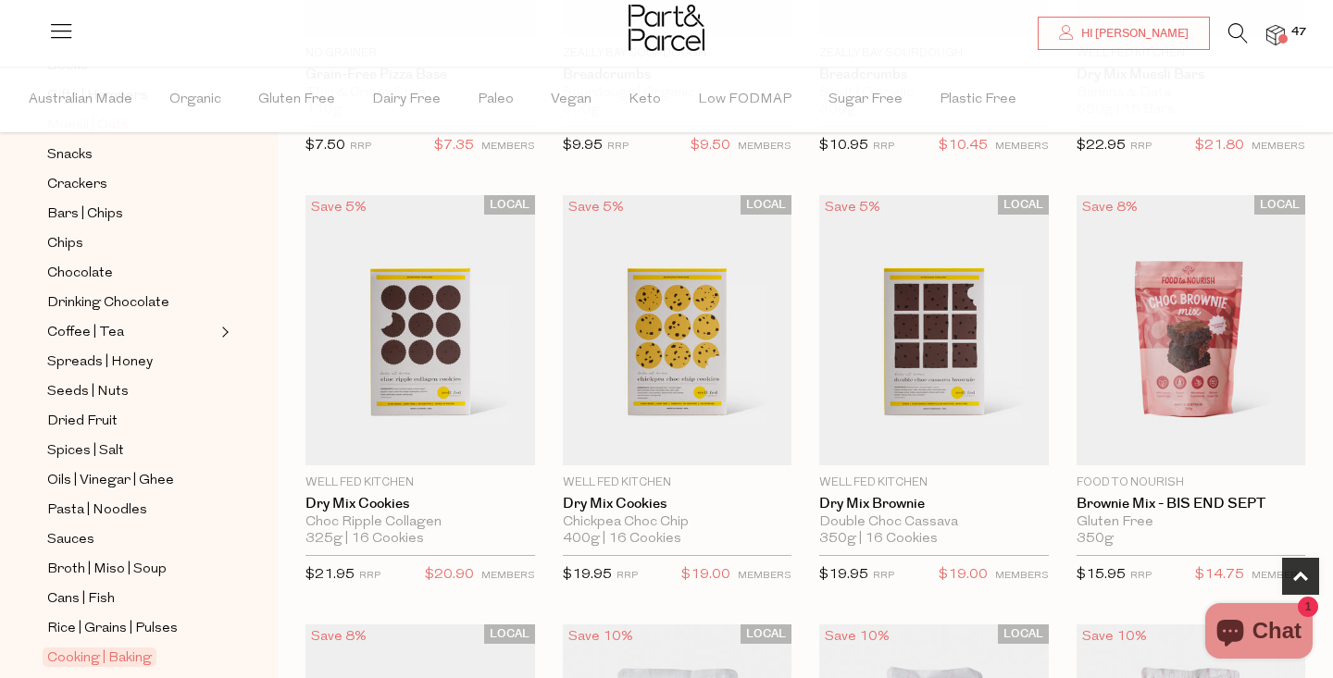
scroll to position [680, 0]
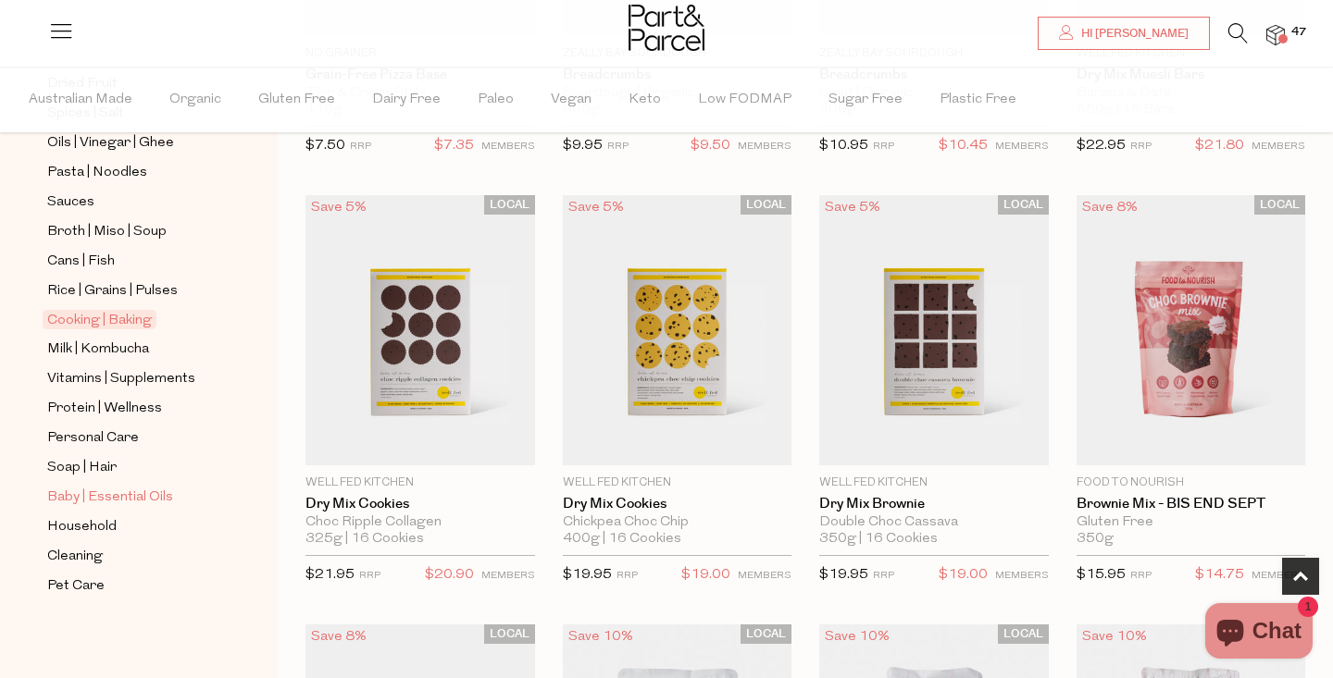
click at [143, 495] on span "Baby | Essential Oils" at bounding box center [110, 498] width 126 height 22
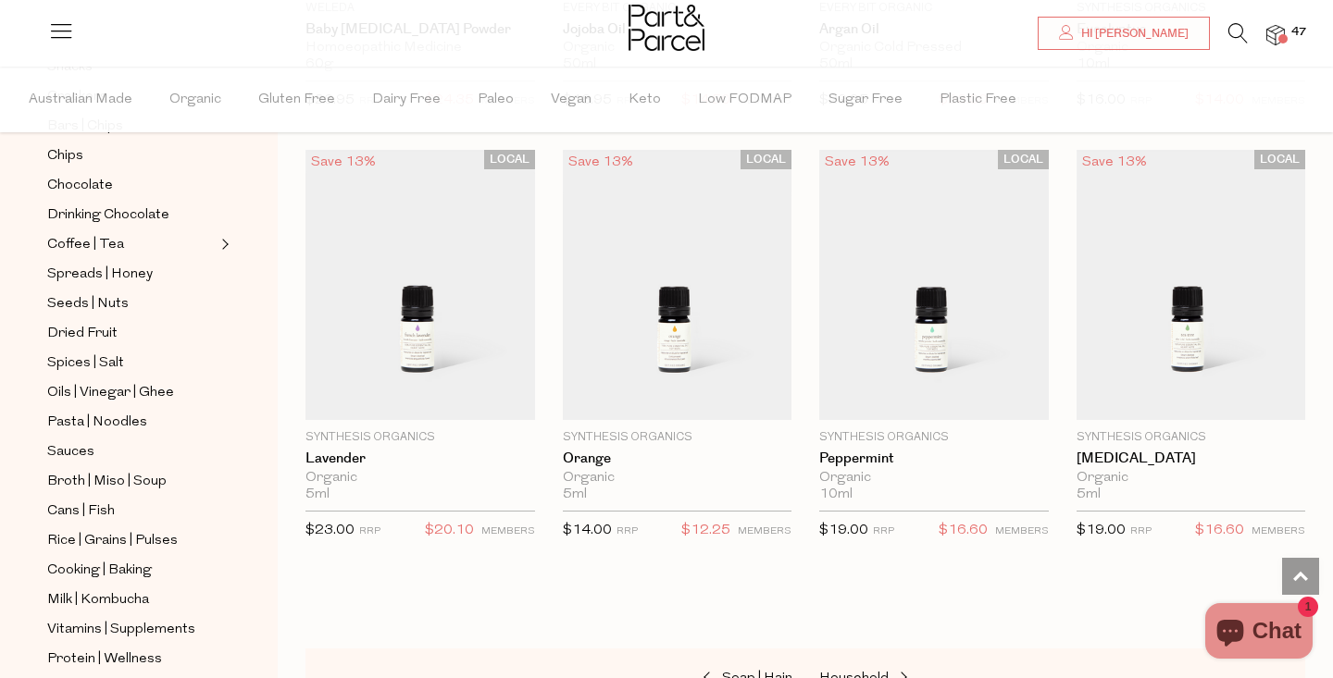
scroll to position [483, 0]
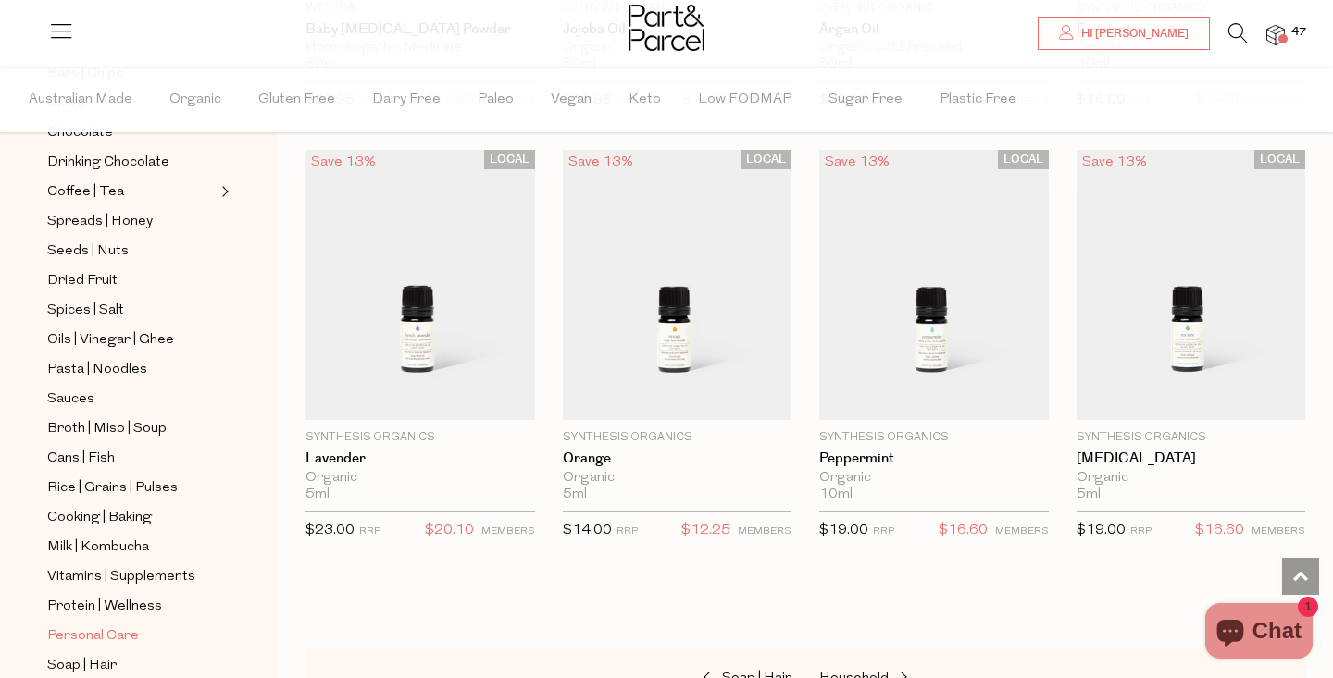
click at [106, 637] on span "Personal Care" at bounding box center [93, 637] width 92 height 22
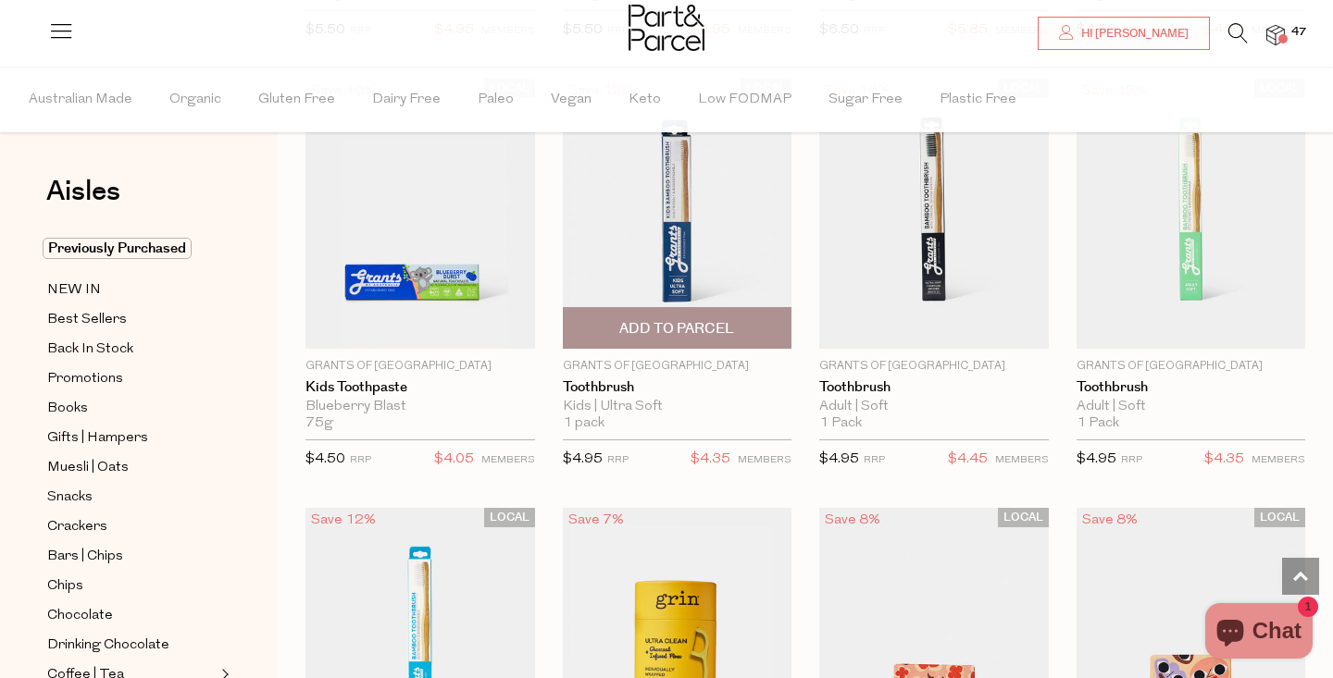
scroll to position [3145, 0]
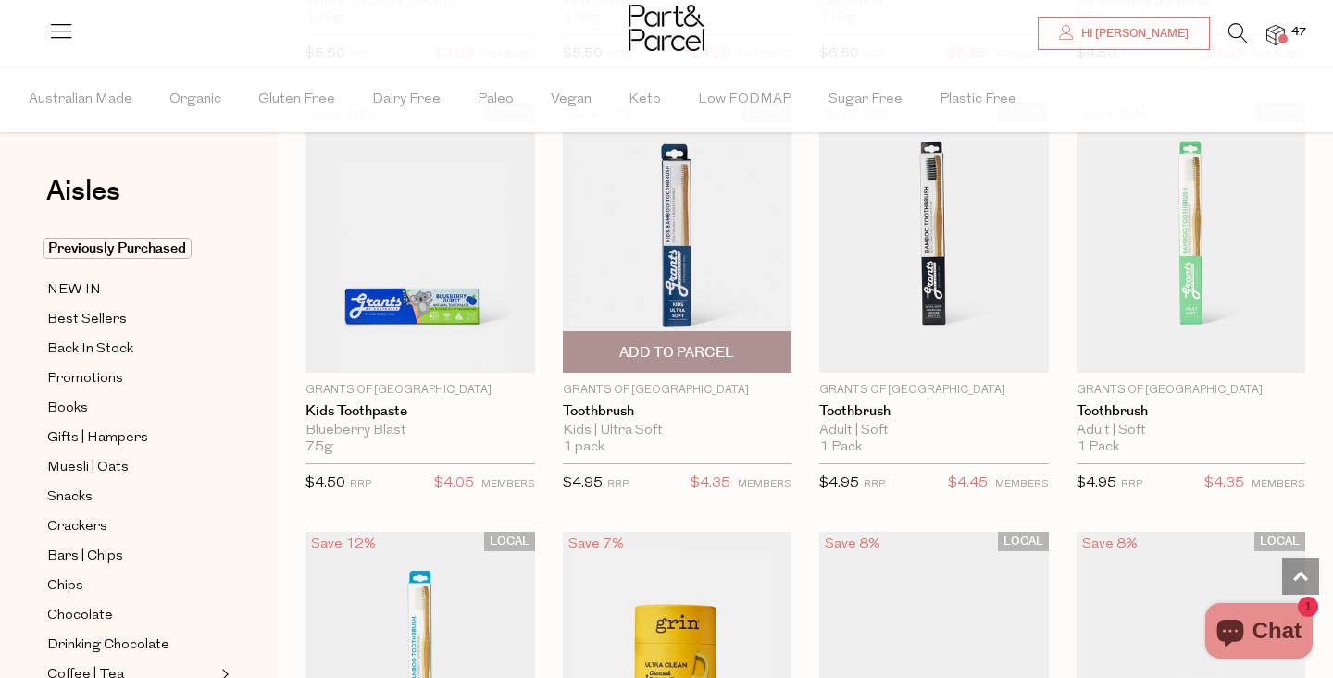
click at [676, 343] on span "Add To Parcel" at bounding box center [676, 352] width 115 height 19
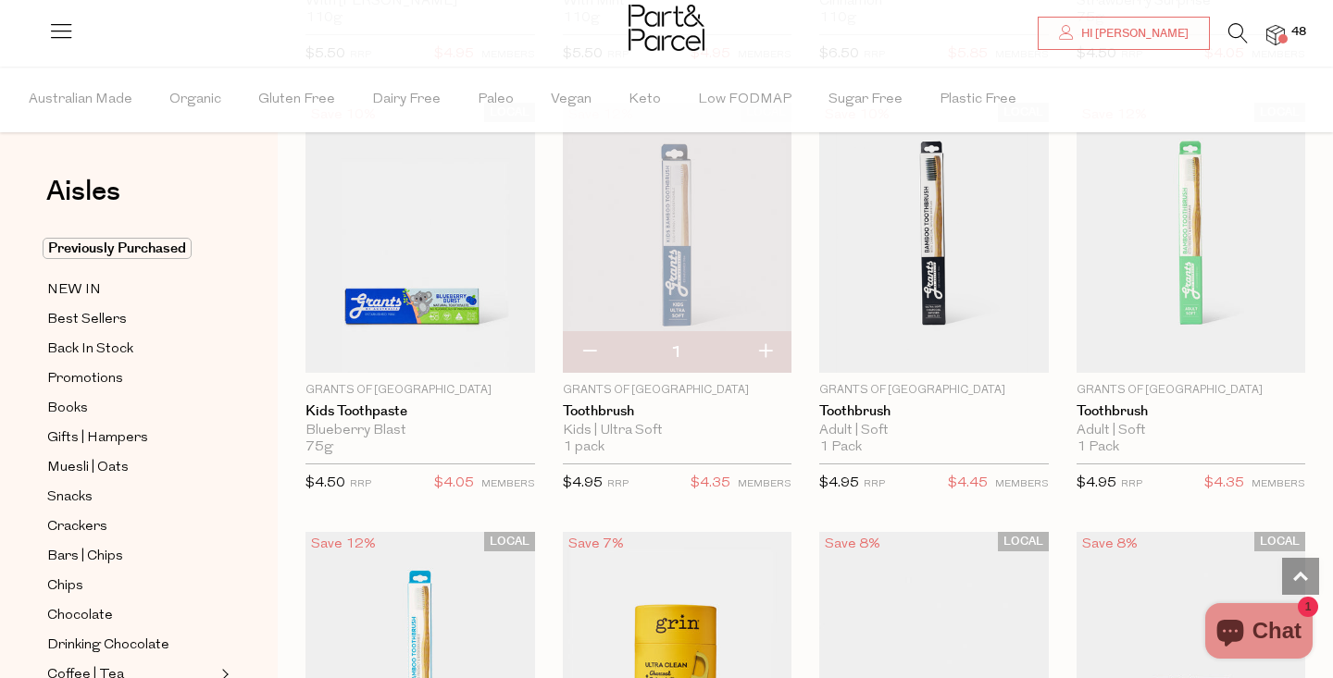
click at [764, 342] on button "button" at bounding box center [765, 352] width 53 height 41
type input "2"
click at [764, 342] on button "button" at bounding box center [765, 352] width 53 height 41
type input "3"
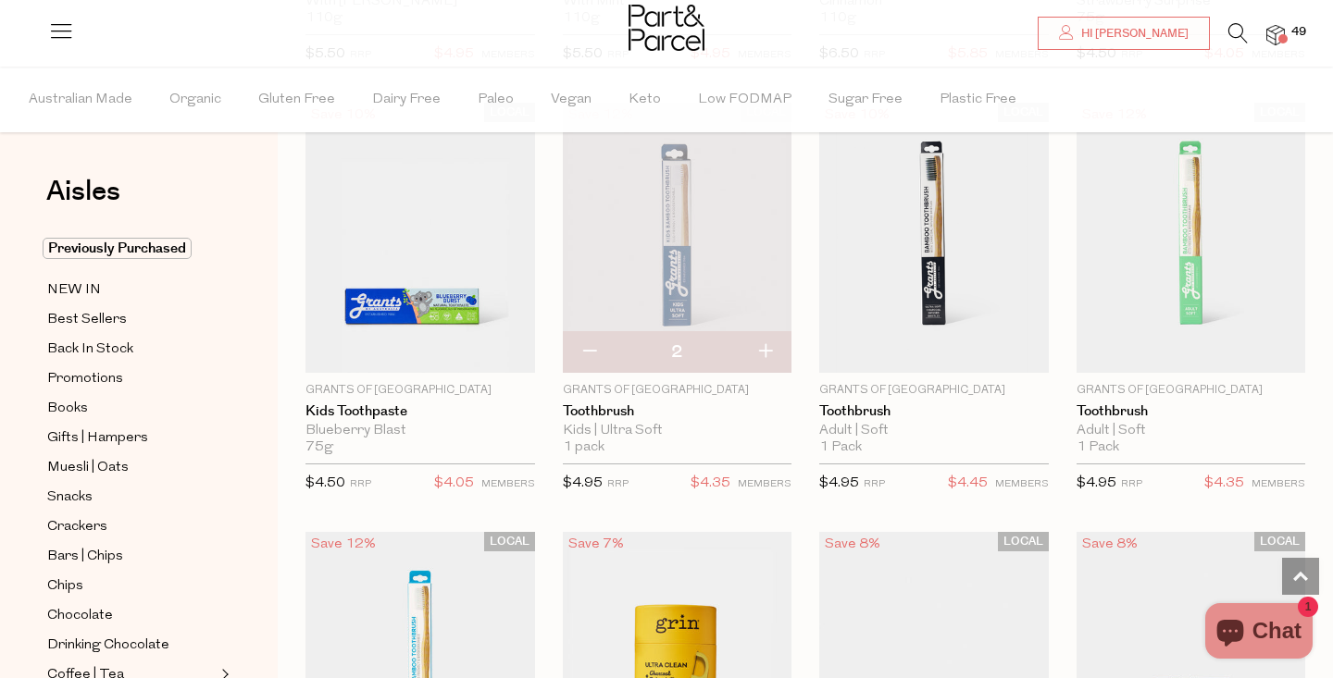
type input "3"
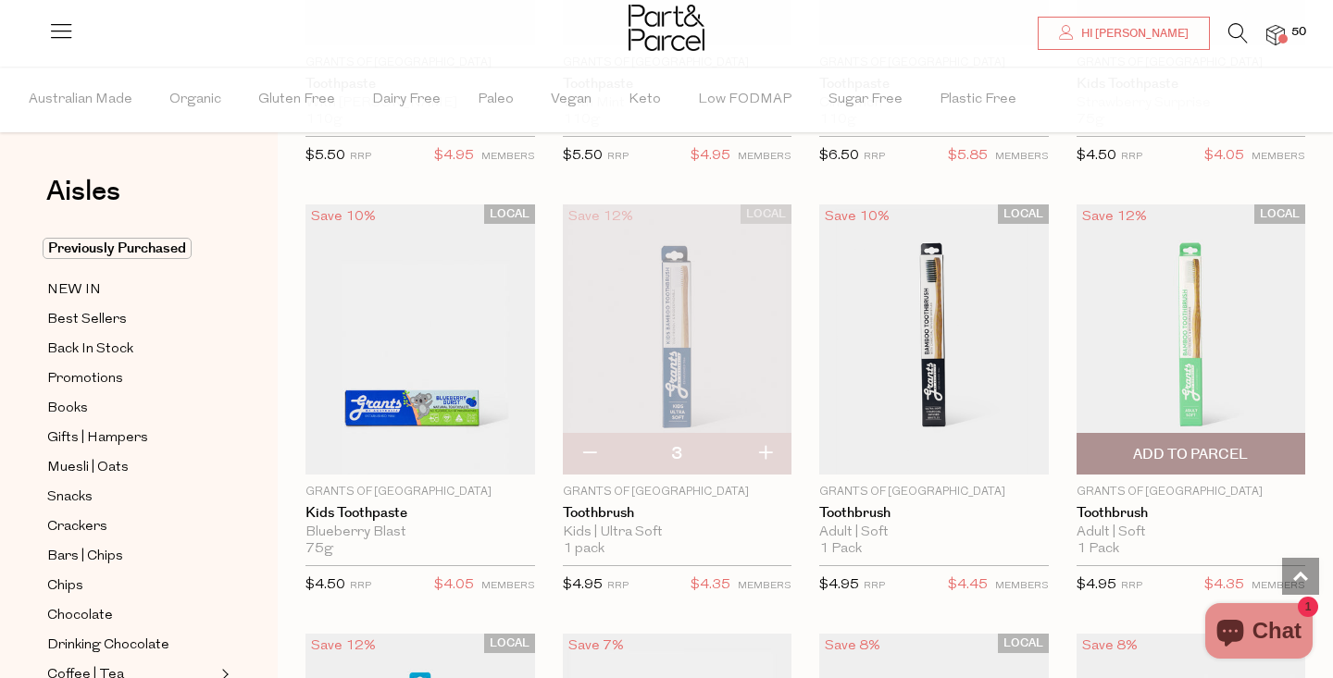
scroll to position [3033, 0]
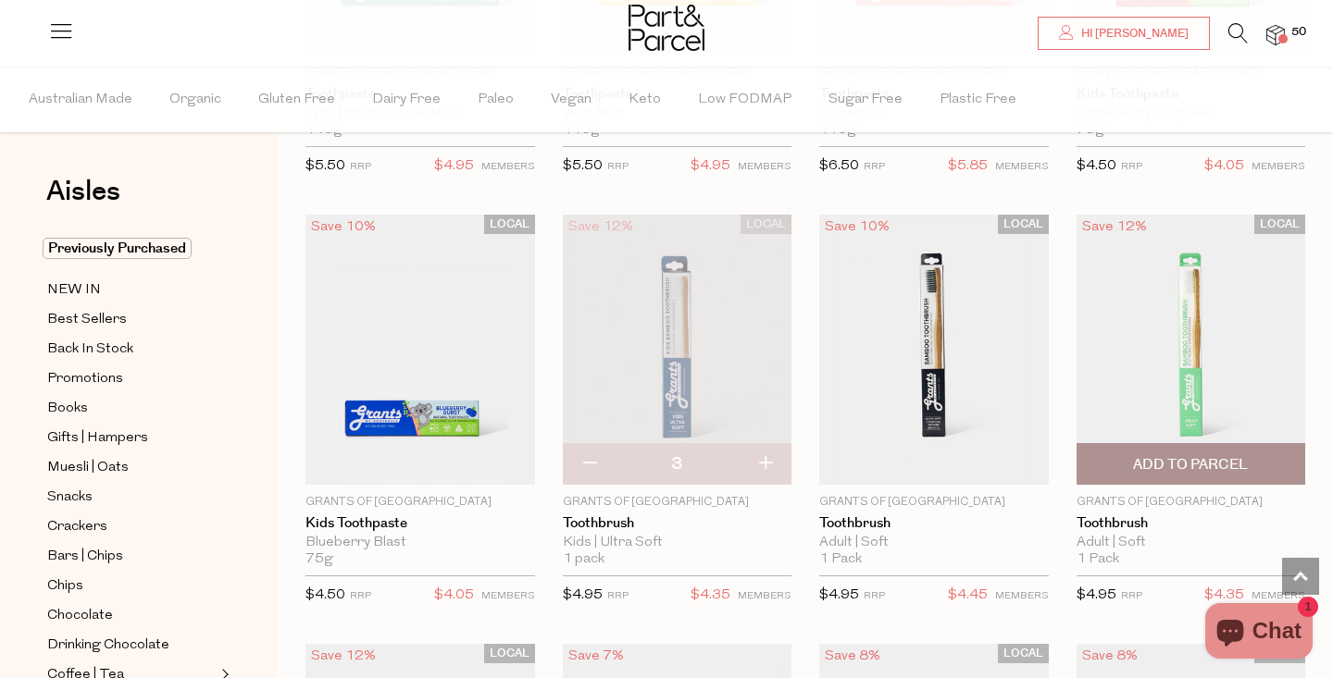
click at [1189, 458] on span "Add To Parcel" at bounding box center [1190, 464] width 115 height 19
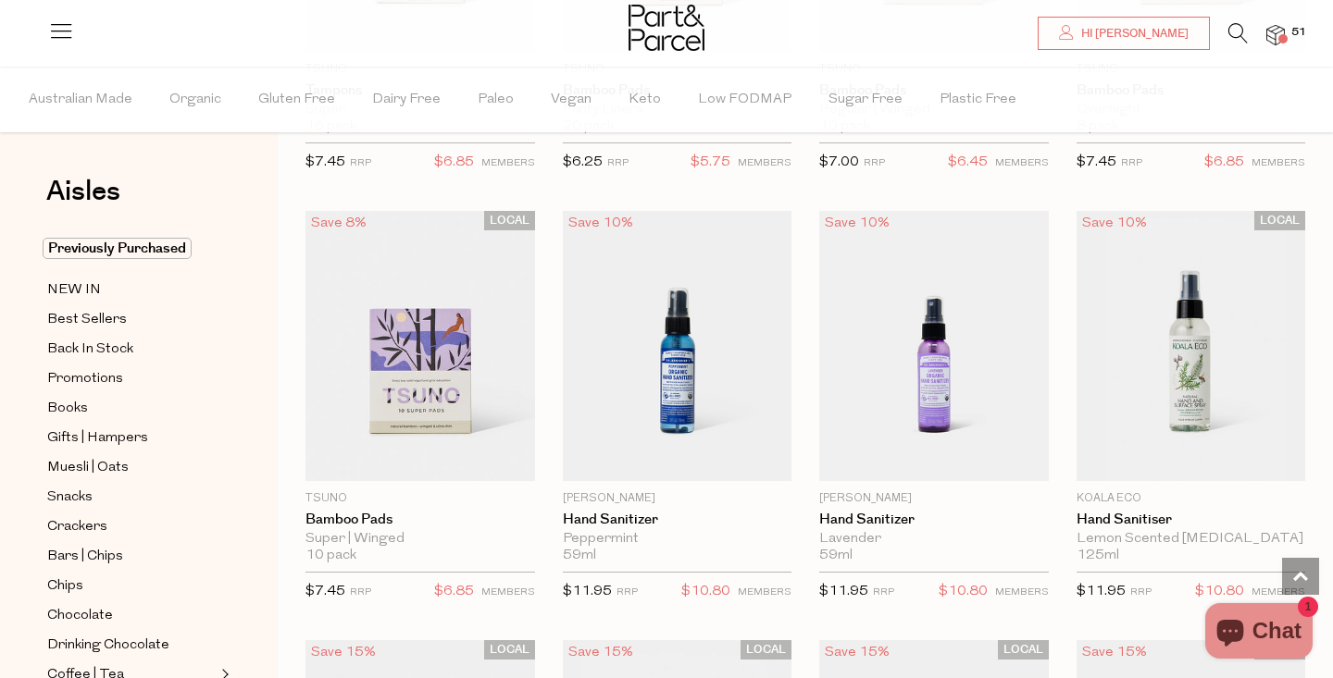
scroll to position [4358, 0]
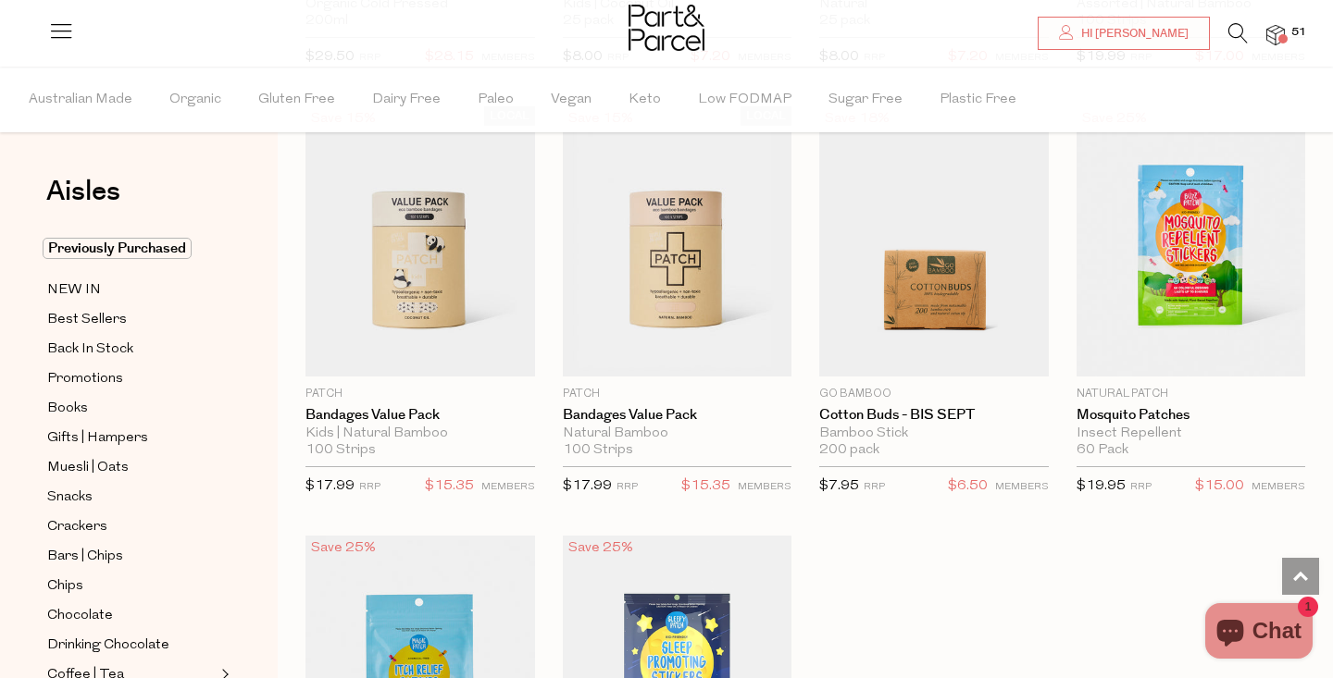
scroll to position [8309, 0]
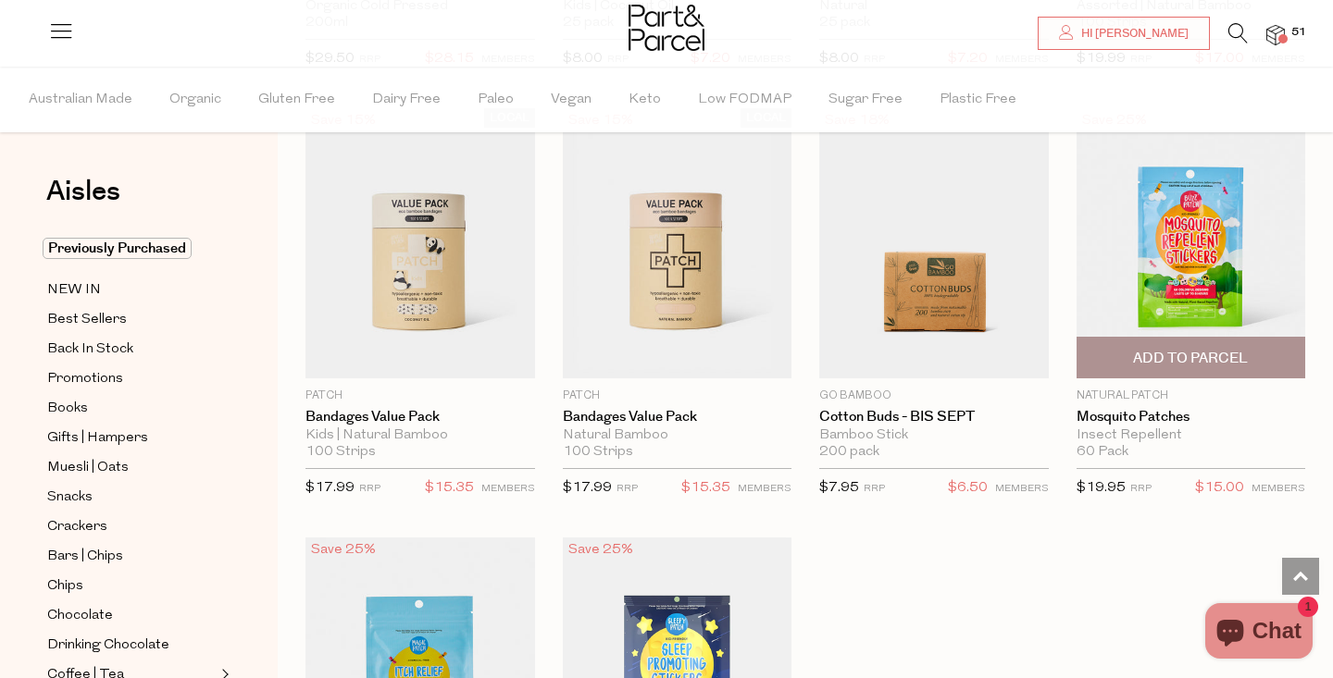
click at [1188, 338] on span "Add To Parcel" at bounding box center [1191, 358] width 218 height 40
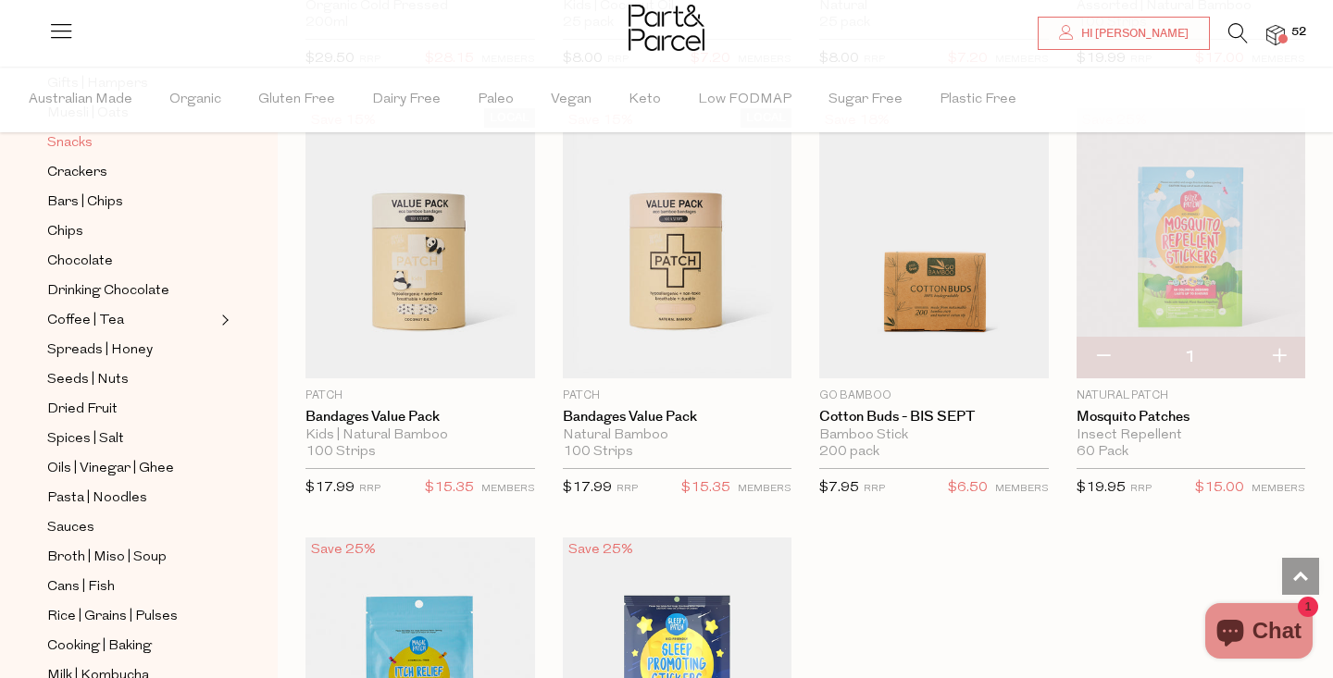
scroll to position [355, 0]
click at [88, 435] on span "Spices | Salt" at bounding box center [85, 439] width 77 height 22
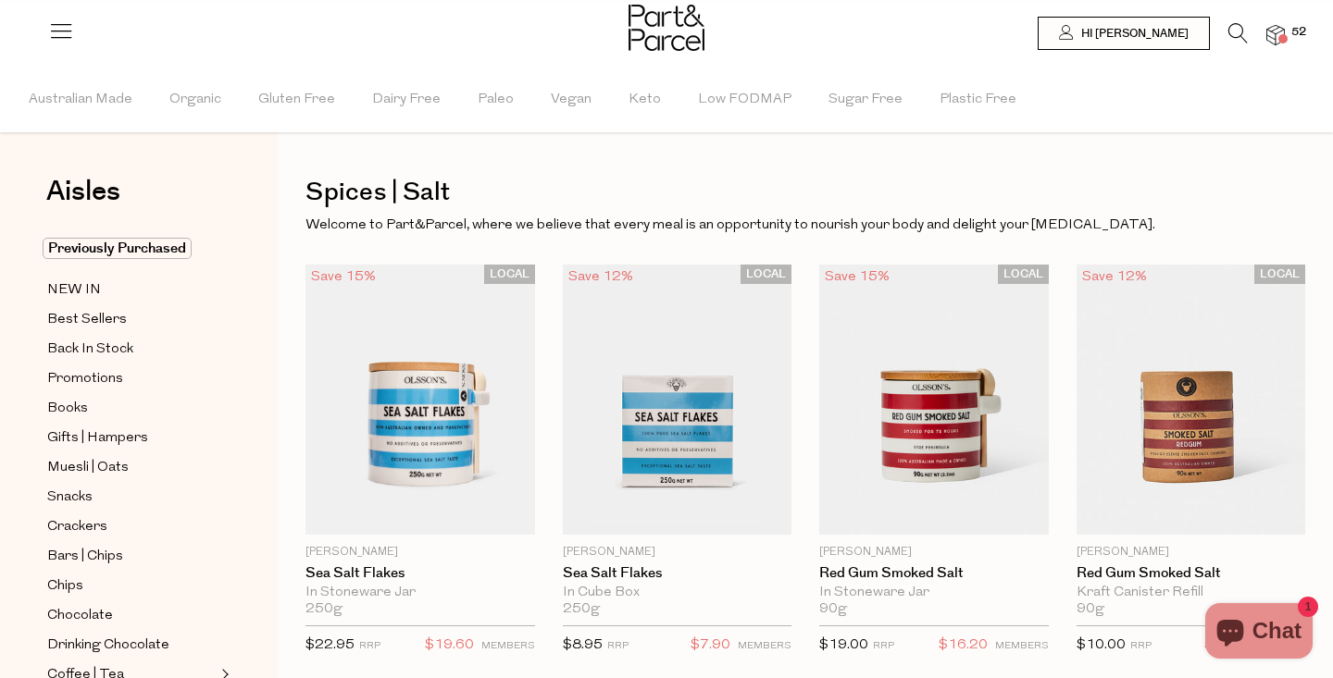
click at [1271, 27] on img at bounding box center [1275, 35] width 19 height 21
